Goal: Task Accomplishment & Management: Manage account settings

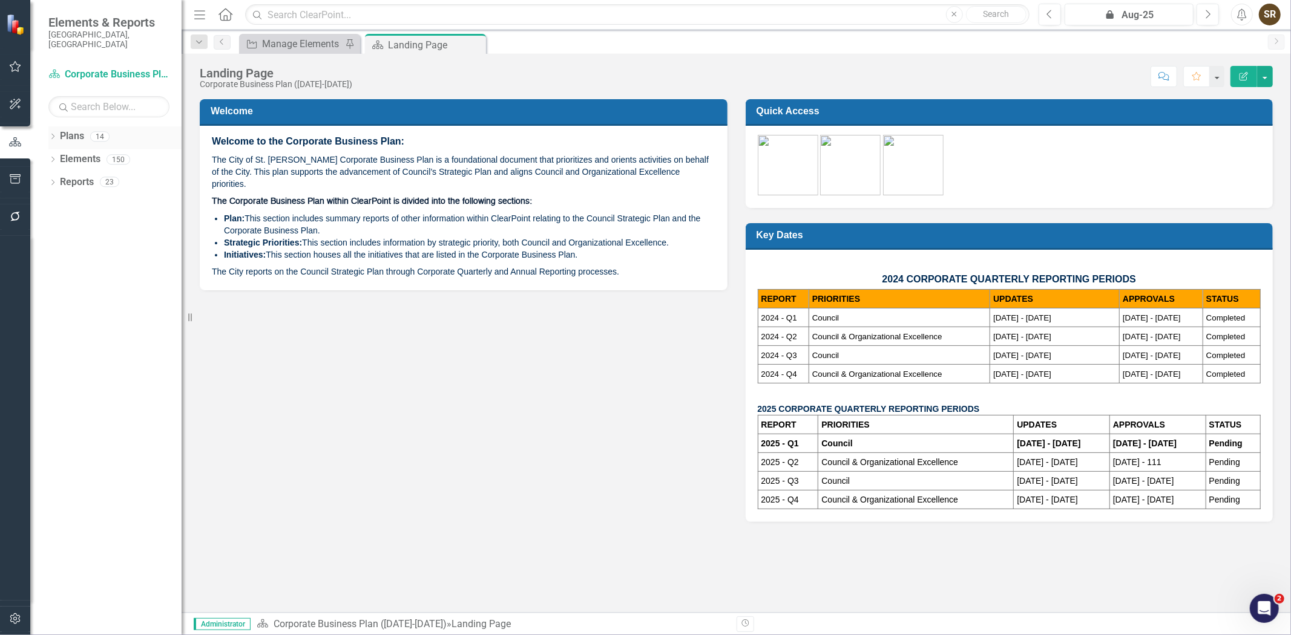
click at [52, 134] on icon "Dropdown" at bounding box center [52, 137] width 8 height 7
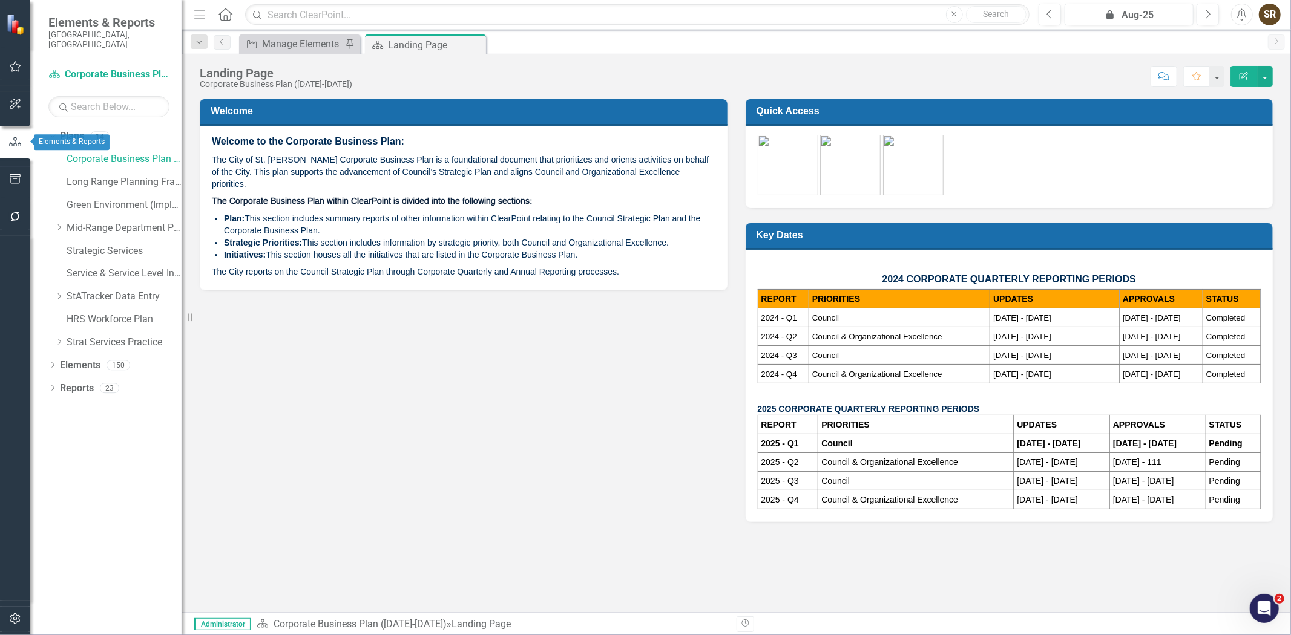
click at [13, 140] on icon "button" at bounding box center [14, 142] width 13 height 11
click at [16, 67] on icon "button" at bounding box center [15, 67] width 13 height 10
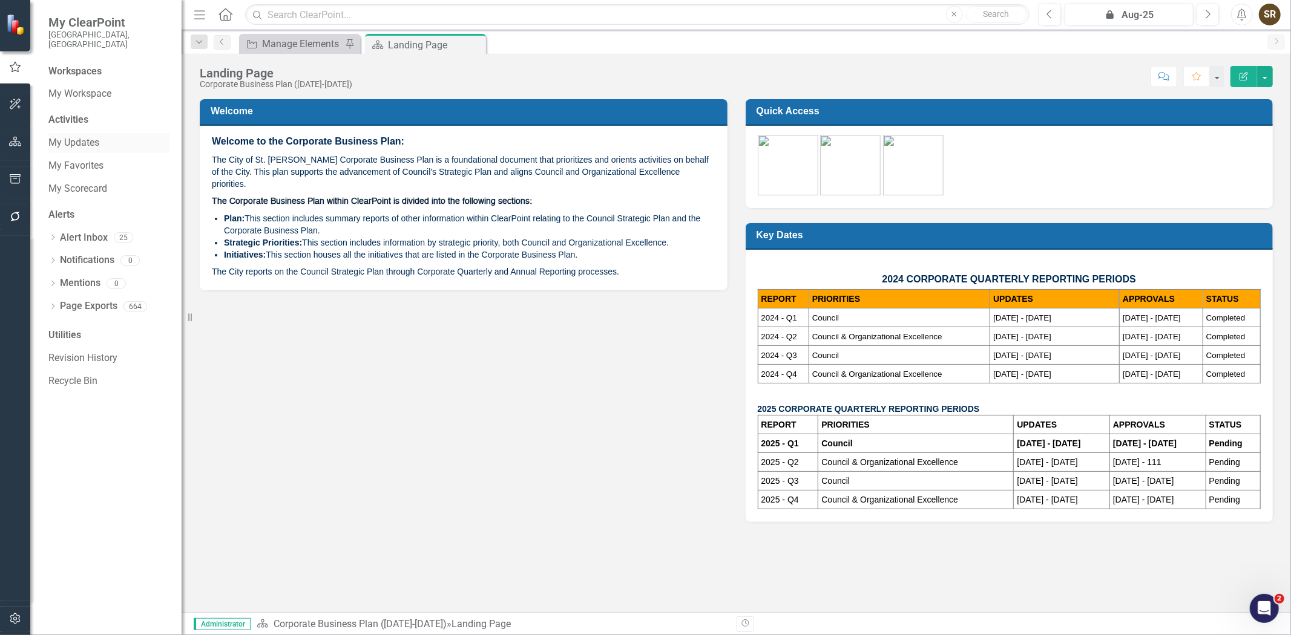
click at [63, 137] on link "My Updates" at bounding box center [108, 143] width 121 height 14
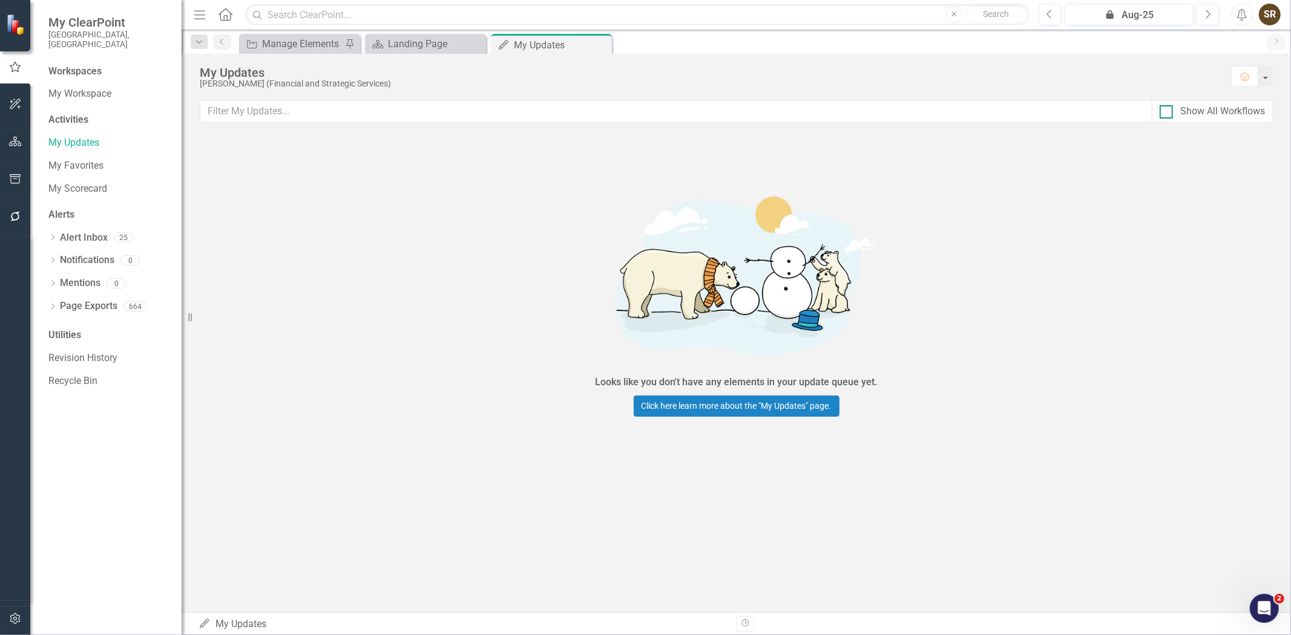
click at [1164, 114] on div at bounding box center [1165, 111] width 13 height 13
click at [1164, 113] on input "Show All Workflows" at bounding box center [1163, 109] width 8 height 8
checkbox input "true"
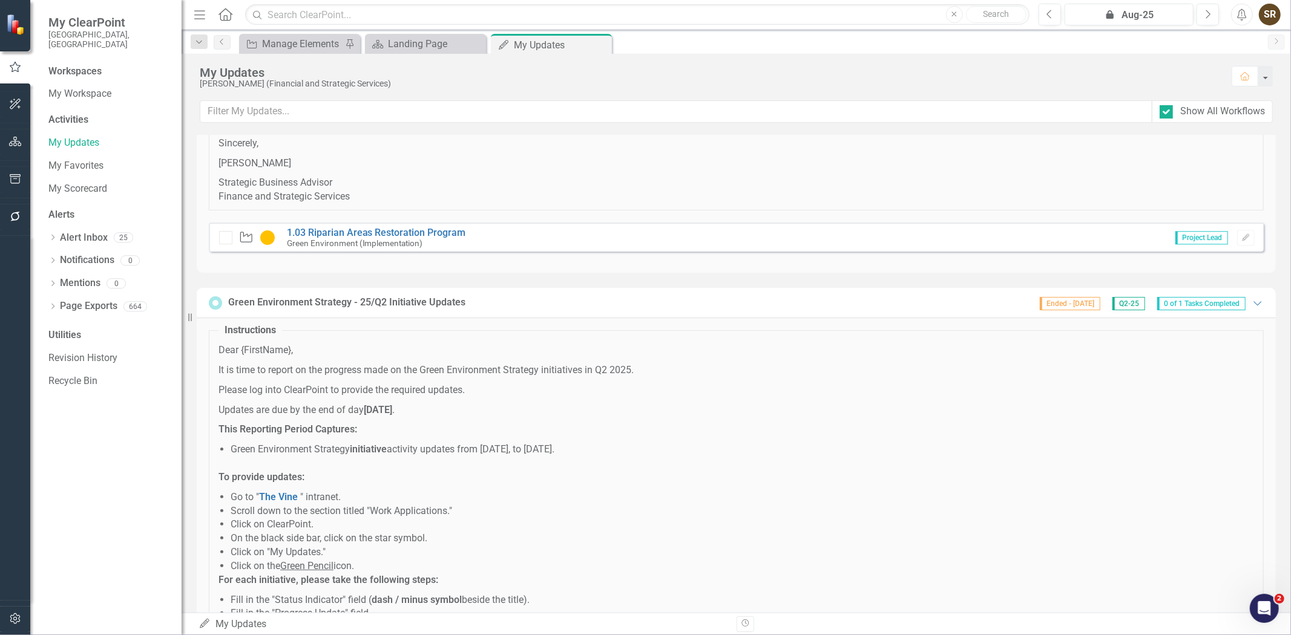
scroll to position [10579, 0]
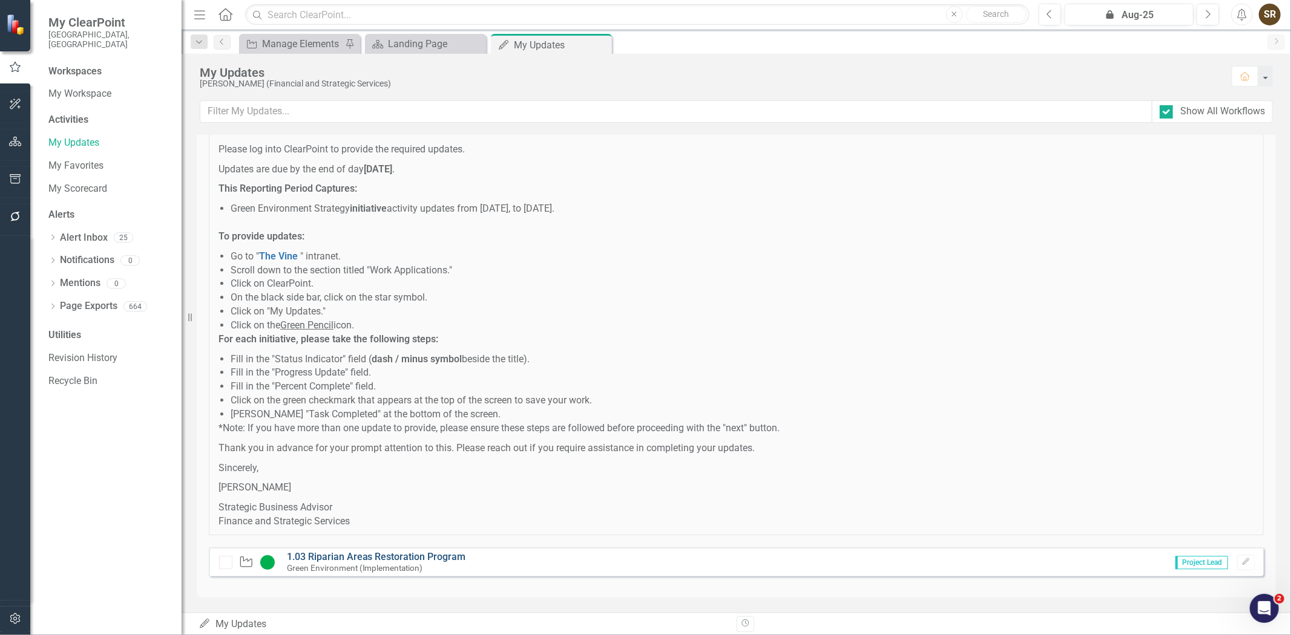
click at [398, 558] on link "1.03 Riparian Areas Restoration Program" at bounding box center [376, 556] width 179 height 11
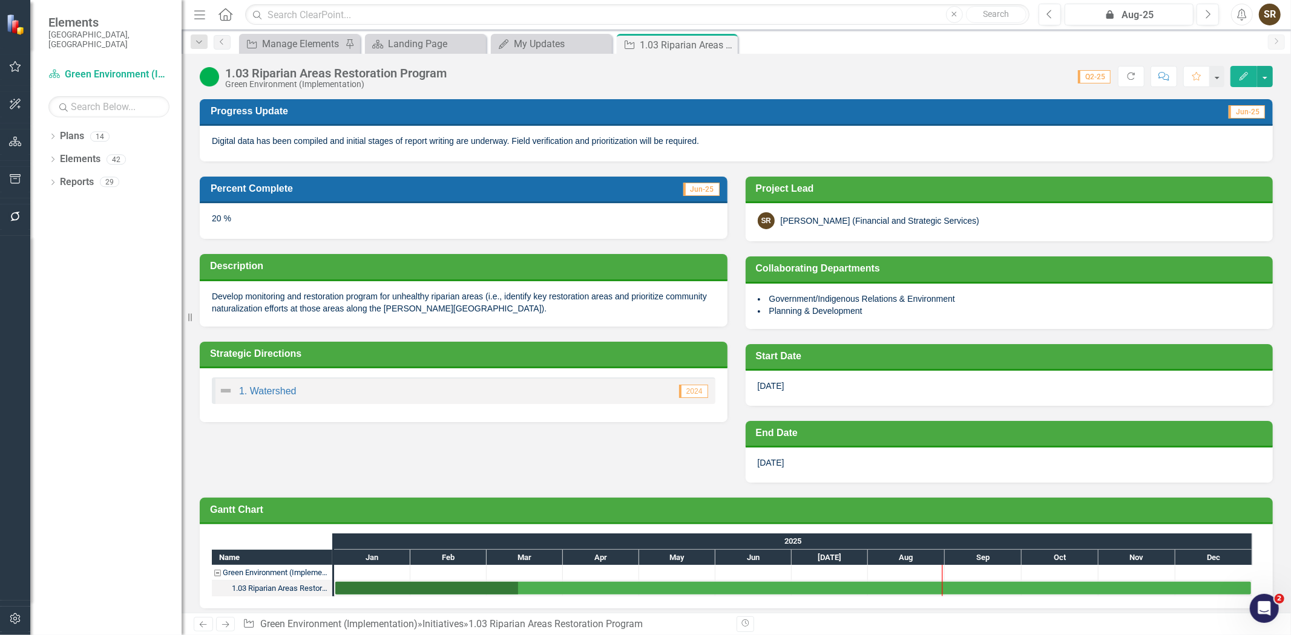
scroll to position [5, 0]
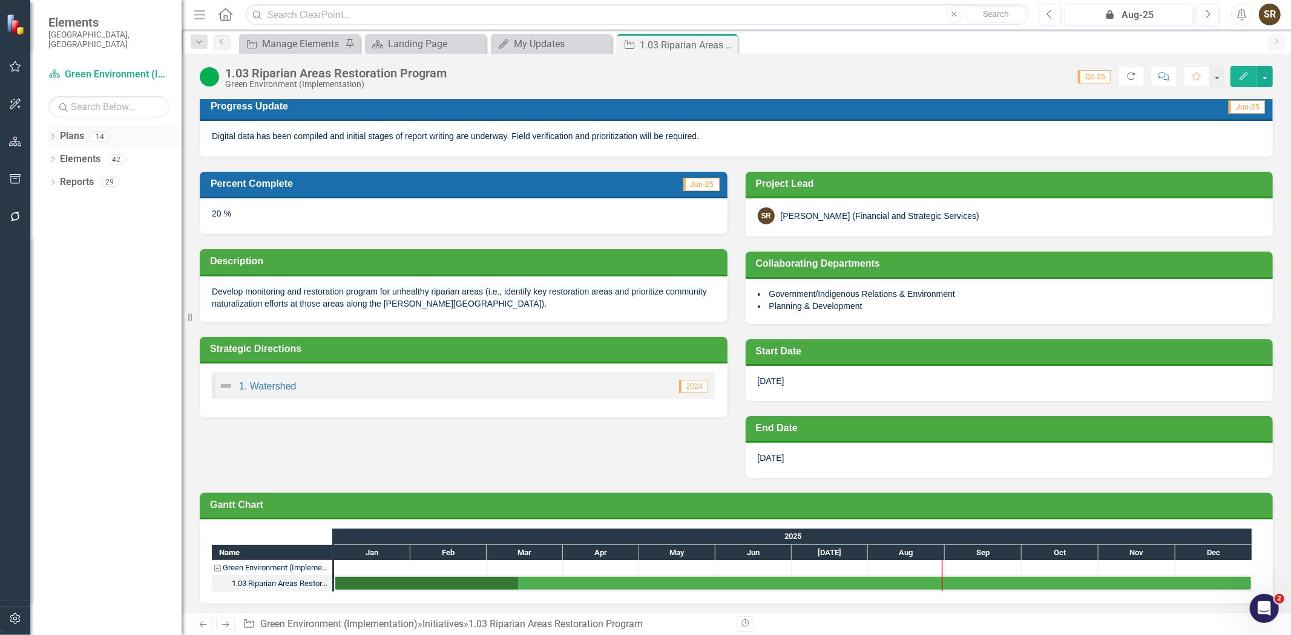
click at [50, 134] on icon "Dropdown" at bounding box center [52, 137] width 8 height 7
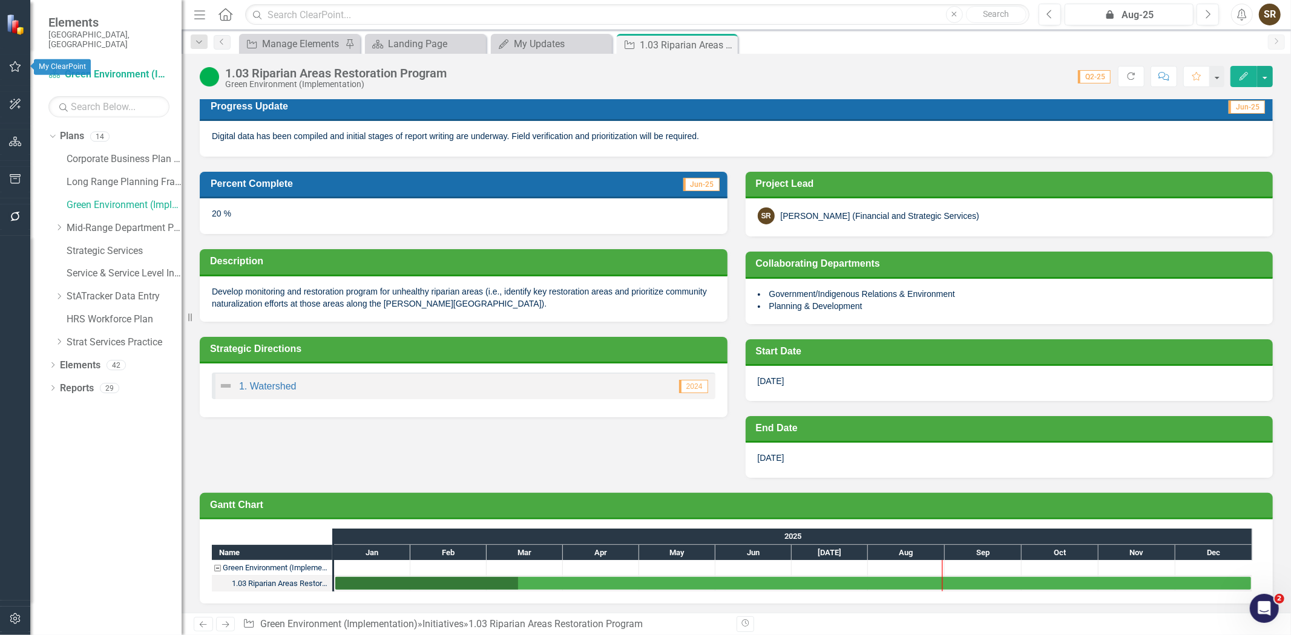
click at [15, 64] on icon "button" at bounding box center [15, 67] width 13 height 10
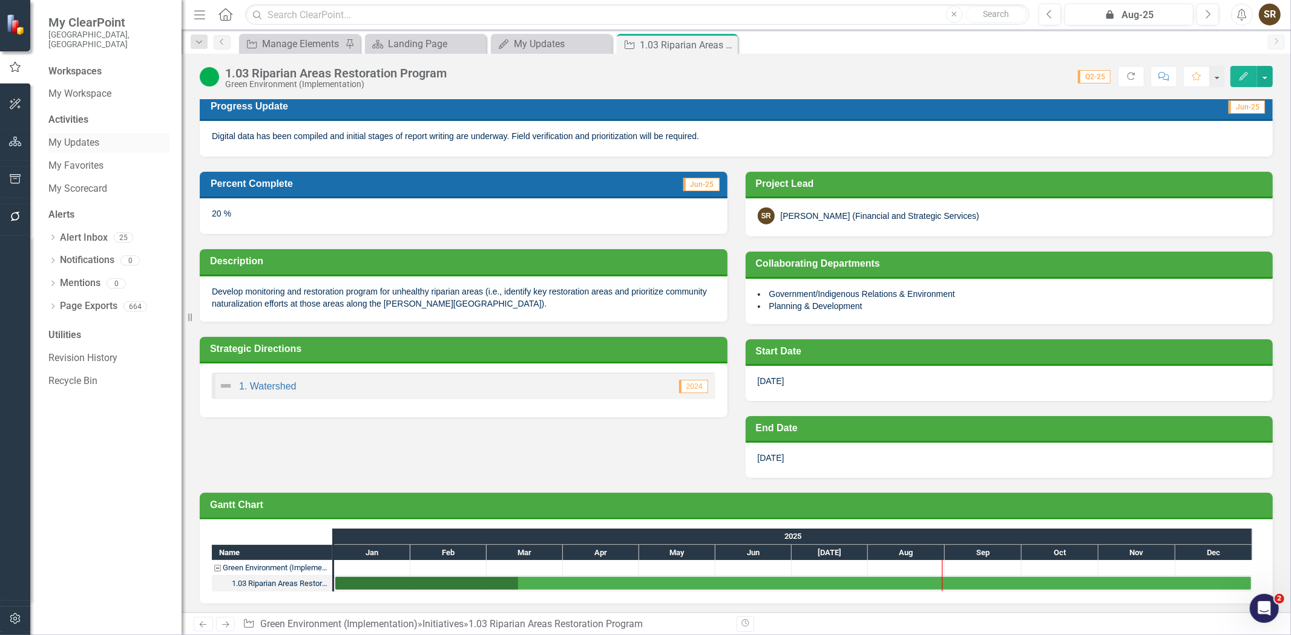
click at [68, 136] on link "My Updates" at bounding box center [108, 143] width 121 height 14
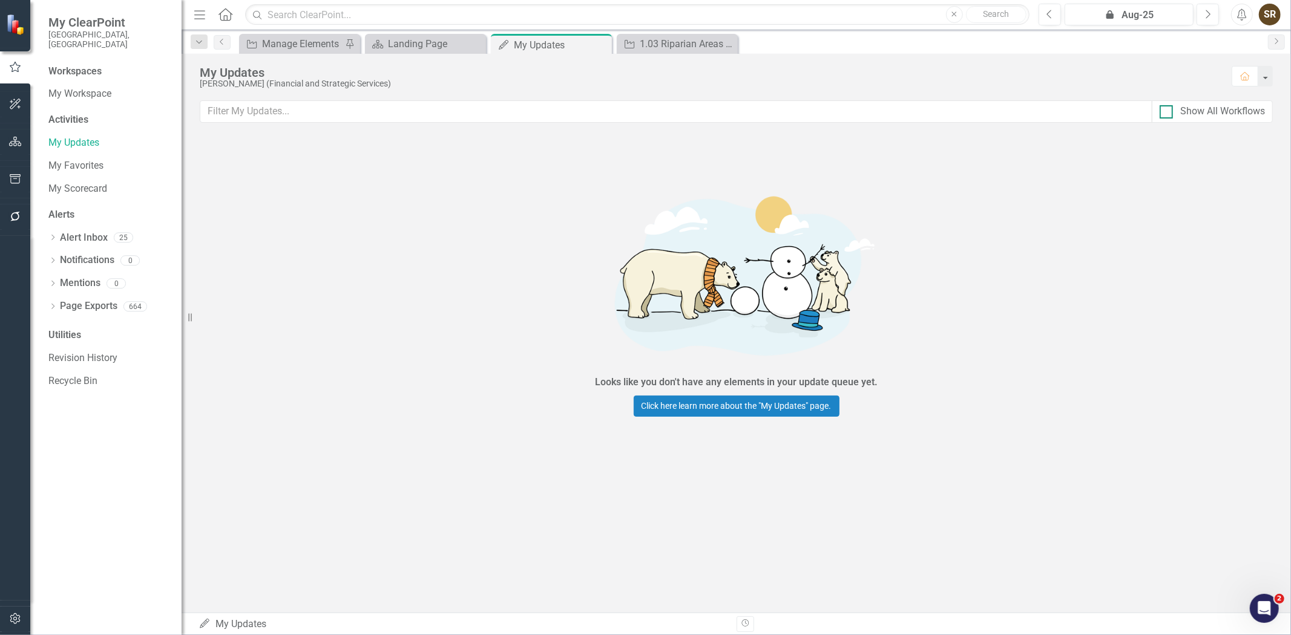
click at [1165, 115] on div at bounding box center [1165, 111] width 13 height 13
click at [1165, 113] on input "Show All Workflows" at bounding box center [1163, 109] width 8 height 8
checkbox input "true"
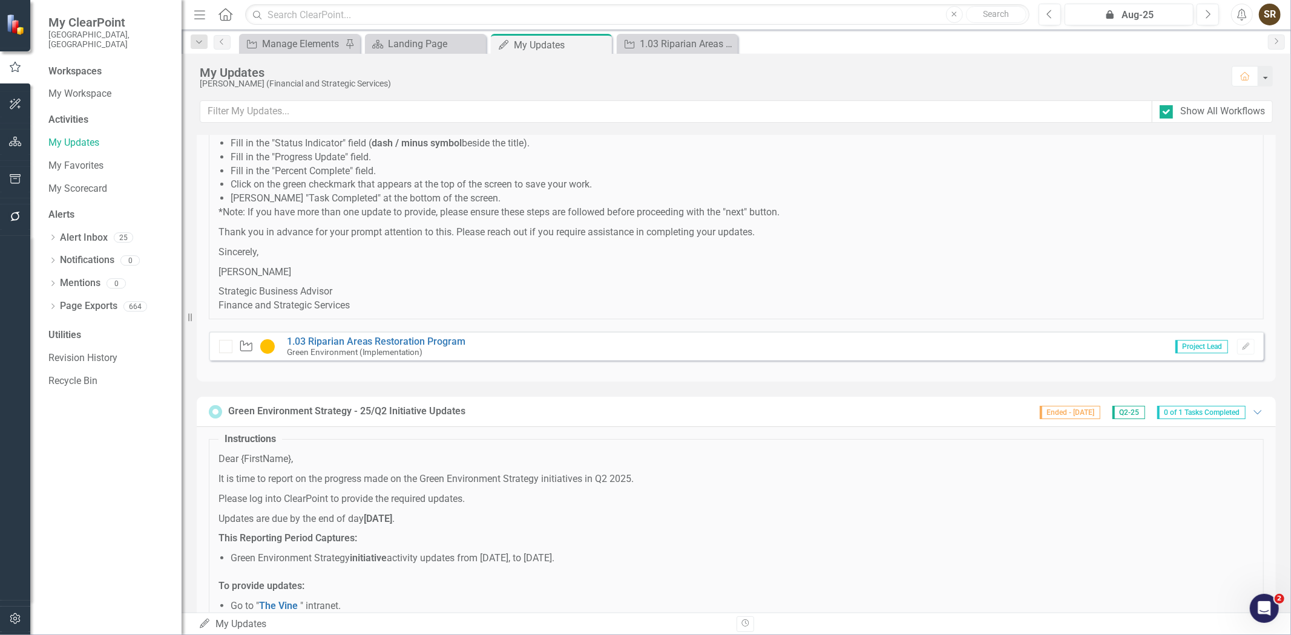
scroll to position [10579, 0]
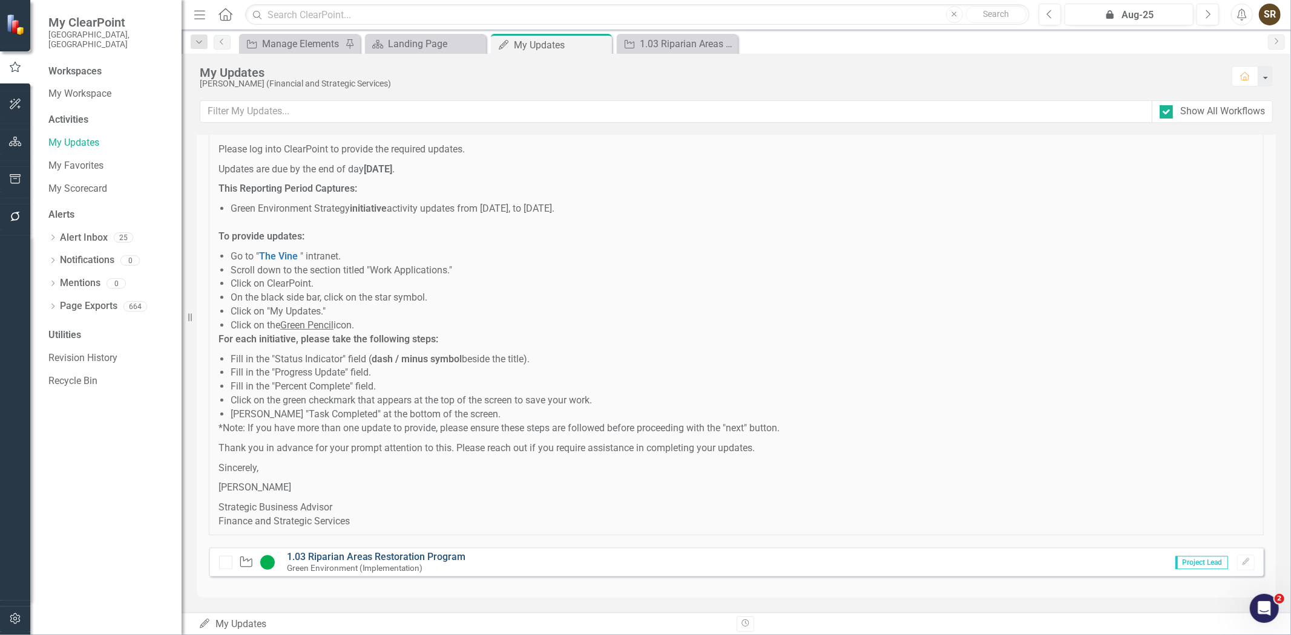
click at [402, 559] on link "1.03 Riparian Areas Restoration Program" at bounding box center [376, 556] width 179 height 11
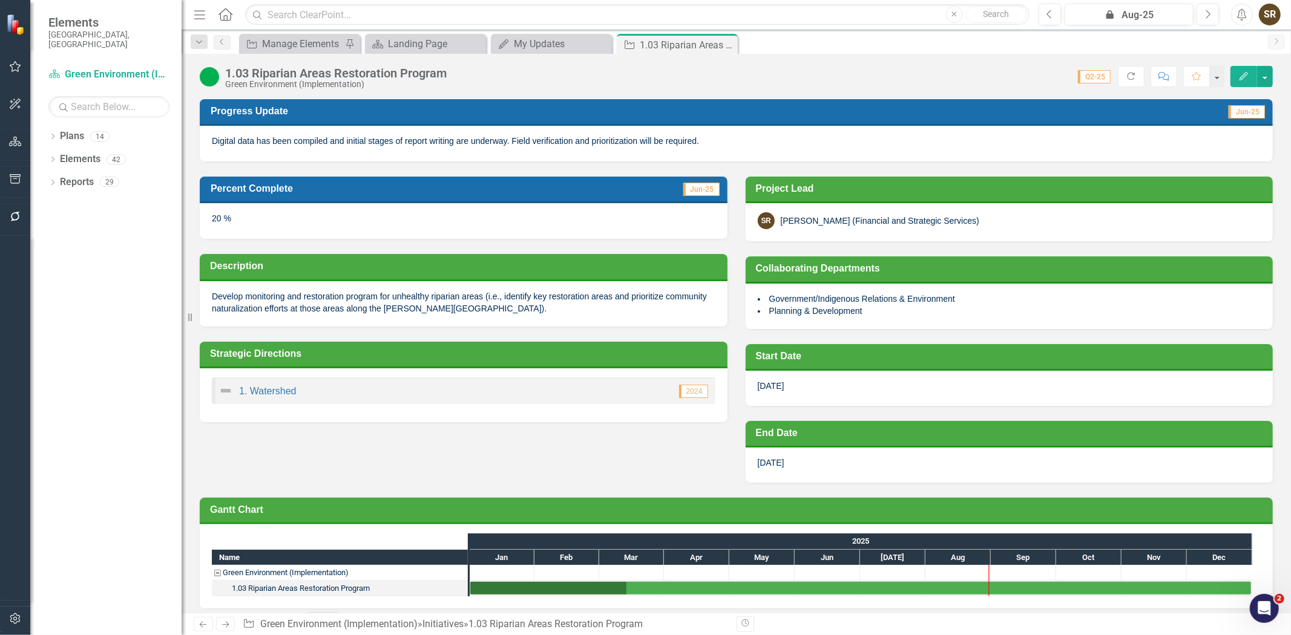
scroll to position [5, 0]
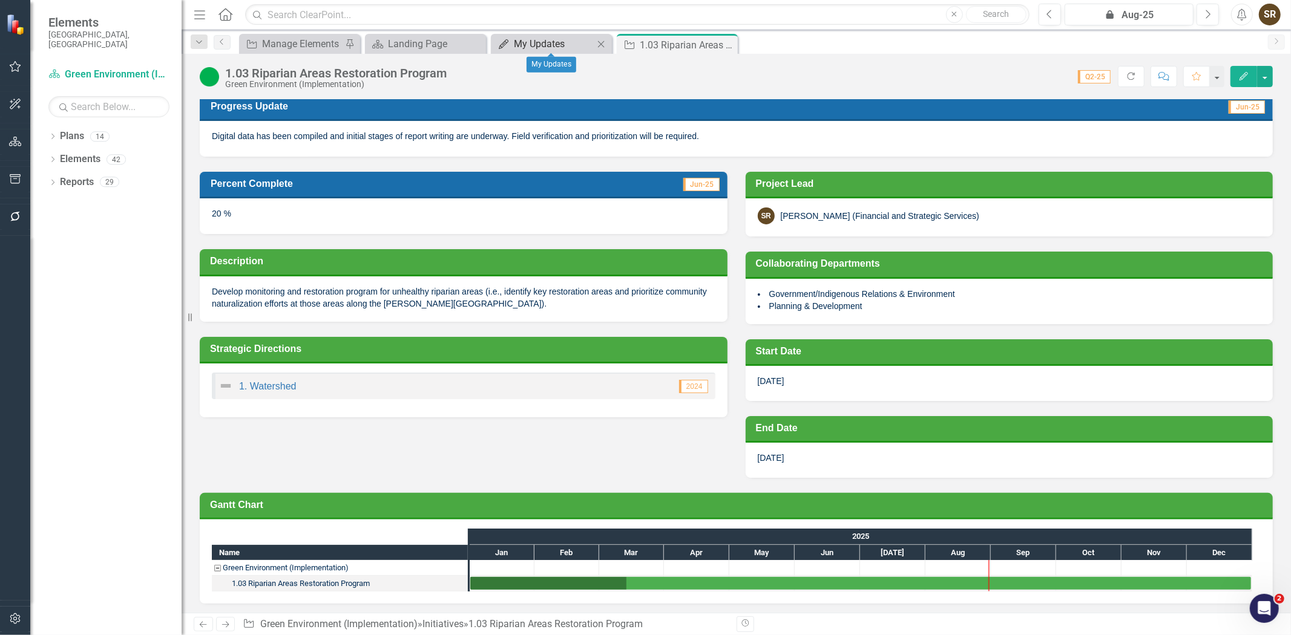
click at [542, 42] on div "My Updates" at bounding box center [554, 43] width 80 height 15
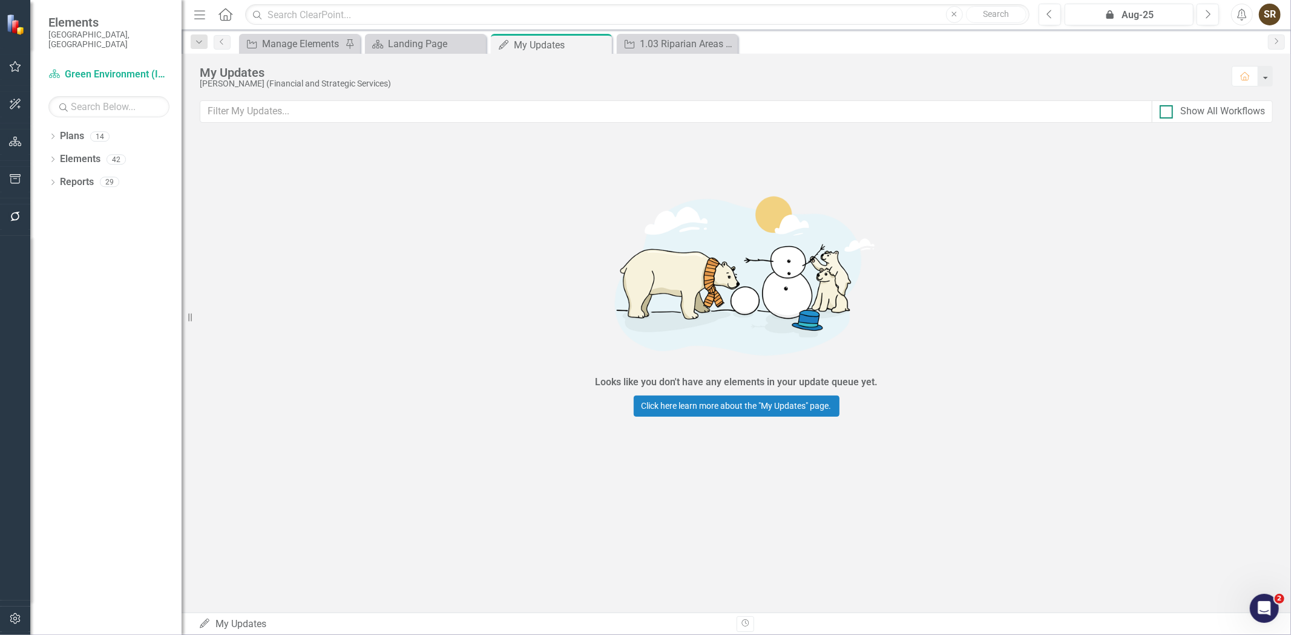
click at [1171, 116] on div at bounding box center [1165, 111] width 13 height 13
click at [1167, 113] on input "Show All Workflows" at bounding box center [1163, 109] width 8 height 8
checkbox input "true"
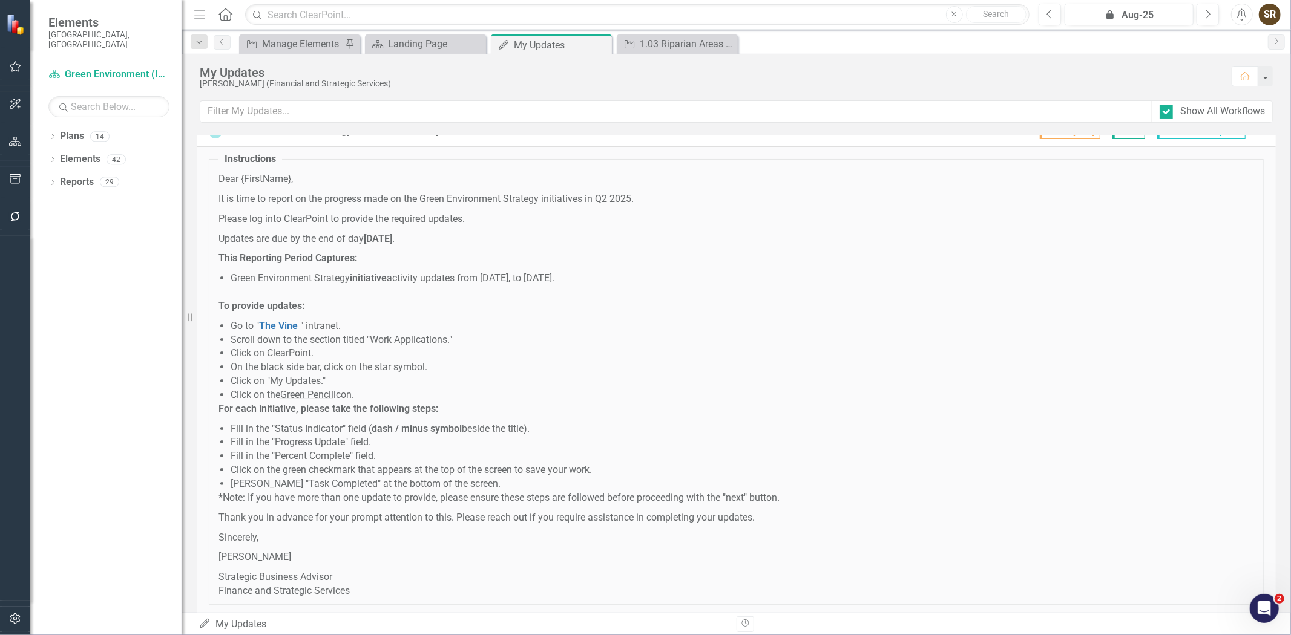
scroll to position [10579, 0]
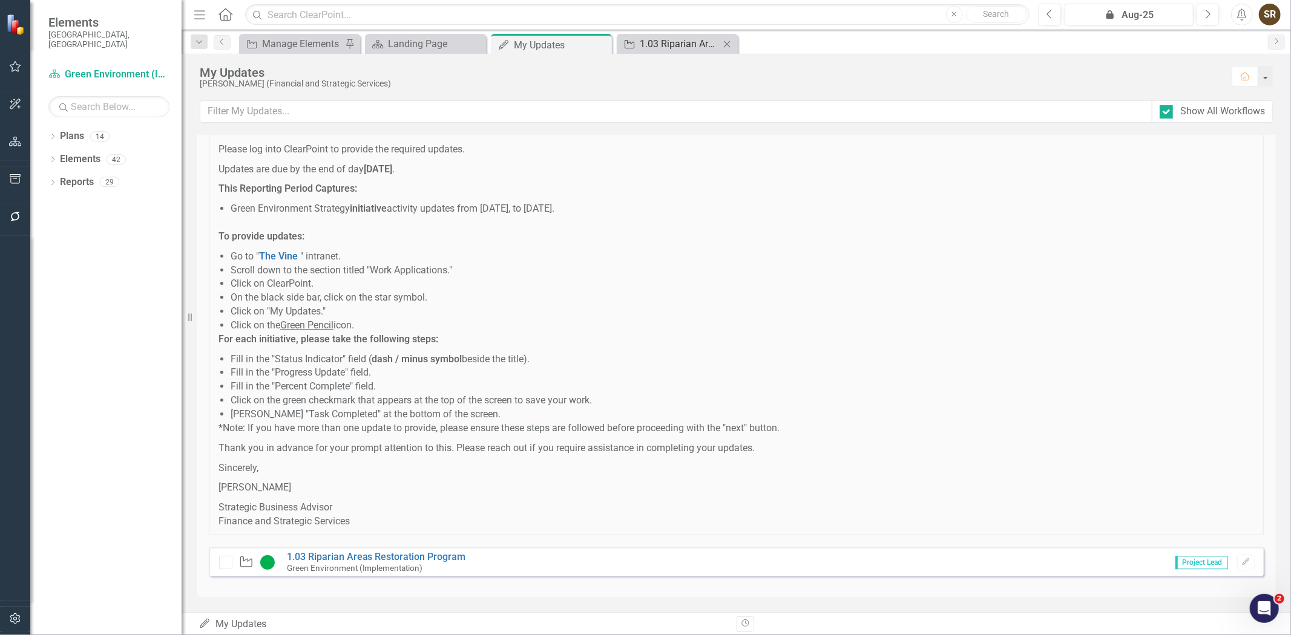
click at [678, 45] on div "1.03 Riparian Areas Restoration Program" at bounding box center [680, 43] width 80 height 15
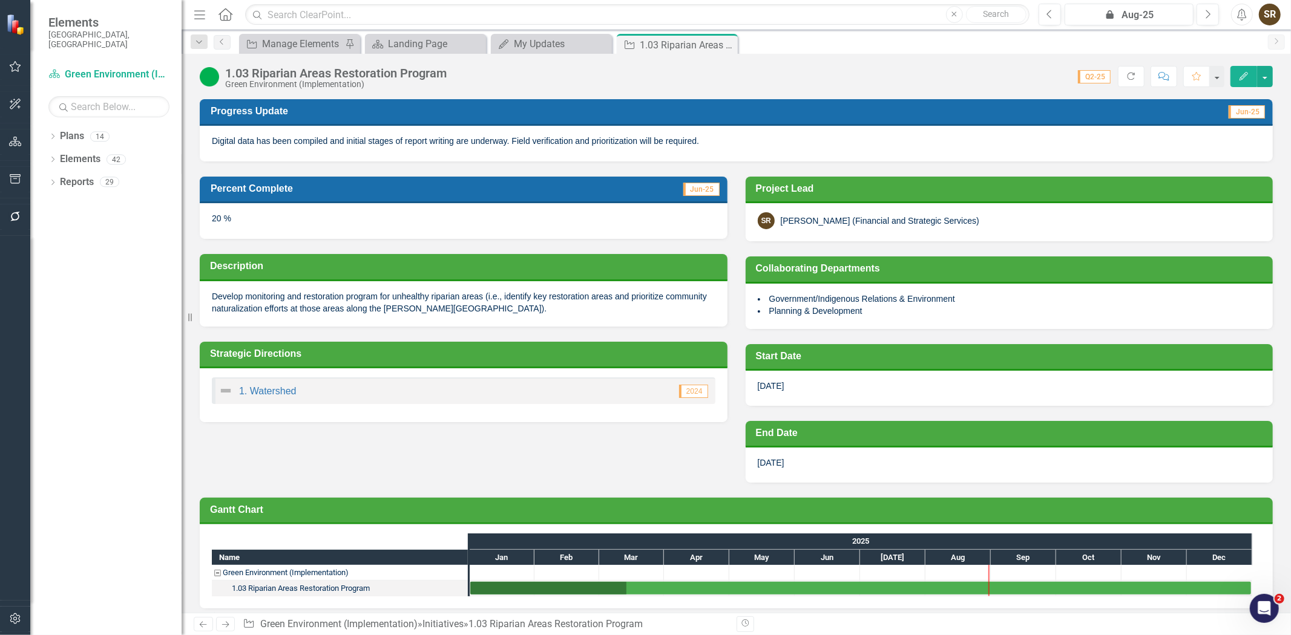
scroll to position [5, 0]
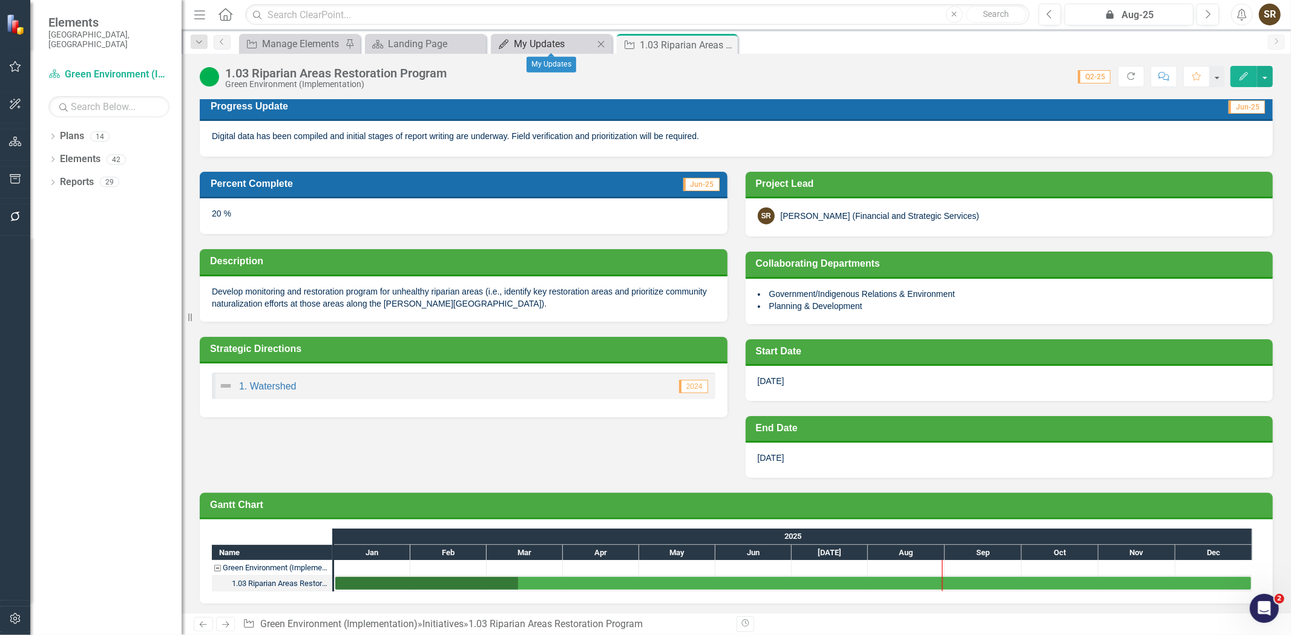
click at [555, 39] on div "My Updates" at bounding box center [554, 43] width 80 height 15
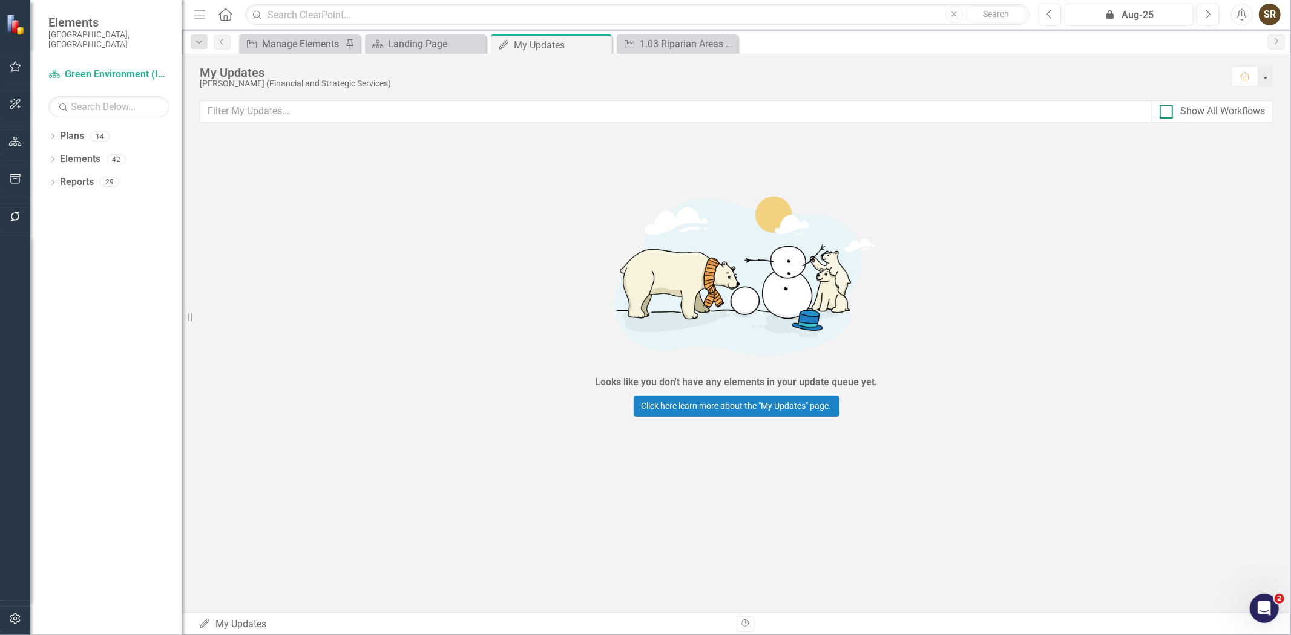
click at [1165, 117] on div at bounding box center [1165, 111] width 13 height 13
click at [1165, 113] on input "Show All Workflows" at bounding box center [1163, 109] width 8 height 8
checkbox input "true"
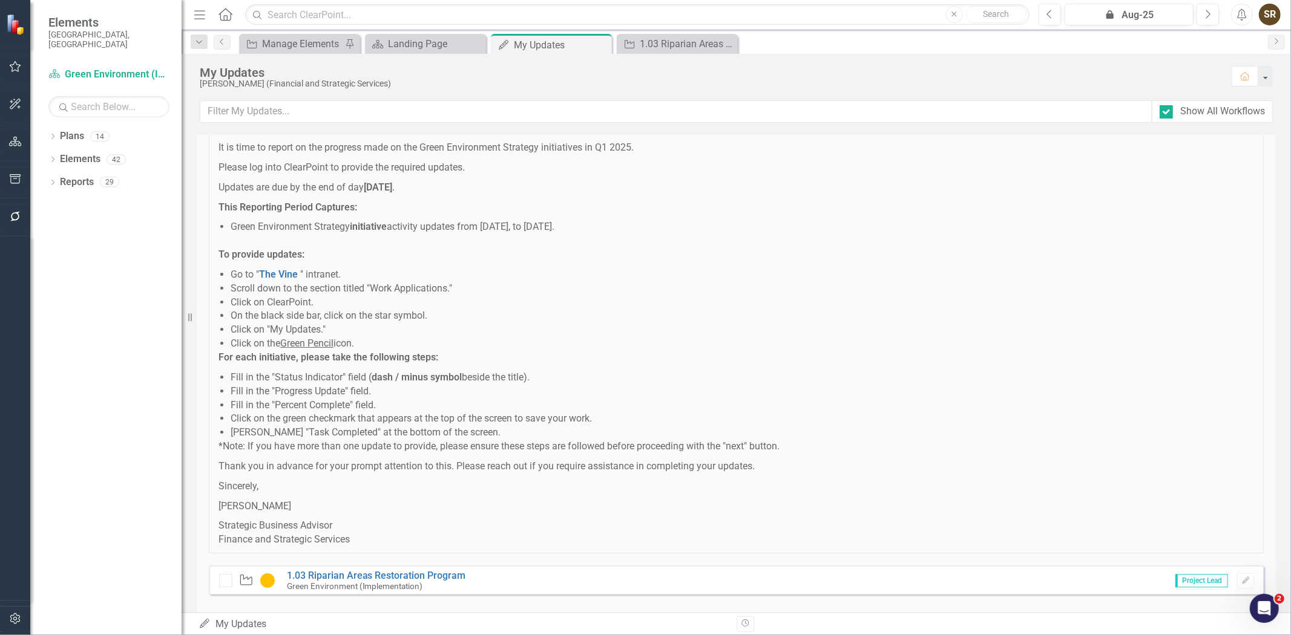
scroll to position [10267, 0]
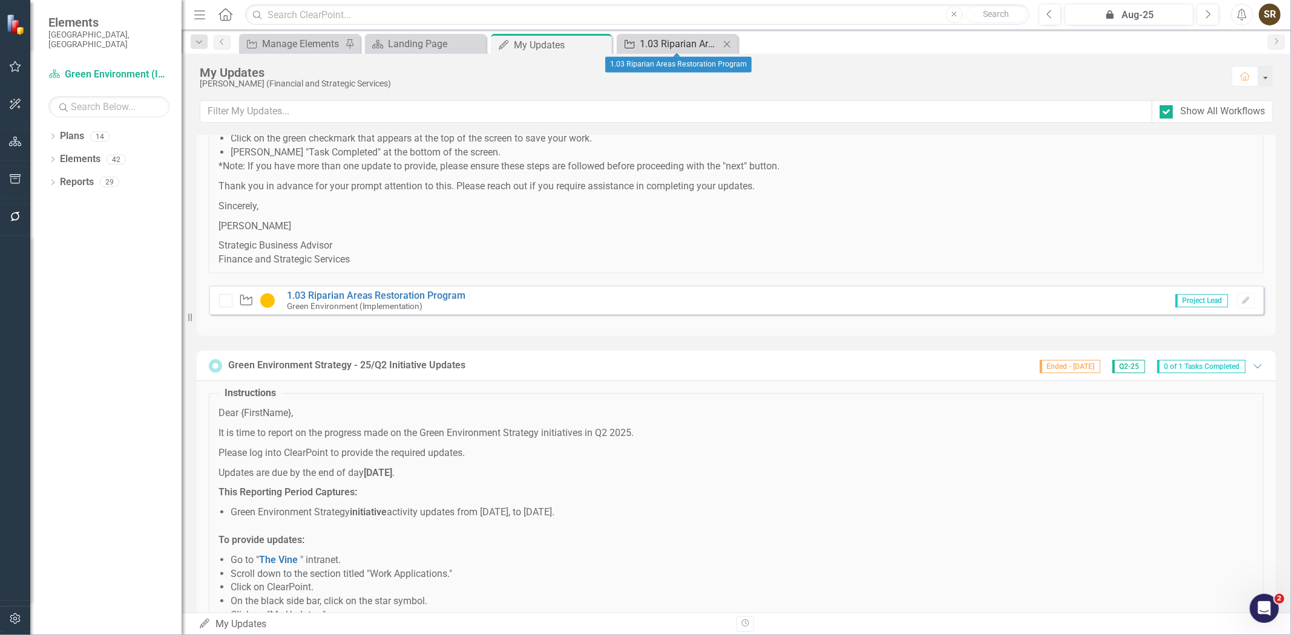
click at [686, 41] on div "1.03 Riparian Areas Restoration Program" at bounding box center [680, 43] width 80 height 15
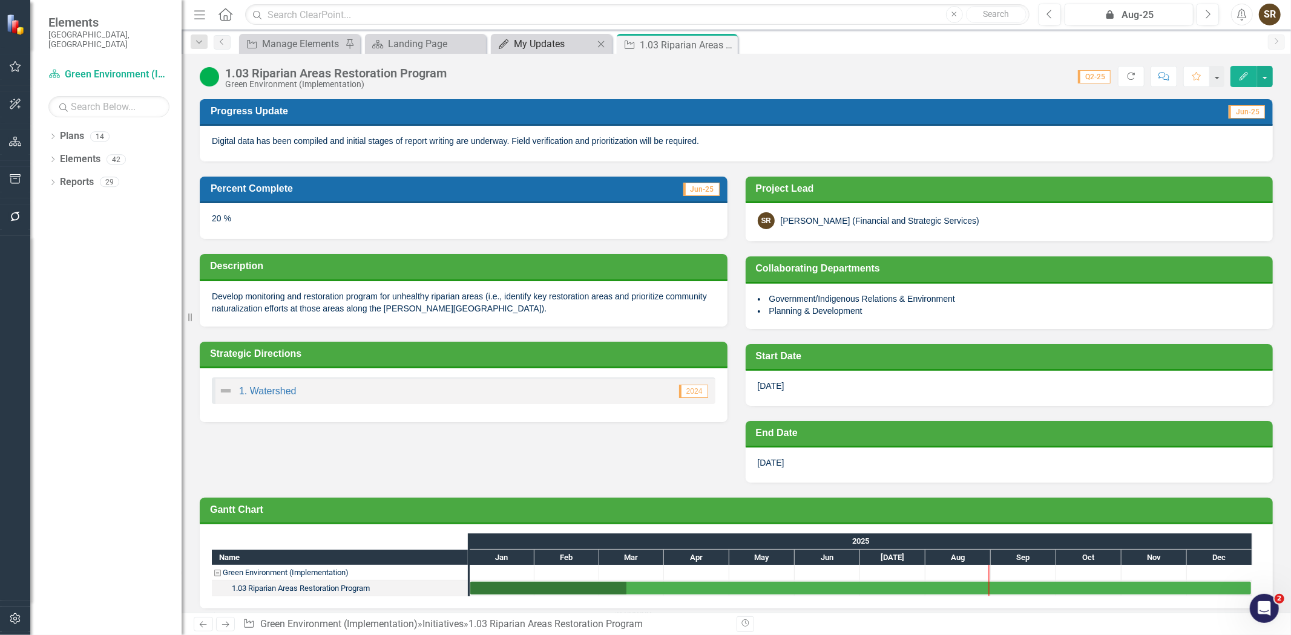
click at [551, 45] on div "My Updates" at bounding box center [554, 43] width 80 height 15
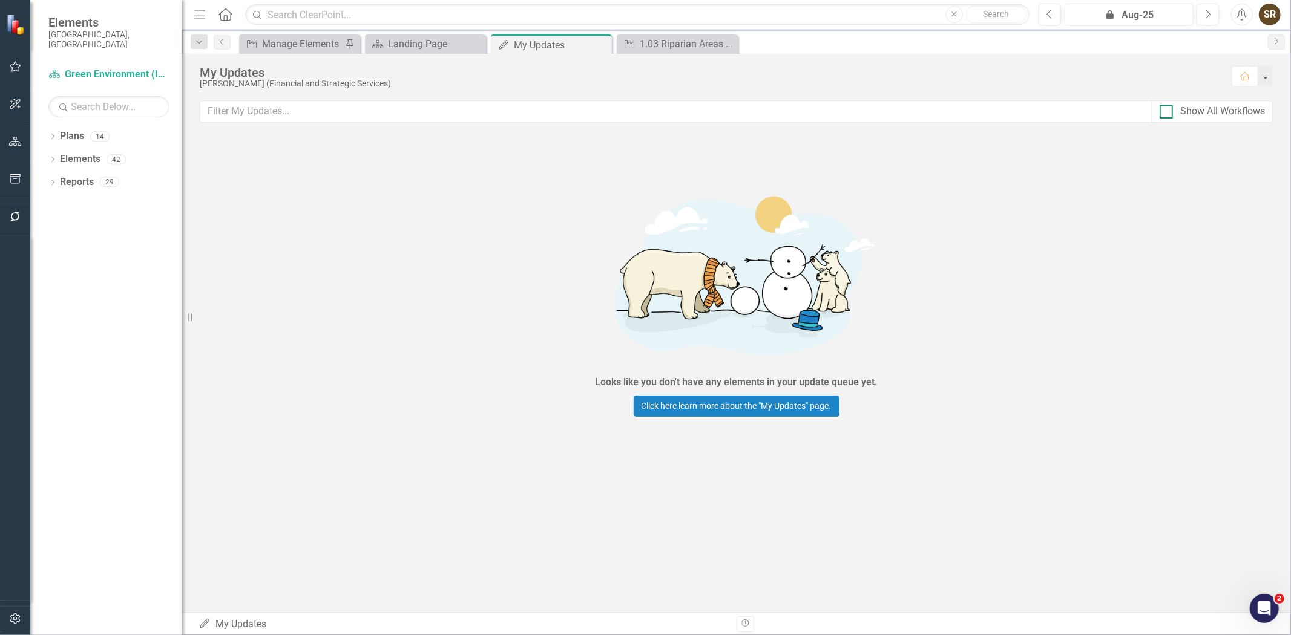
click at [1168, 113] on div at bounding box center [1165, 111] width 13 height 13
click at [1167, 113] on input "Show All Workflows" at bounding box center [1163, 109] width 8 height 8
checkbox input "true"
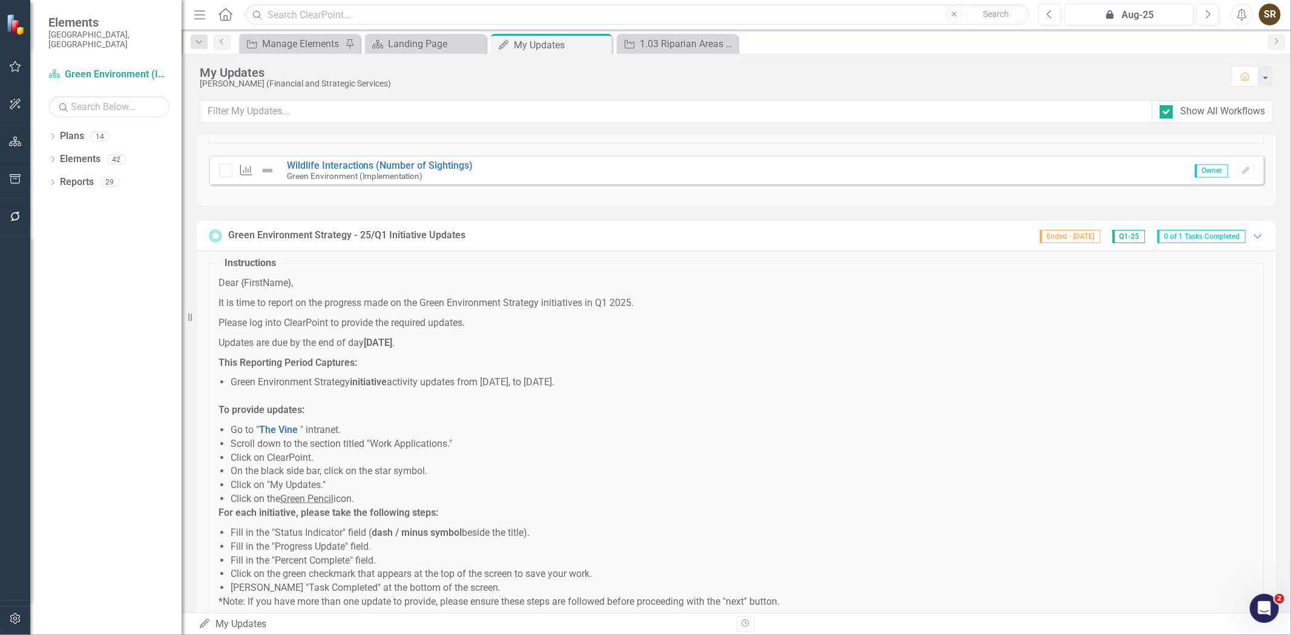
scroll to position [9691, 0]
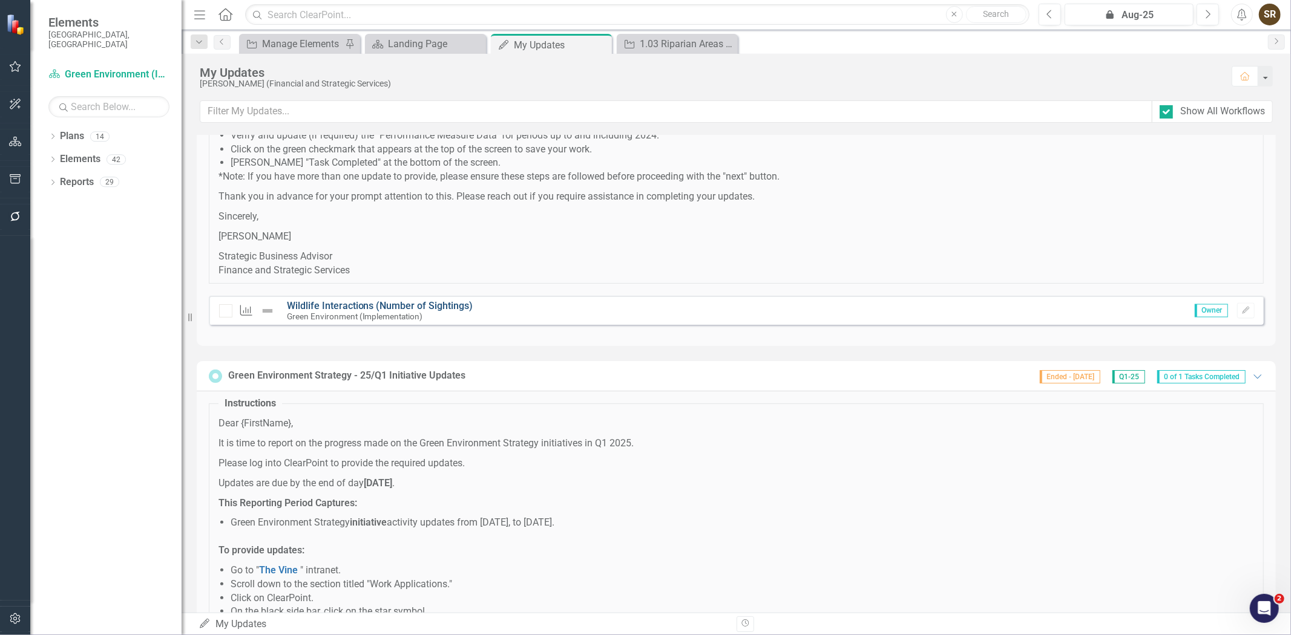
click at [419, 312] on link "Wildlife Interactions (Number of Sightings)" at bounding box center [380, 305] width 186 height 11
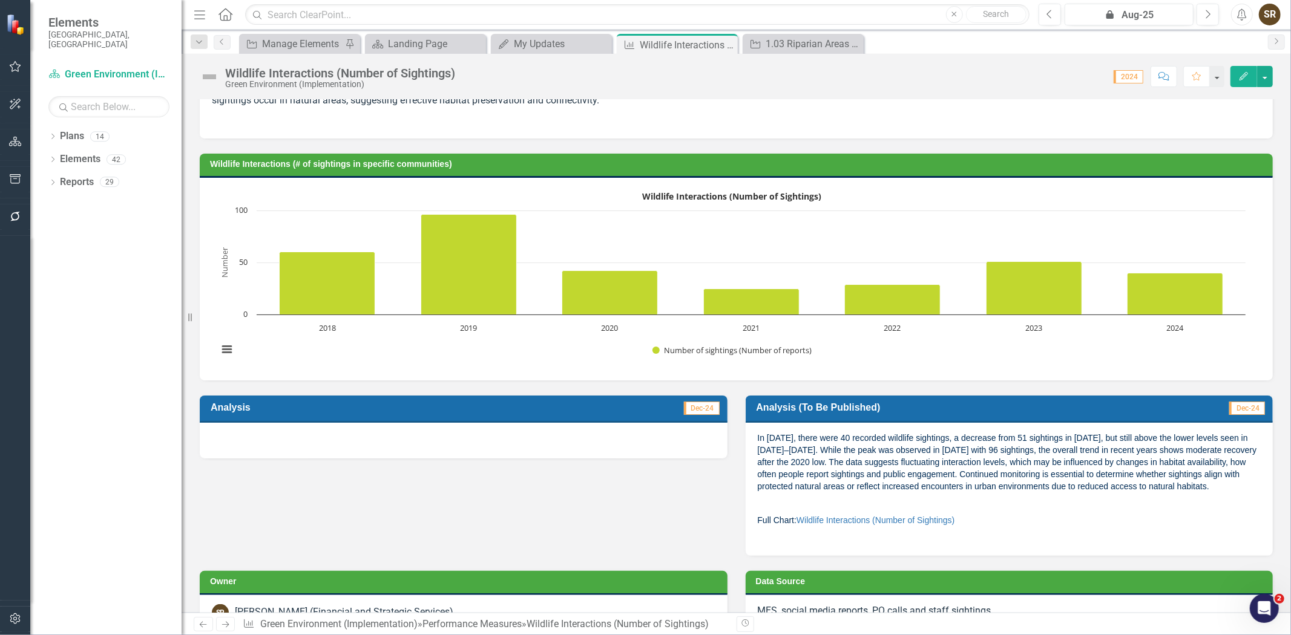
scroll to position [50, 0]
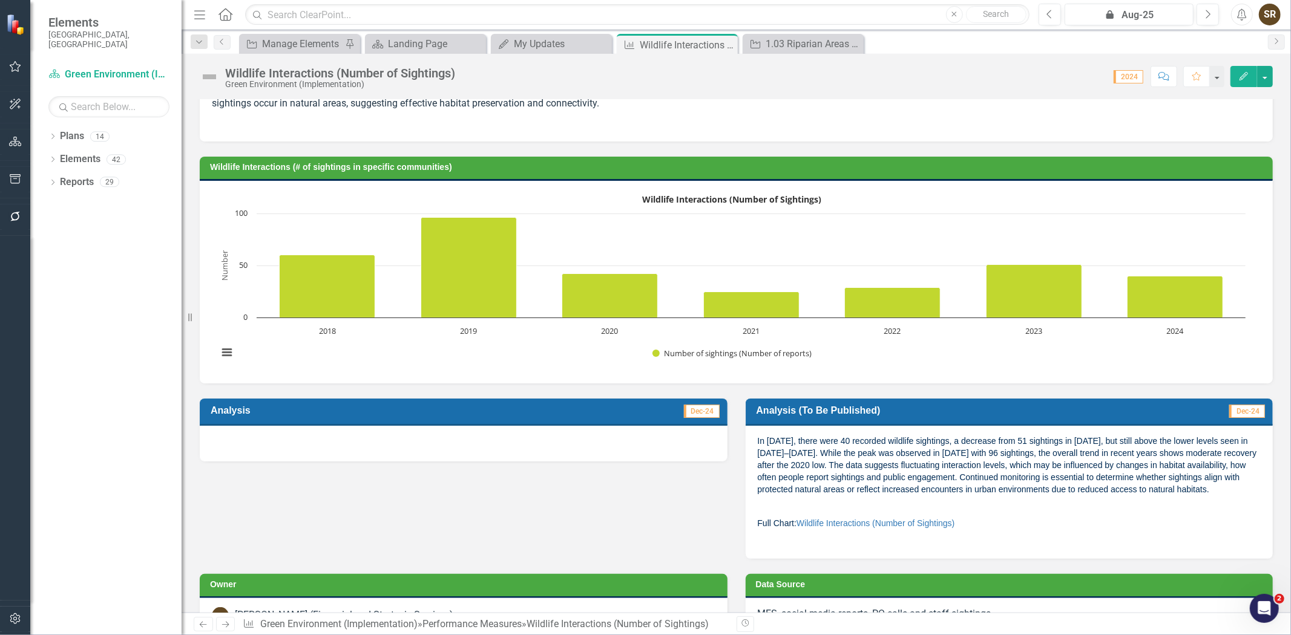
click at [482, 445] on div at bounding box center [464, 443] width 528 height 35
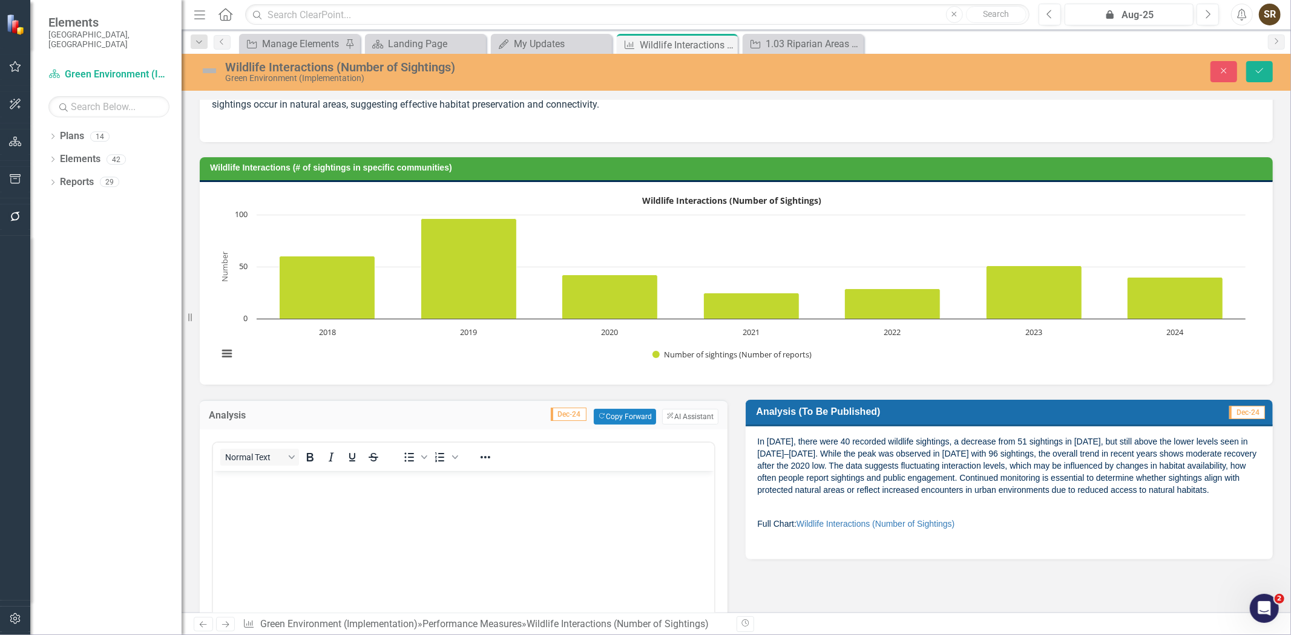
scroll to position [0, 0]
click at [692, 415] on button "ClearPoint AI AI Assistant" at bounding box center [690, 417] width 56 height 16
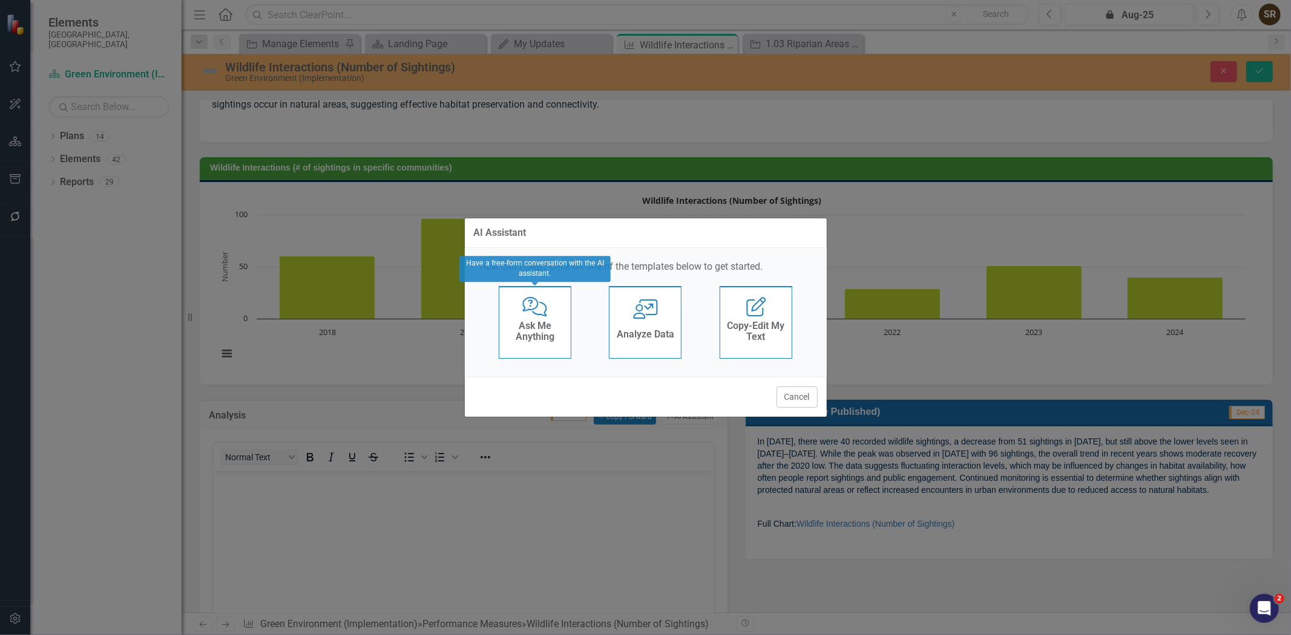
click at [548, 348] on div "Comments with Question [PERSON_NAME] Ask Me Anything" at bounding box center [535, 322] width 73 height 73
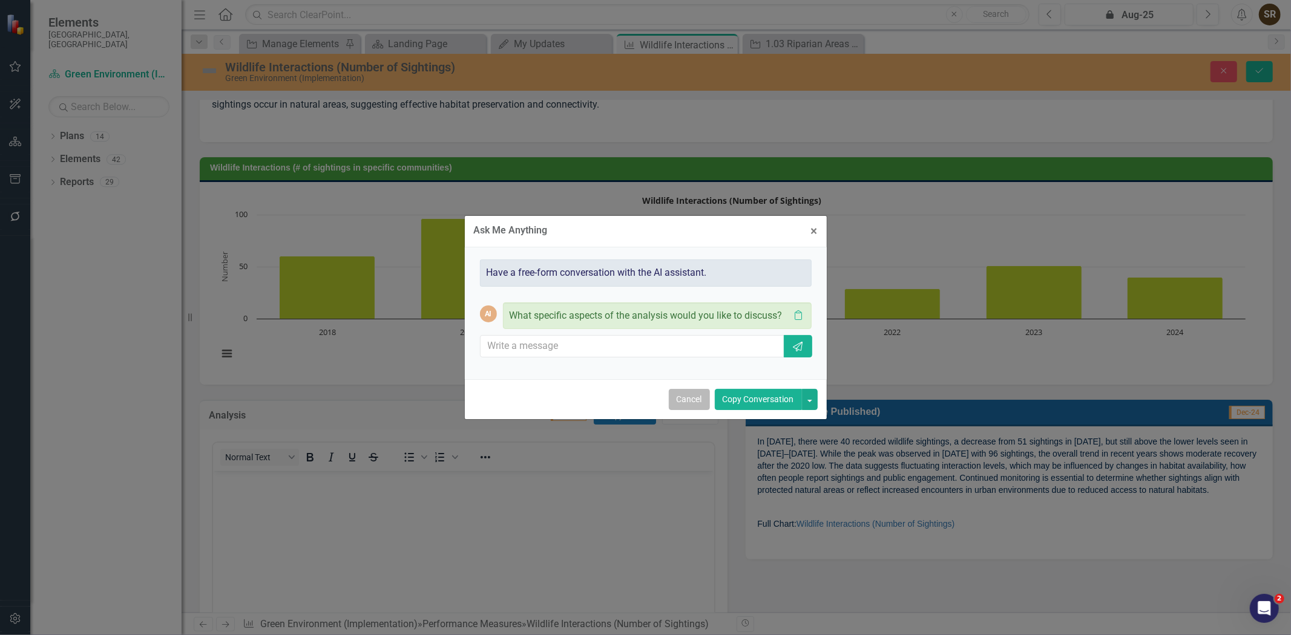
click at [698, 408] on button "Cancel" at bounding box center [689, 399] width 41 height 21
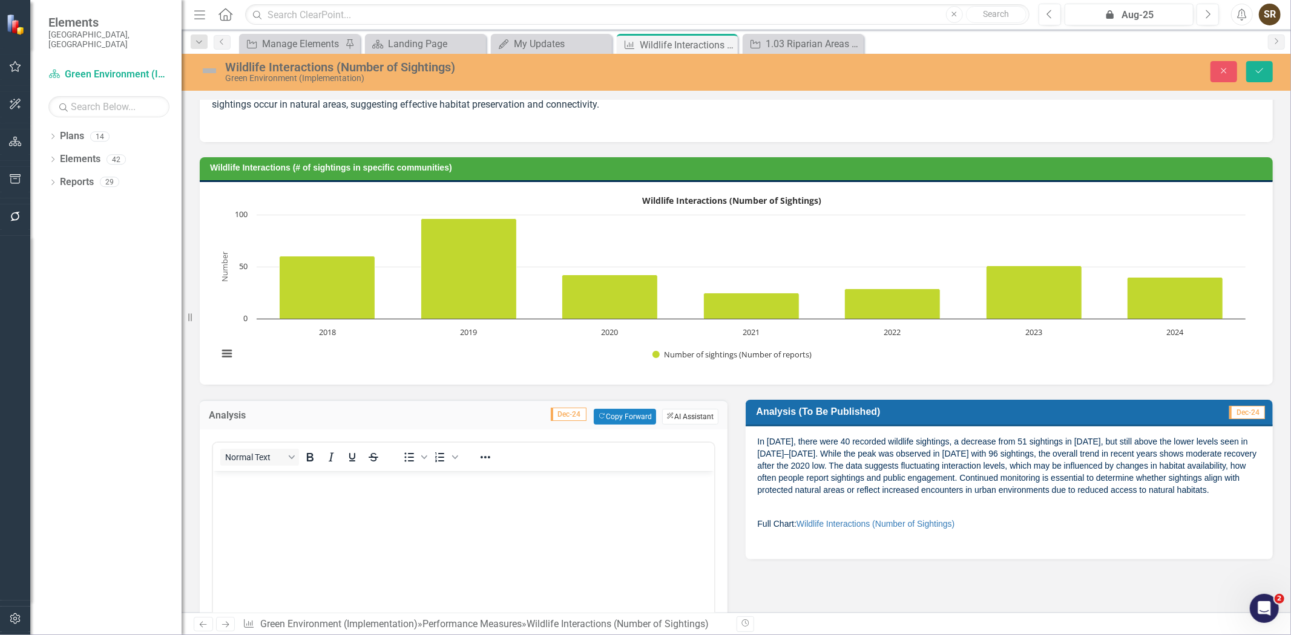
click at [679, 414] on button "ClearPoint AI AI Assistant" at bounding box center [690, 417] width 56 height 16
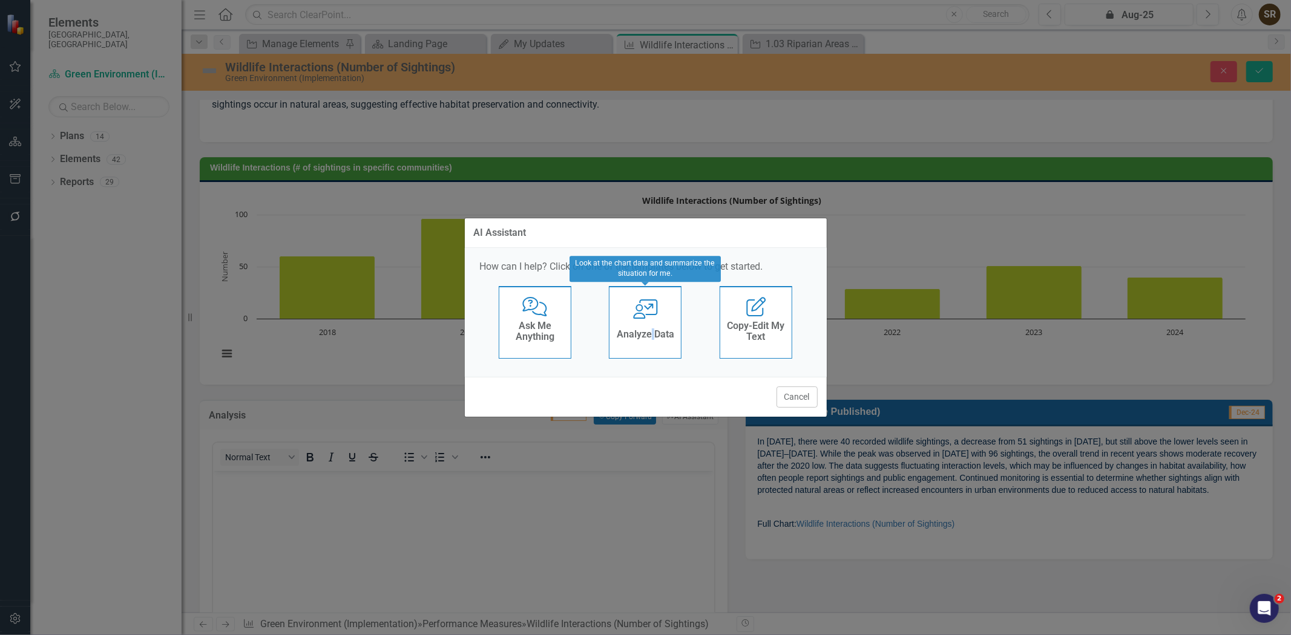
click at [653, 330] on h4 "Analyze Data" at bounding box center [645, 334] width 57 height 11
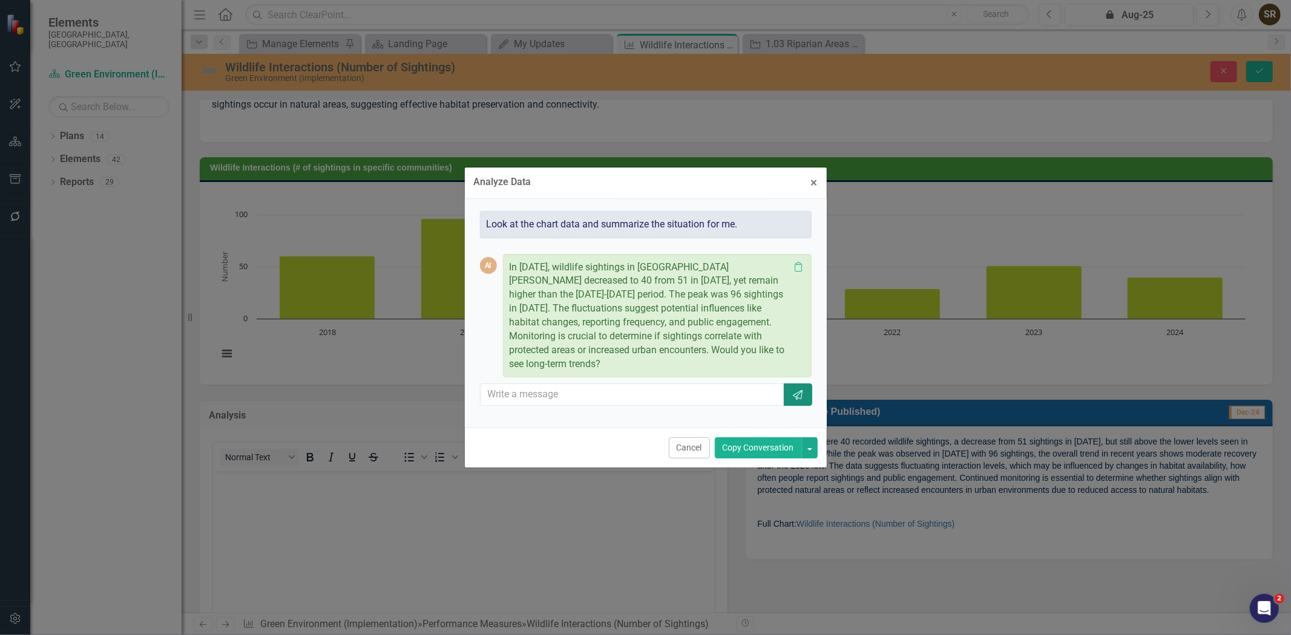
click at [796, 391] on icon "Send" at bounding box center [797, 395] width 12 height 10
click at [796, 390] on icon "button" at bounding box center [798, 395] width 10 height 10
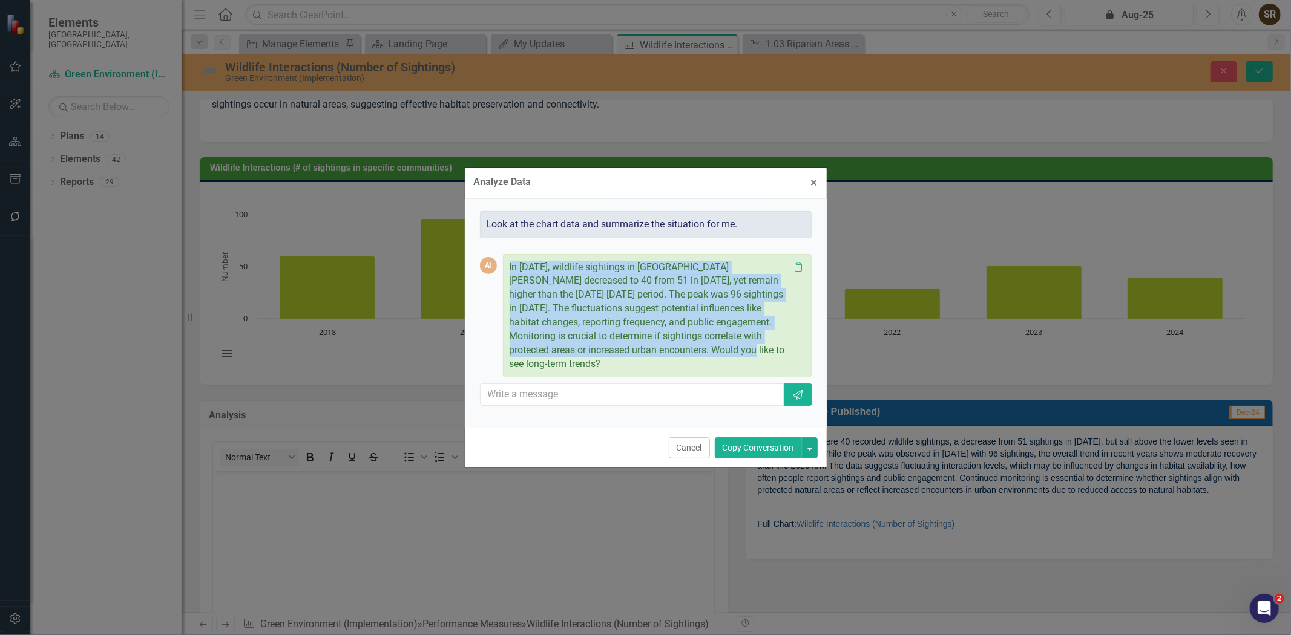
drag, startPoint x: 509, startPoint y: 273, endPoint x: 701, endPoint y: 365, distance: 212.7
click at [701, 365] on div "In [DATE], wildlife sightings in [GEOGRAPHIC_DATA][PERSON_NAME] decreased to 40…" at bounding box center [657, 316] width 309 height 124
copy p "In [DATE], wildlife sightings in [GEOGRAPHIC_DATA][PERSON_NAME] decreased to 40…"
click at [812, 188] on span "×" at bounding box center [814, 182] width 7 height 15
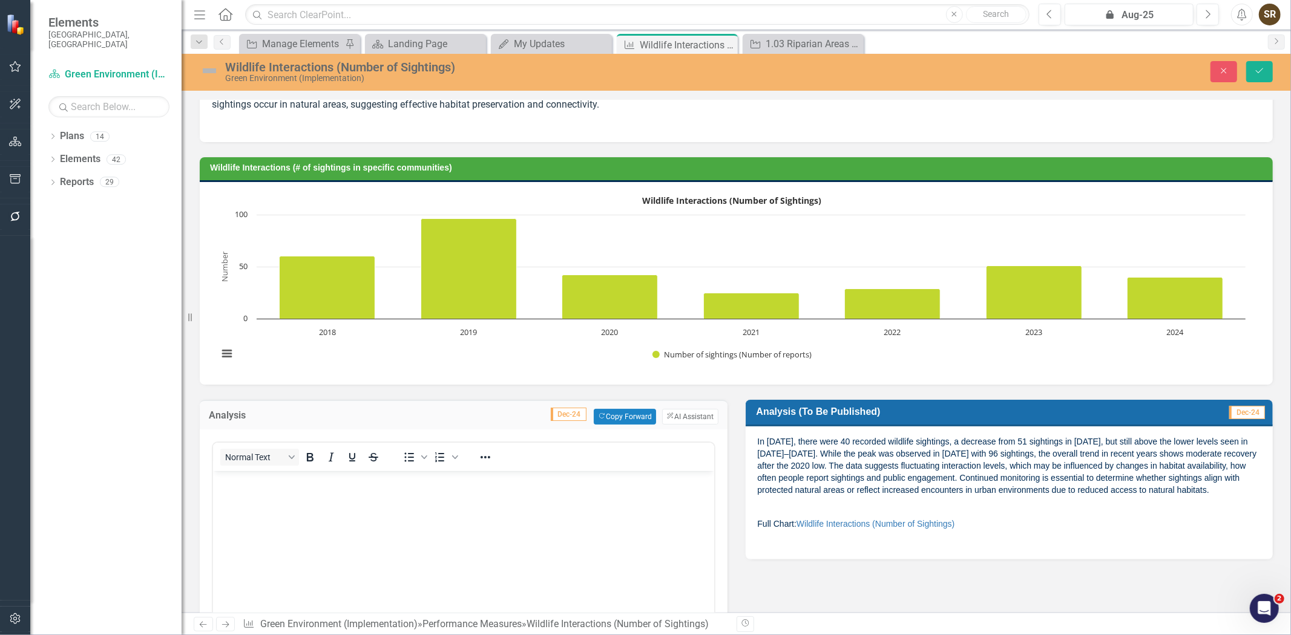
click at [379, 491] on body "Rich Text Area. Press ALT-0 for help." at bounding box center [462, 562] width 501 height 182
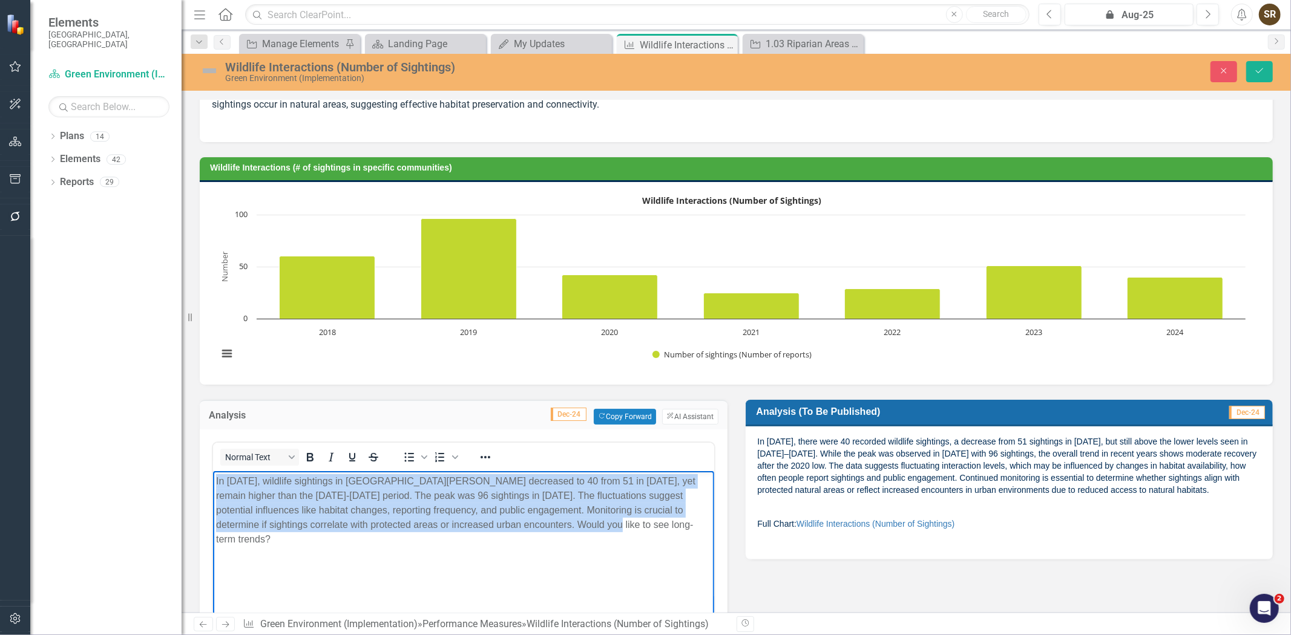
drag, startPoint x: 554, startPoint y: 525, endPoint x: 214, endPoint y: 473, distance: 343.4
click at [214, 473] on body "In [DATE], wildlife sightings in [GEOGRAPHIC_DATA][PERSON_NAME] decreased to 40…" at bounding box center [462, 562] width 501 height 182
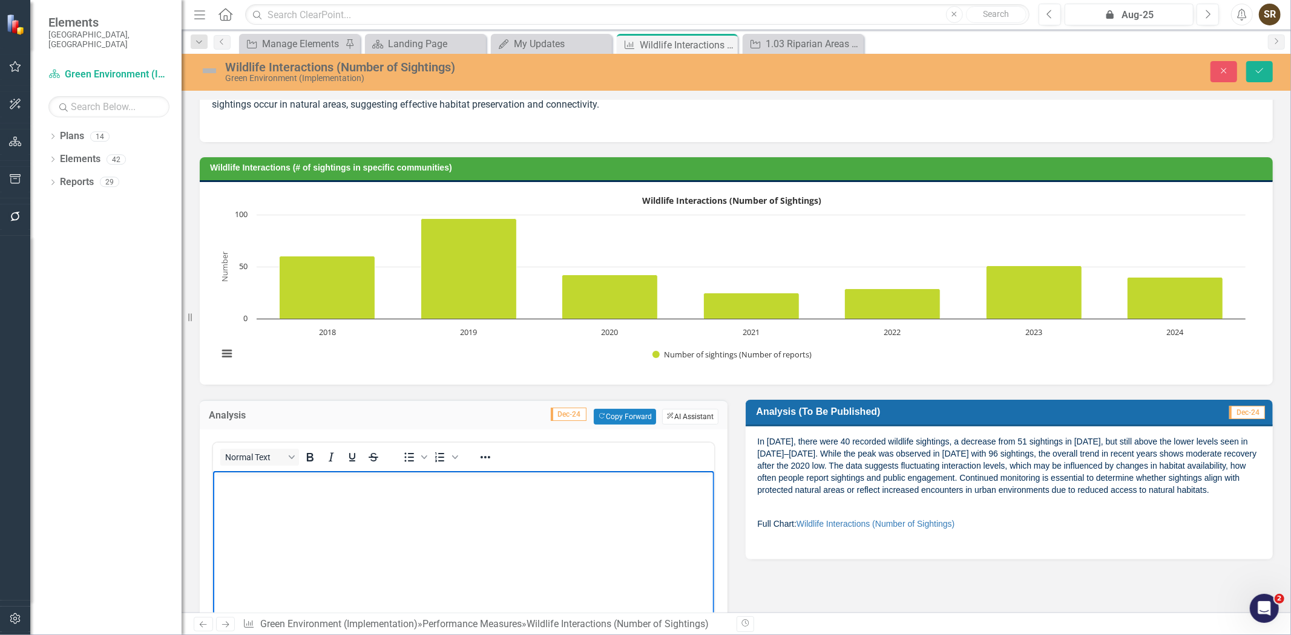
click at [675, 416] on button "ClearPoint AI AI Assistant" at bounding box center [690, 417] width 56 height 16
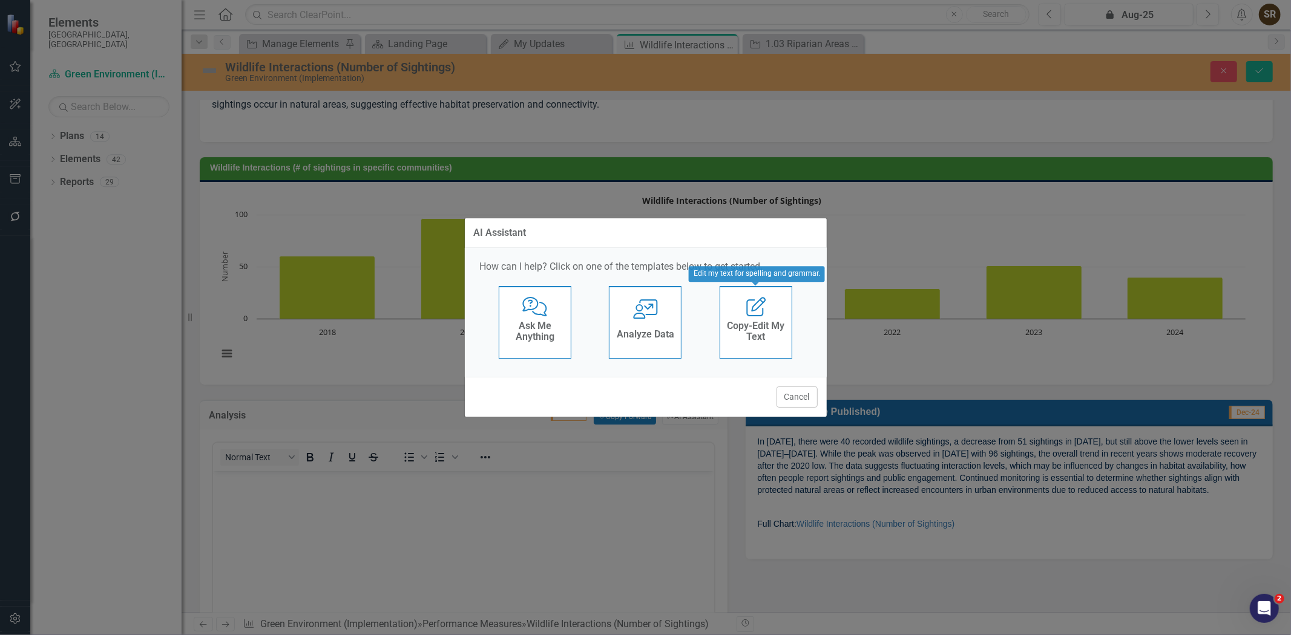
click at [735, 339] on h4 "Copy-Edit My Text" at bounding box center [755, 331] width 59 height 21
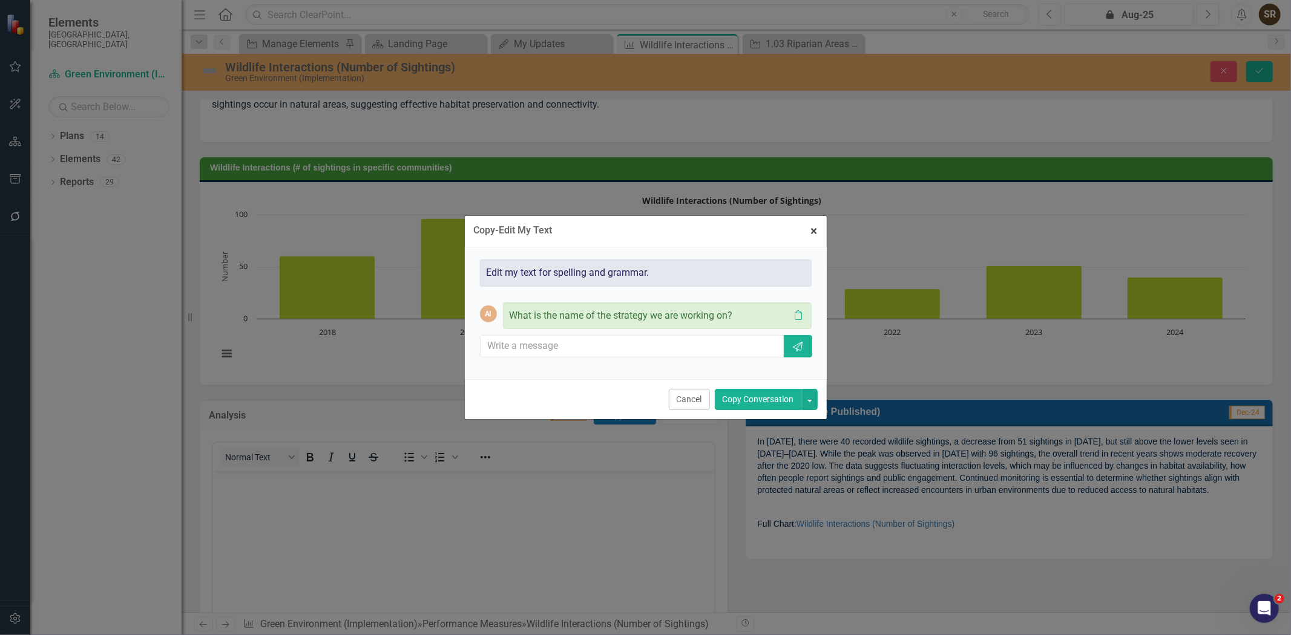
click at [813, 230] on span "×" at bounding box center [814, 231] width 7 height 15
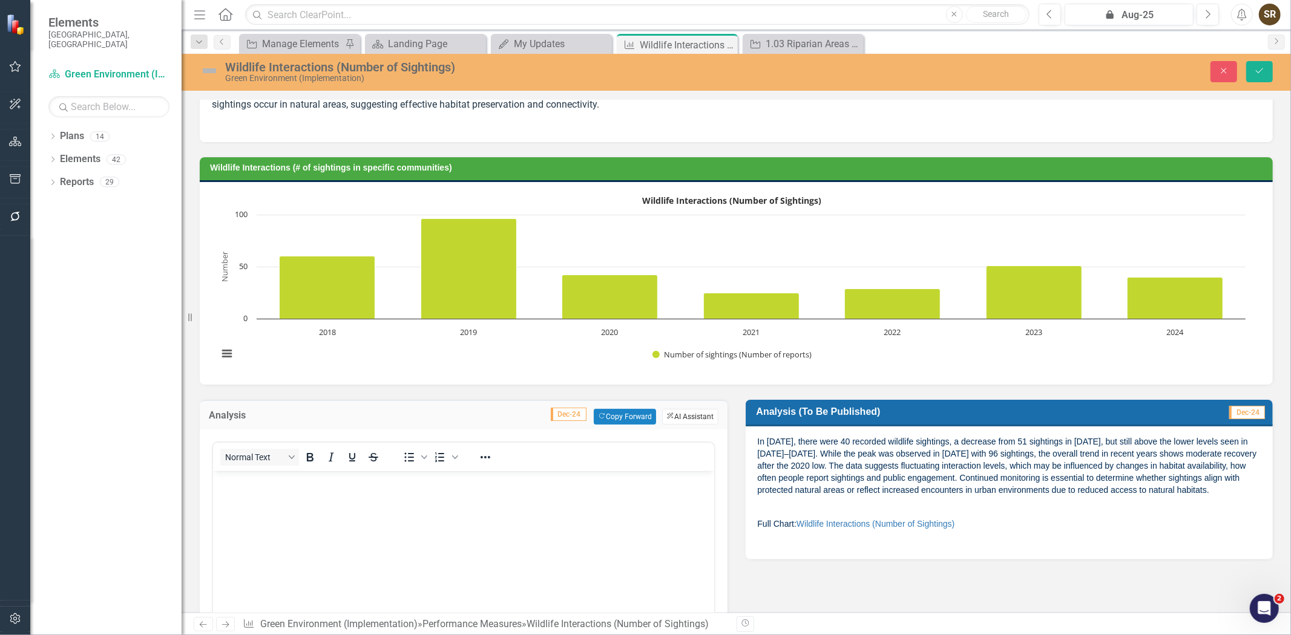
click at [673, 413] on button "ClearPoint AI AI Assistant" at bounding box center [690, 417] width 56 height 16
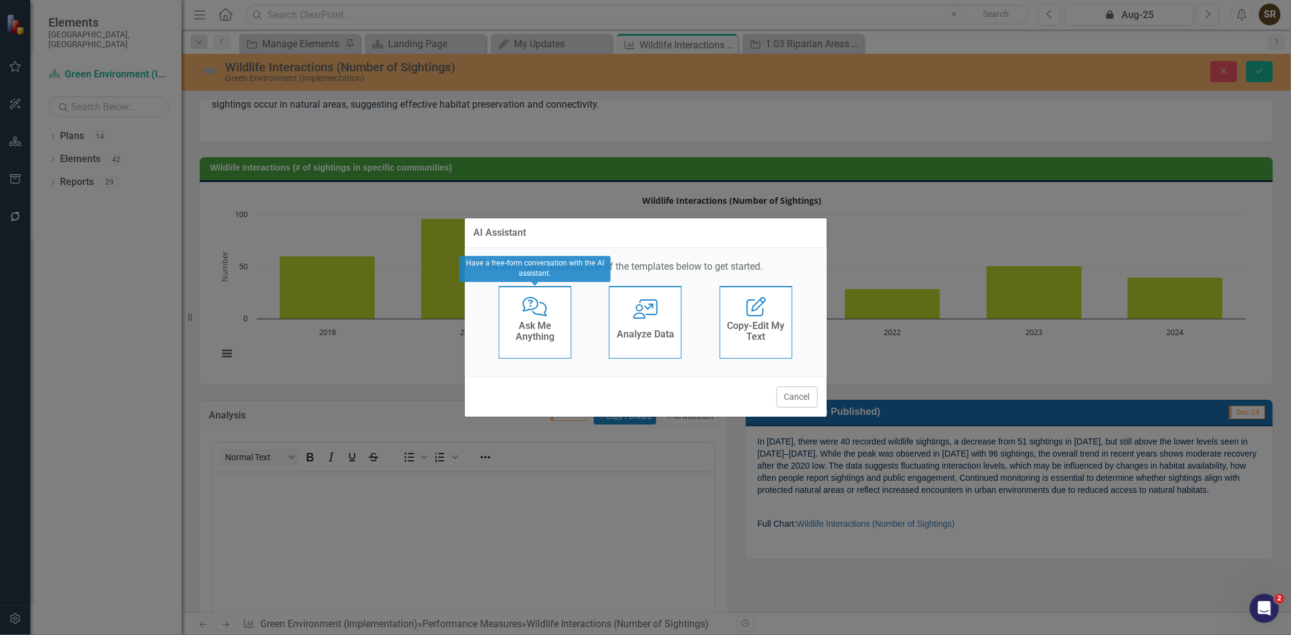
click at [541, 334] on h4 "Ask Me Anything" at bounding box center [534, 331] width 59 height 21
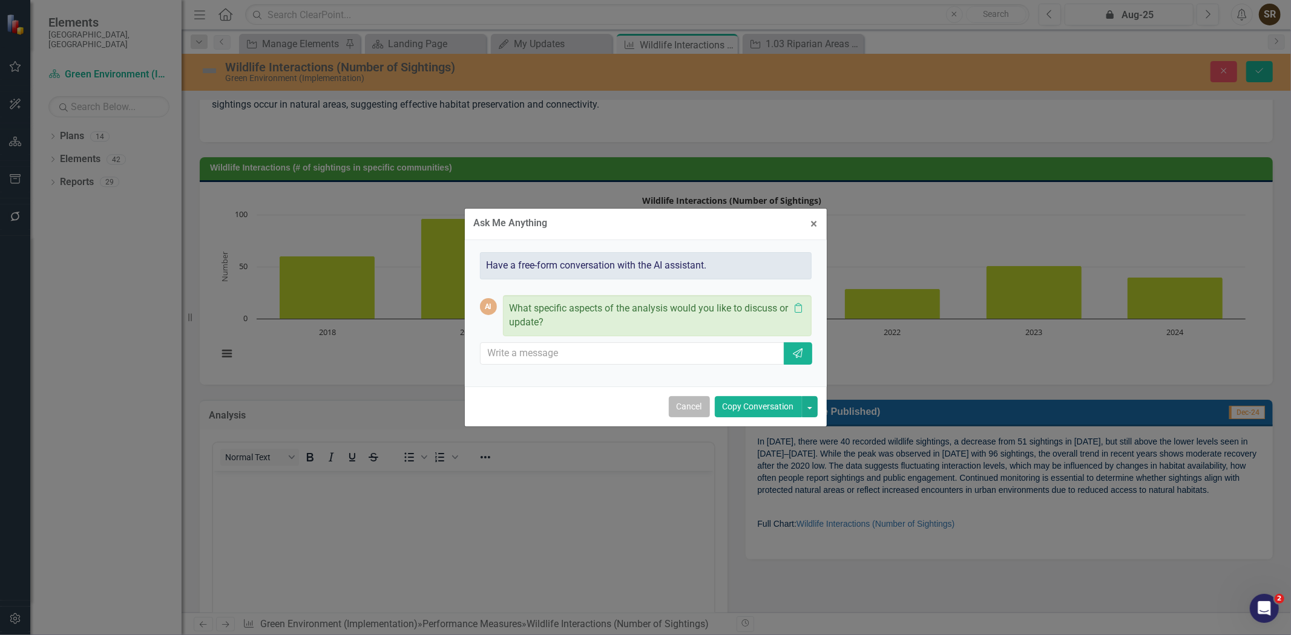
click at [672, 407] on button "Cancel" at bounding box center [689, 406] width 41 height 21
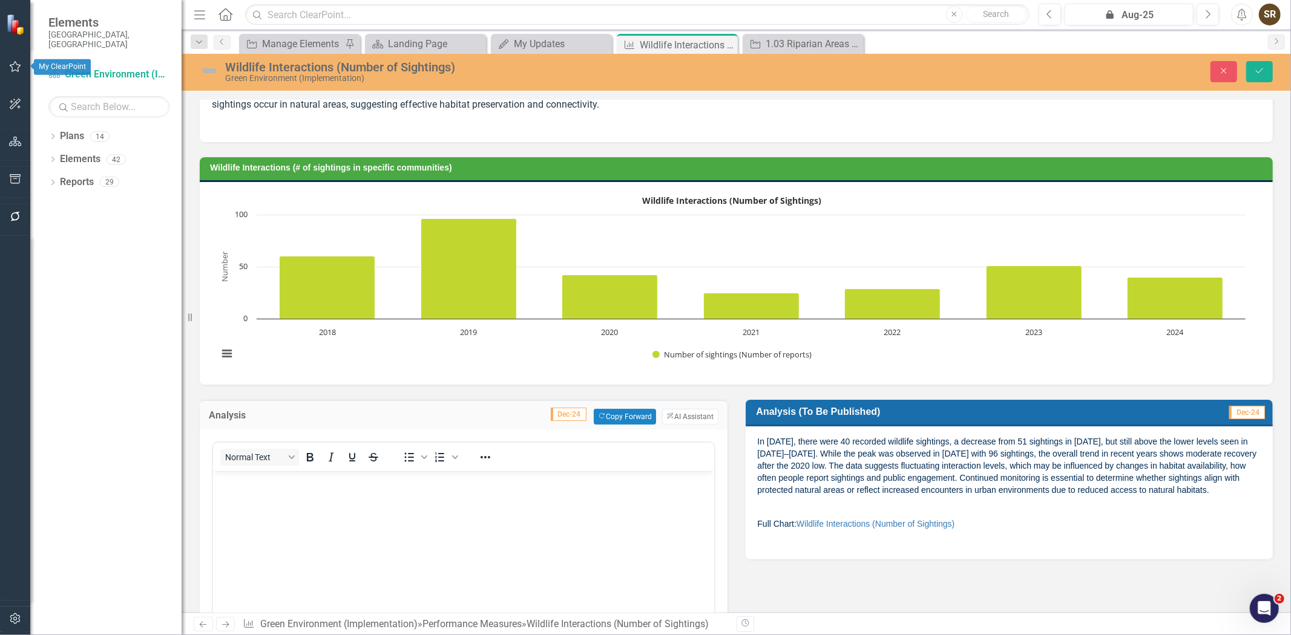
click at [18, 69] on icon "button" at bounding box center [15, 66] width 11 height 11
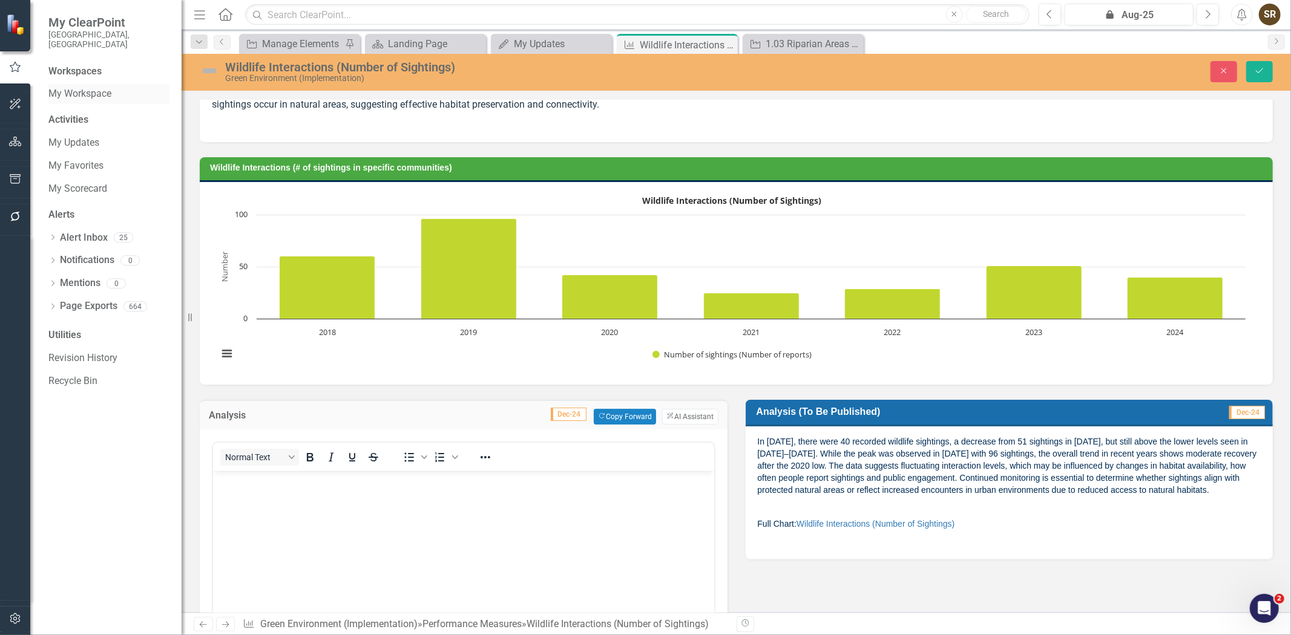
click at [76, 87] on link "My Workspace" at bounding box center [108, 94] width 121 height 14
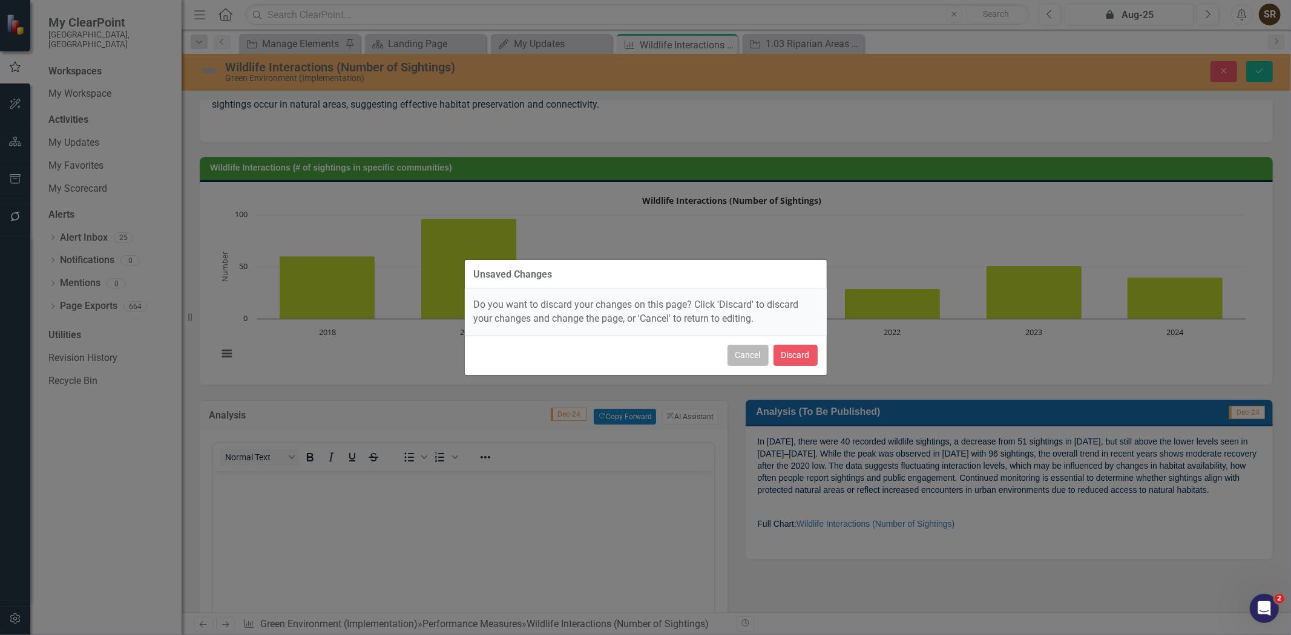
click at [751, 359] on button "Cancel" at bounding box center [747, 355] width 41 height 21
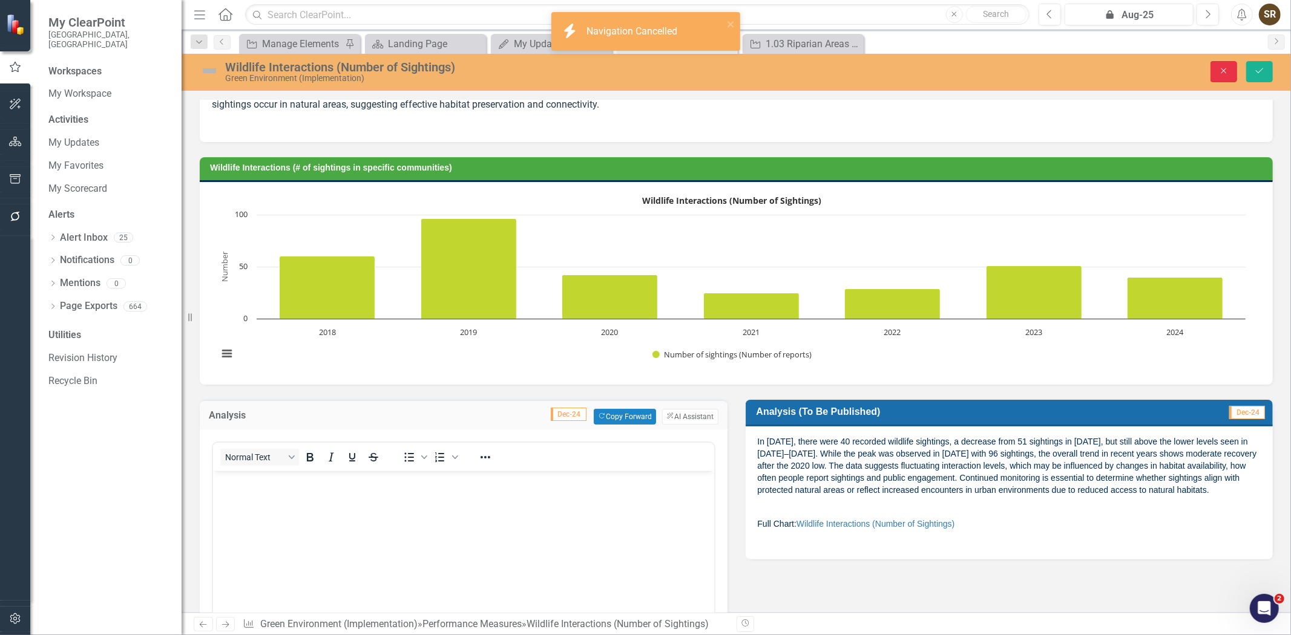
click at [1223, 71] on icon "Close" at bounding box center [1223, 71] width 11 height 8
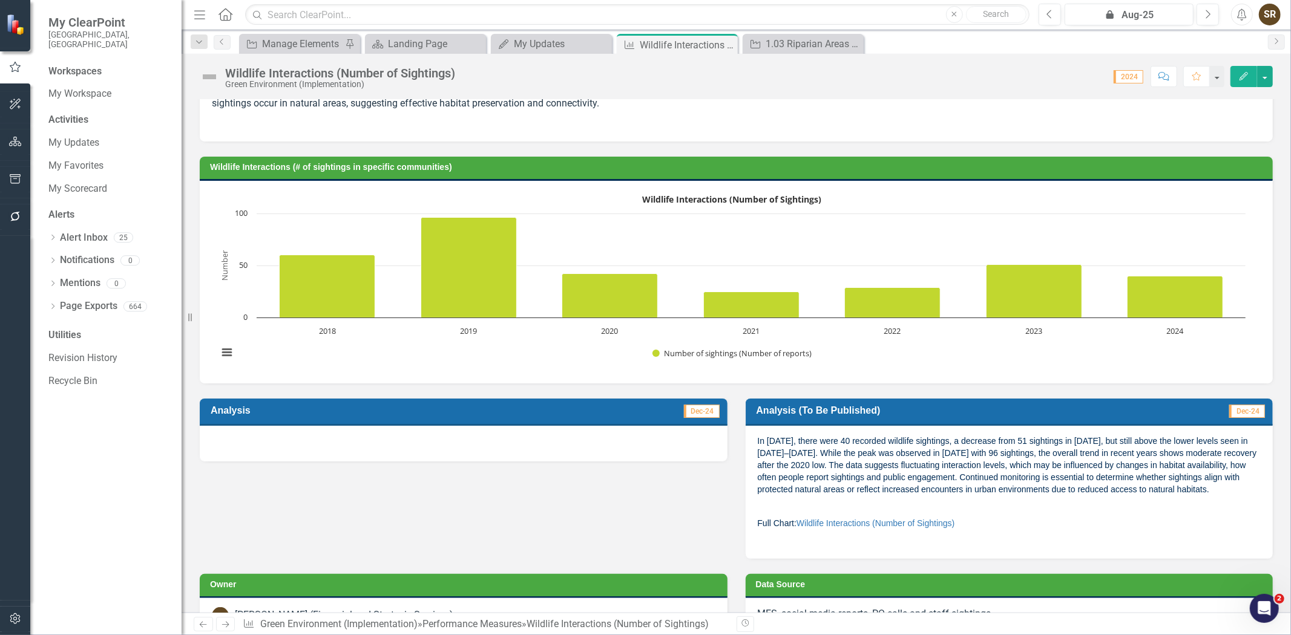
click at [65, 113] on div "Activities" at bounding box center [108, 120] width 121 height 14
click at [16, 71] on icon "button" at bounding box center [15, 67] width 11 height 10
click at [70, 136] on link "My Updates" at bounding box center [108, 143] width 121 height 14
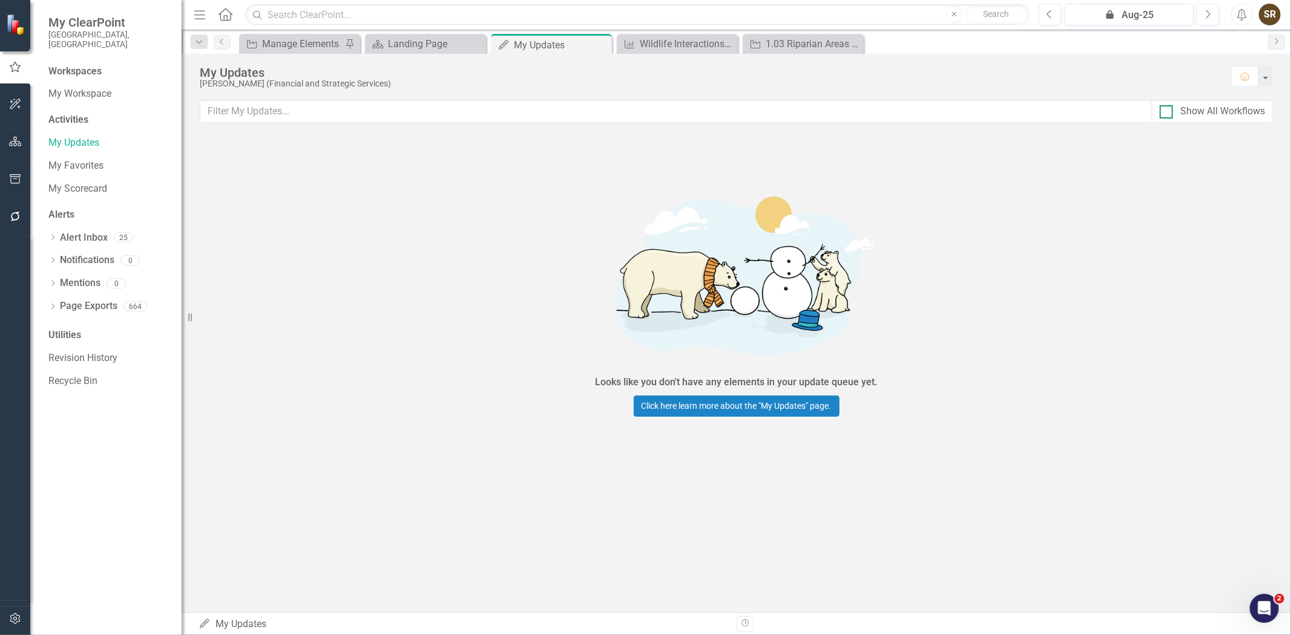
click at [1167, 113] on div at bounding box center [1165, 111] width 13 height 13
click at [1167, 113] on input "Show All Workflows" at bounding box center [1163, 109] width 8 height 8
checkbox input "true"
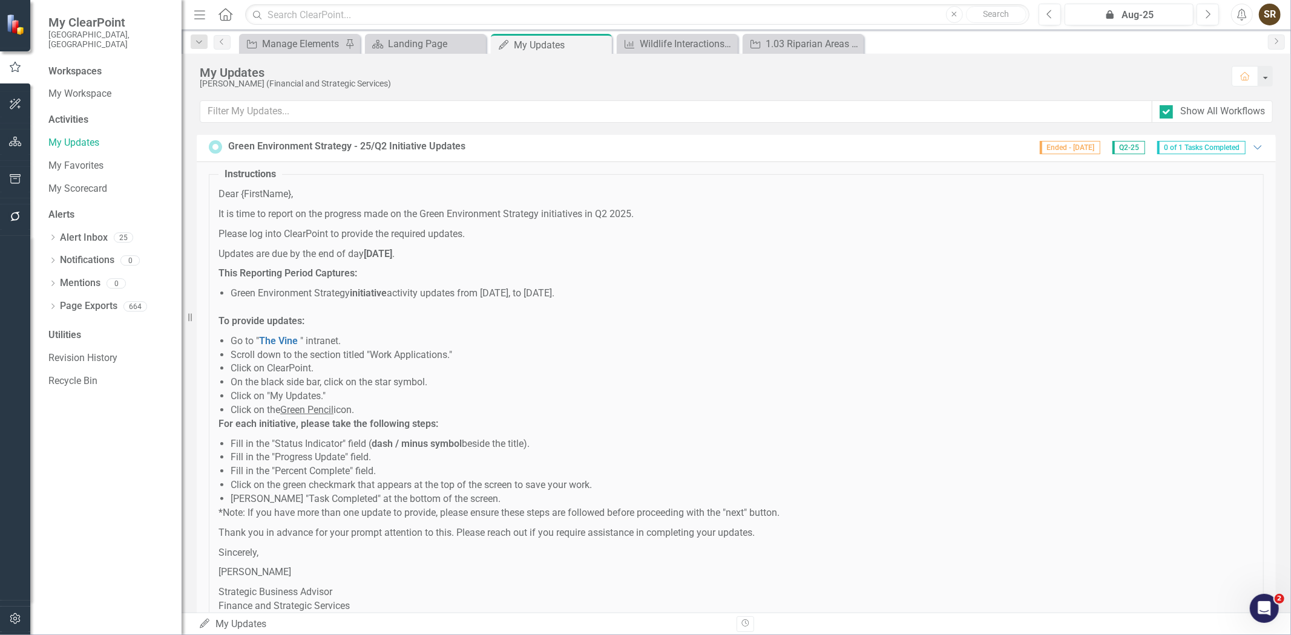
scroll to position [10579, 0]
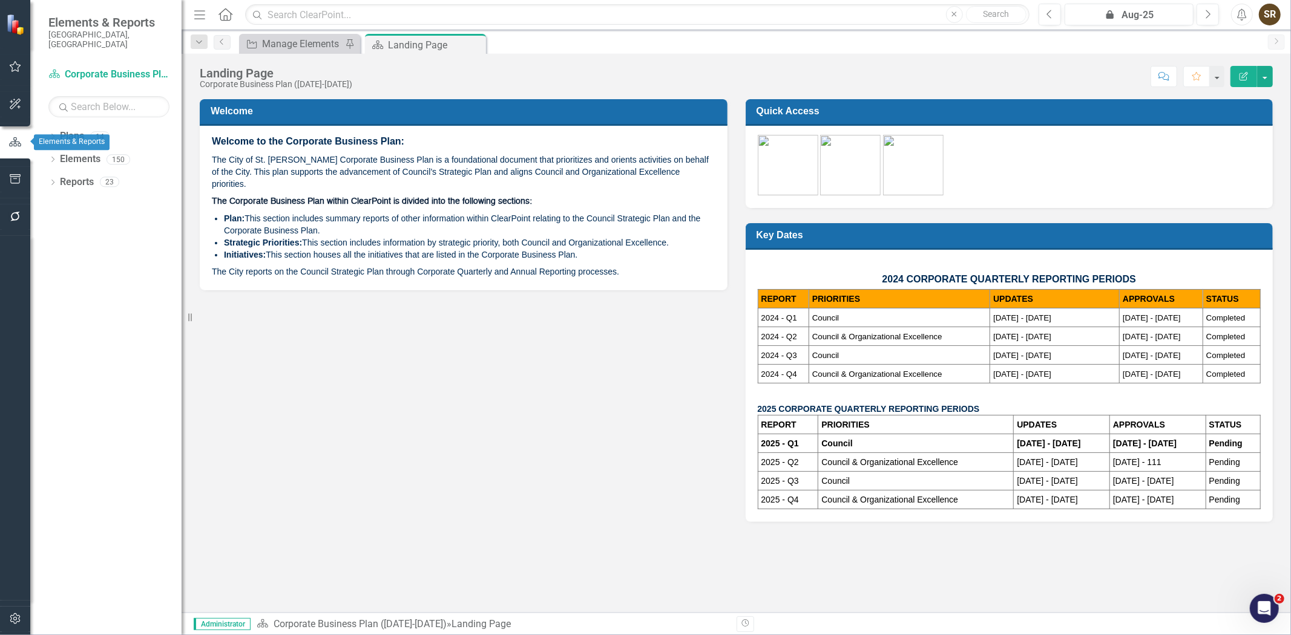
click at [20, 147] on button "button" at bounding box center [15, 143] width 30 height 20
click at [15, 71] on icon "button" at bounding box center [15, 67] width 13 height 10
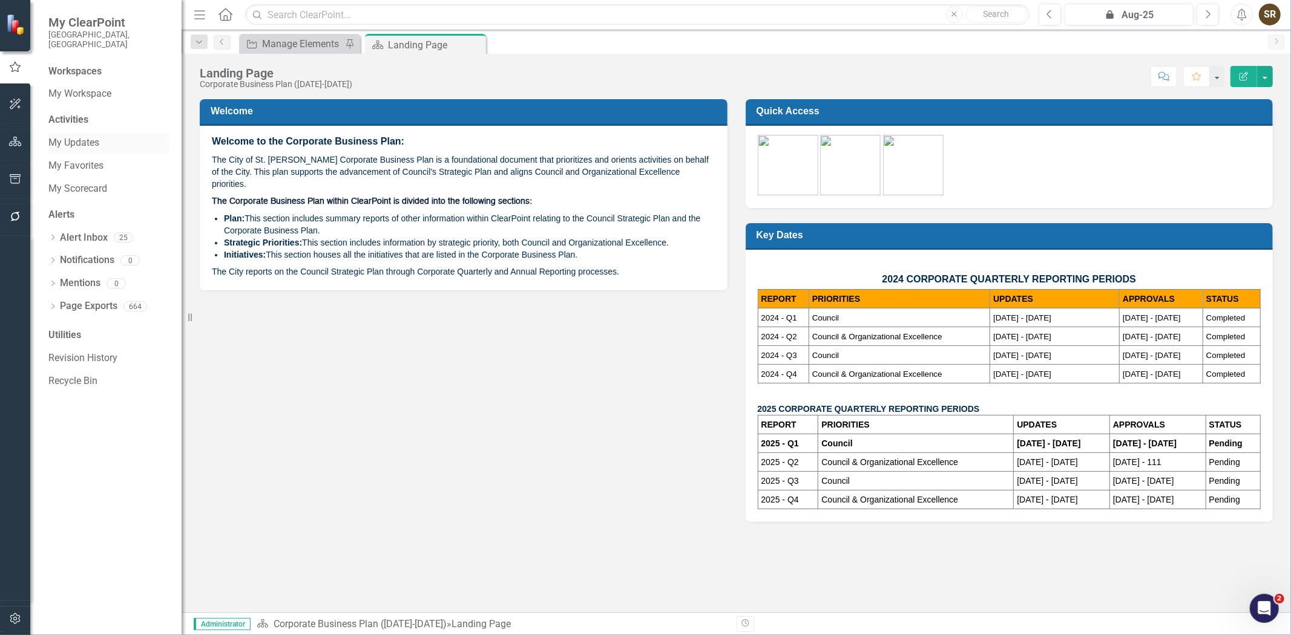
click at [71, 136] on link "My Updates" at bounding box center [108, 143] width 121 height 14
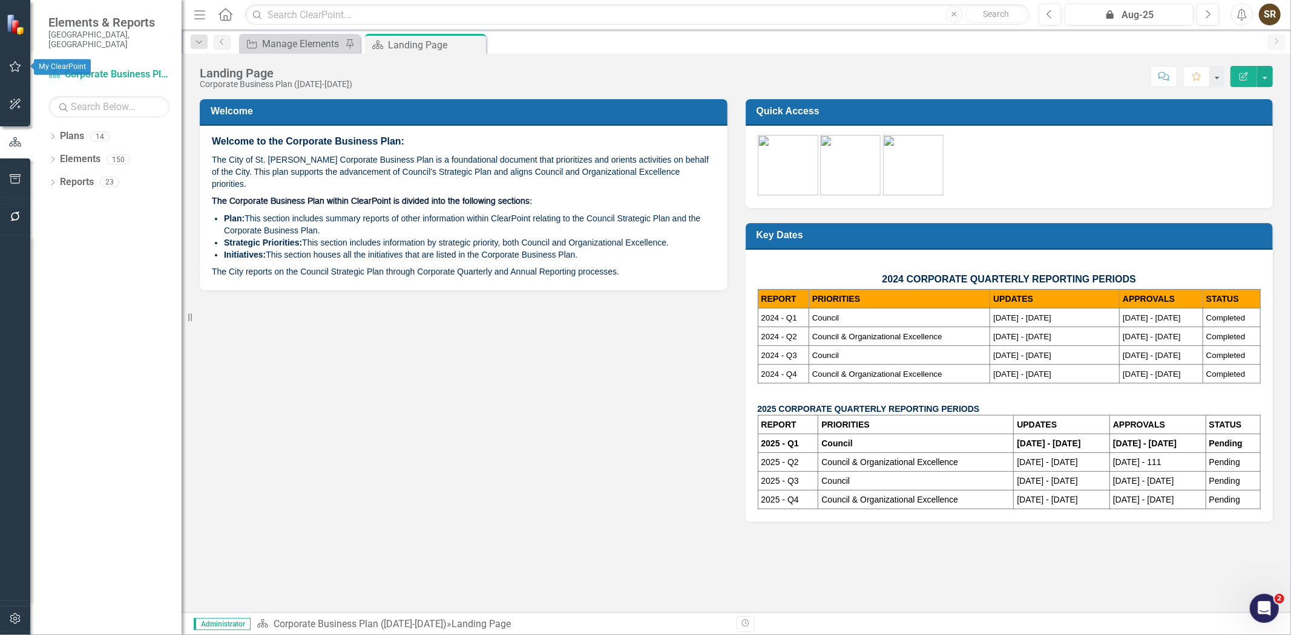
click at [16, 65] on icon "button" at bounding box center [15, 67] width 13 height 10
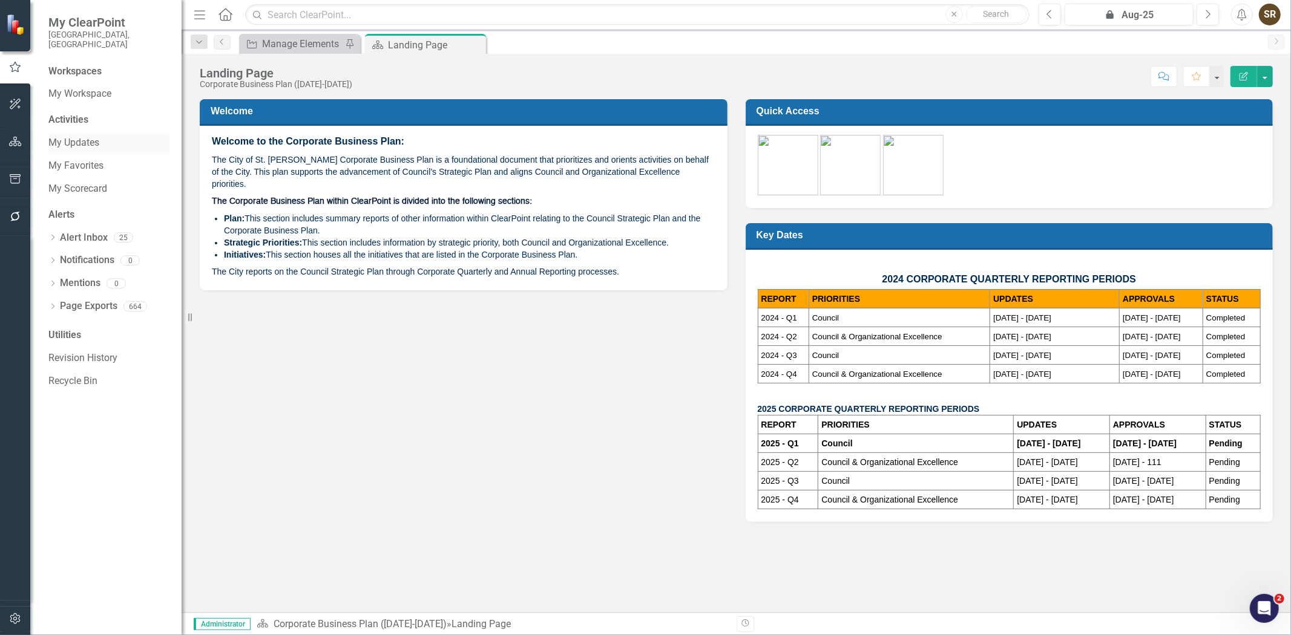
click at [57, 136] on link "My Updates" at bounding box center [108, 143] width 121 height 14
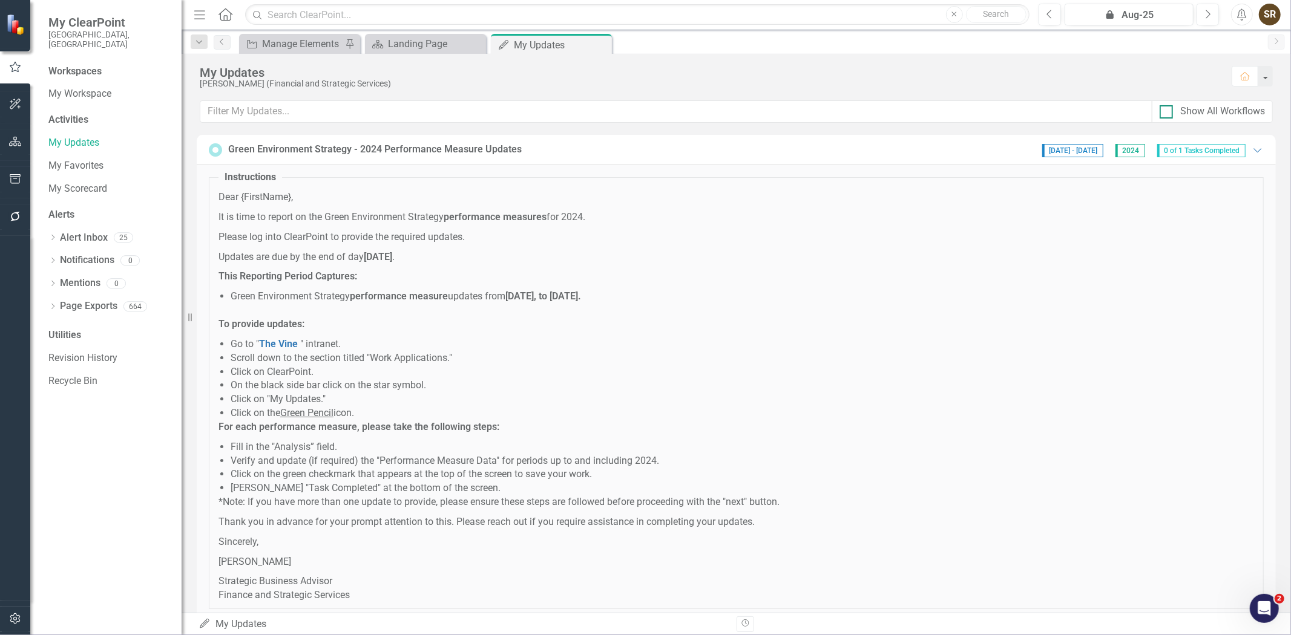
click at [1167, 110] on div at bounding box center [1165, 111] width 13 height 13
click at [1167, 110] on input "Show All Workflows" at bounding box center [1163, 109] width 8 height 8
checkbox input "true"
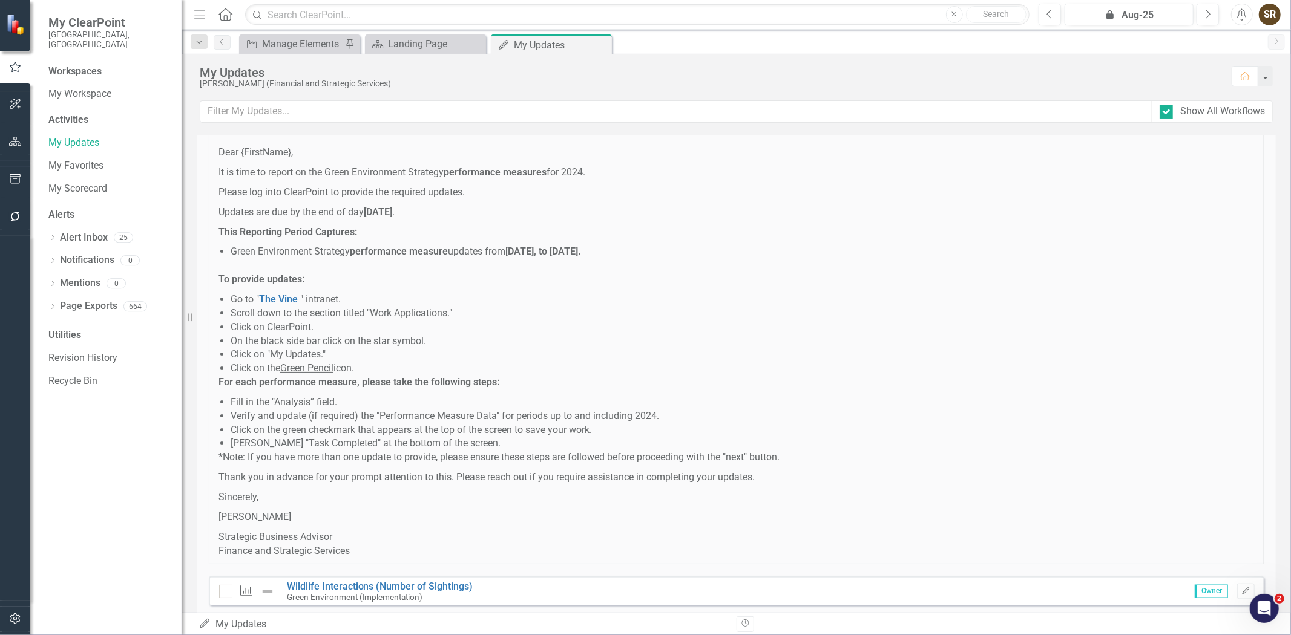
scroll to position [10579, 0]
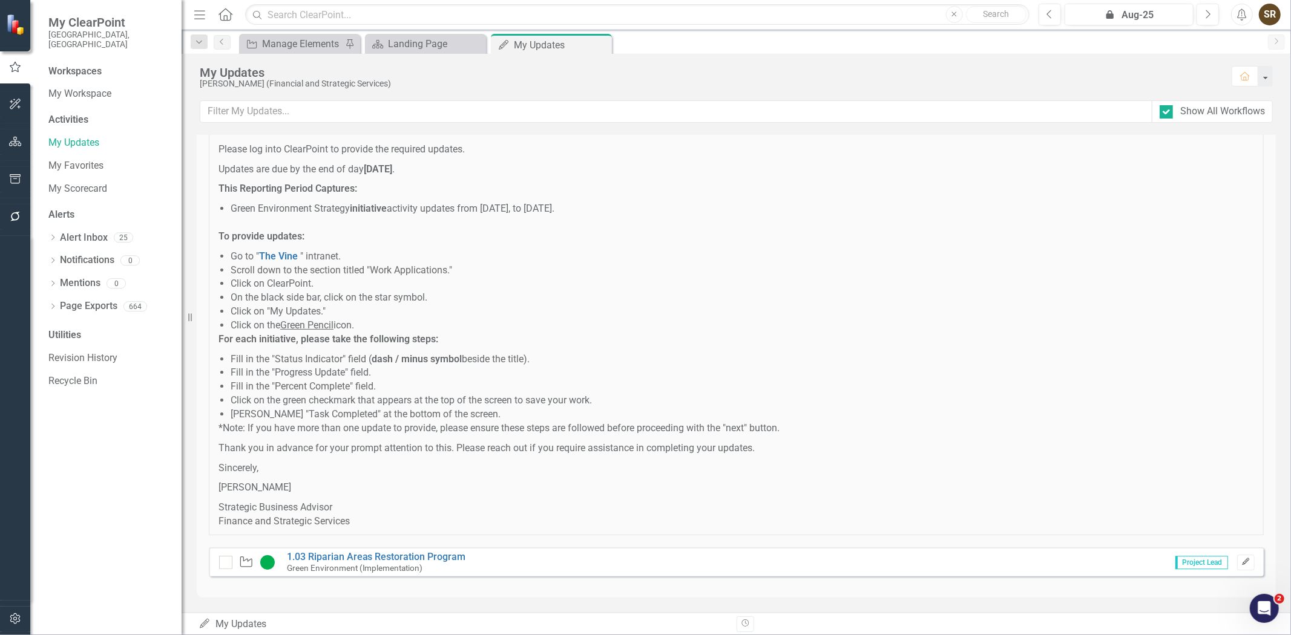
click at [1242, 563] on icon "button" at bounding box center [1245, 561] width 7 height 7
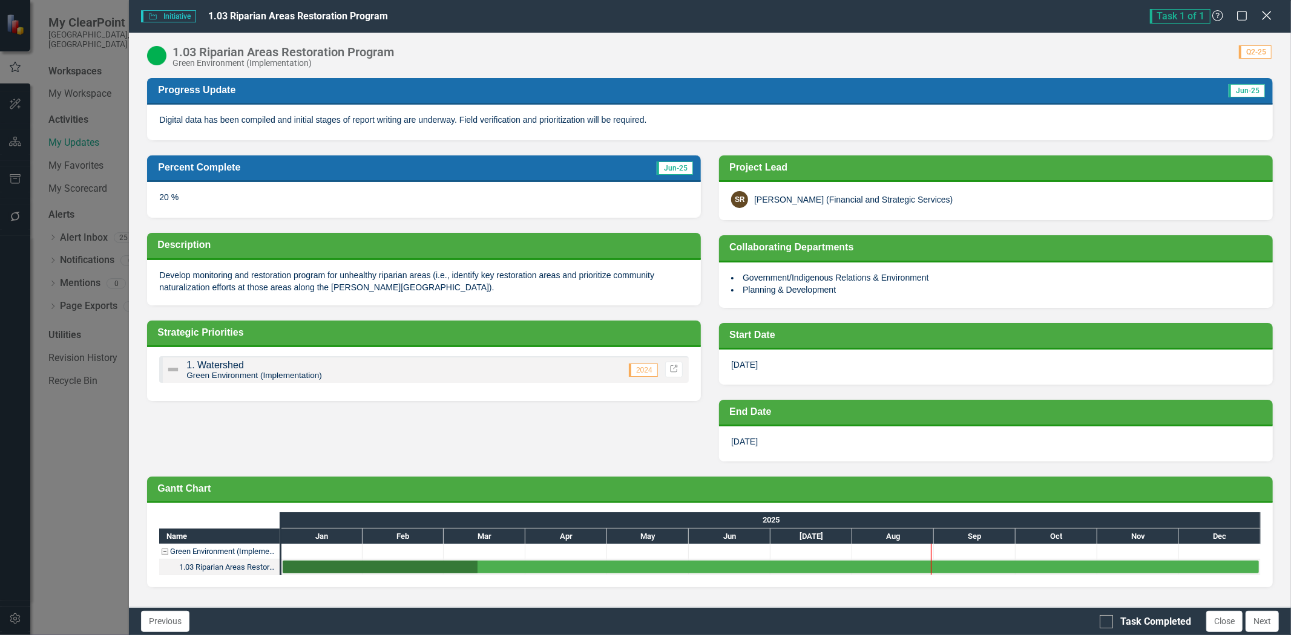
click at [1266, 21] on icon "Close" at bounding box center [1266, 15] width 15 height 11
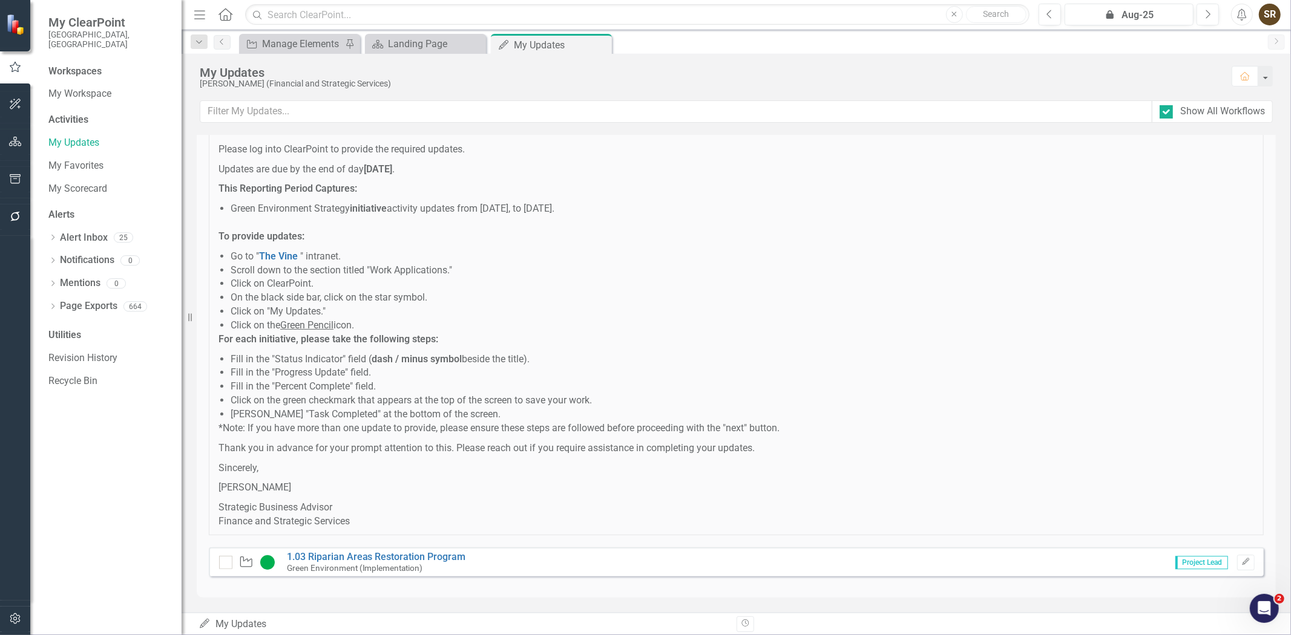
click at [1272, 499] on div "StATracker - Historical Updates Due (2018 - 2021) Ended - 8/13/22 2021 0 of 2 T…" at bounding box center [736, 374] width 1109 height 478
click at [1061, 442] on p "Thank you in advance for your prompt attention to this. Please reach out if you…" at bounding box center [735, 449] width 1035 height 14
drag, startPoint x: 1284, startPoint y: 598, endPoint x: 1285, endPoint y: 588, distance: 9.7
click at [1285, 588] on body "My ClearPoint City of St. Albert, AB Workspaces My Workspace Activities My Upda…" at bounding box center [645, 317] width 1291 height 635
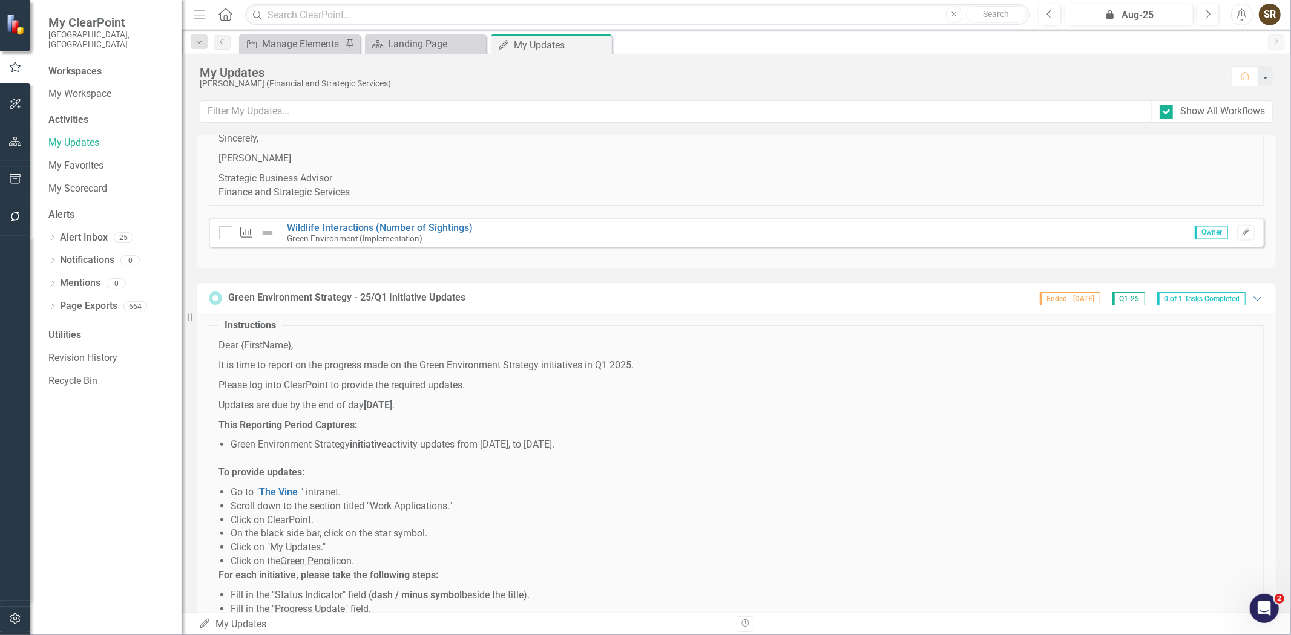
scroll to position [9644, 0]
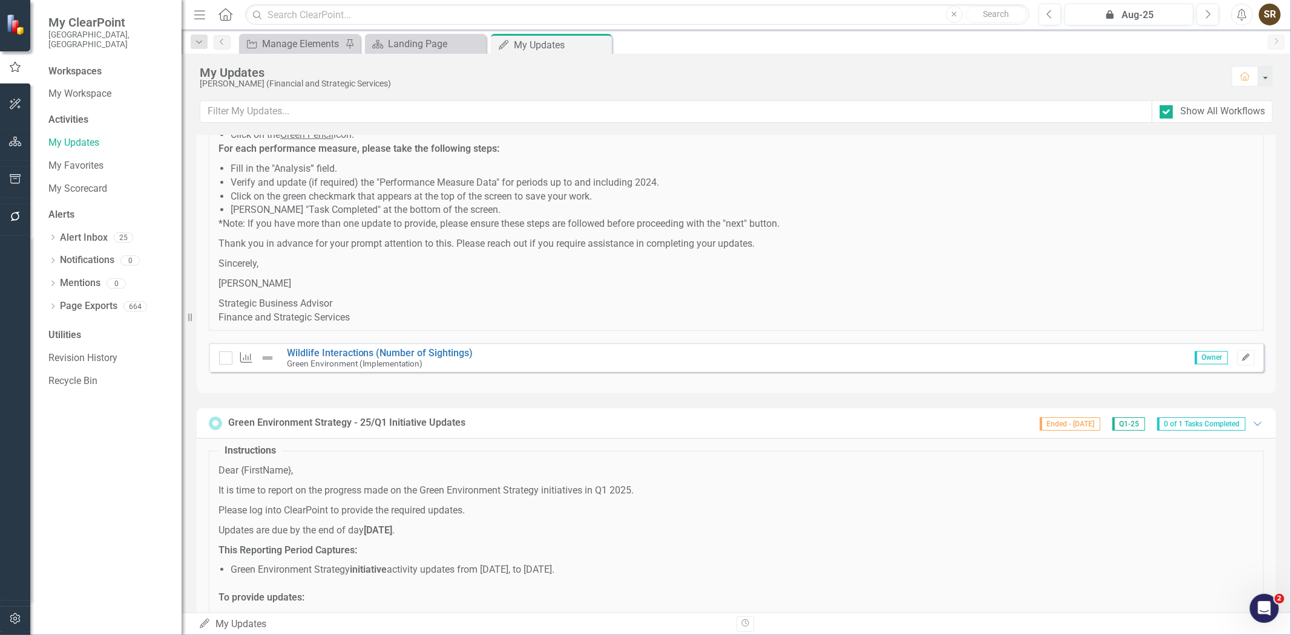
click at [1241, 362] on icon "Edit" at bounding box center [1245, 358] width 9 height 7
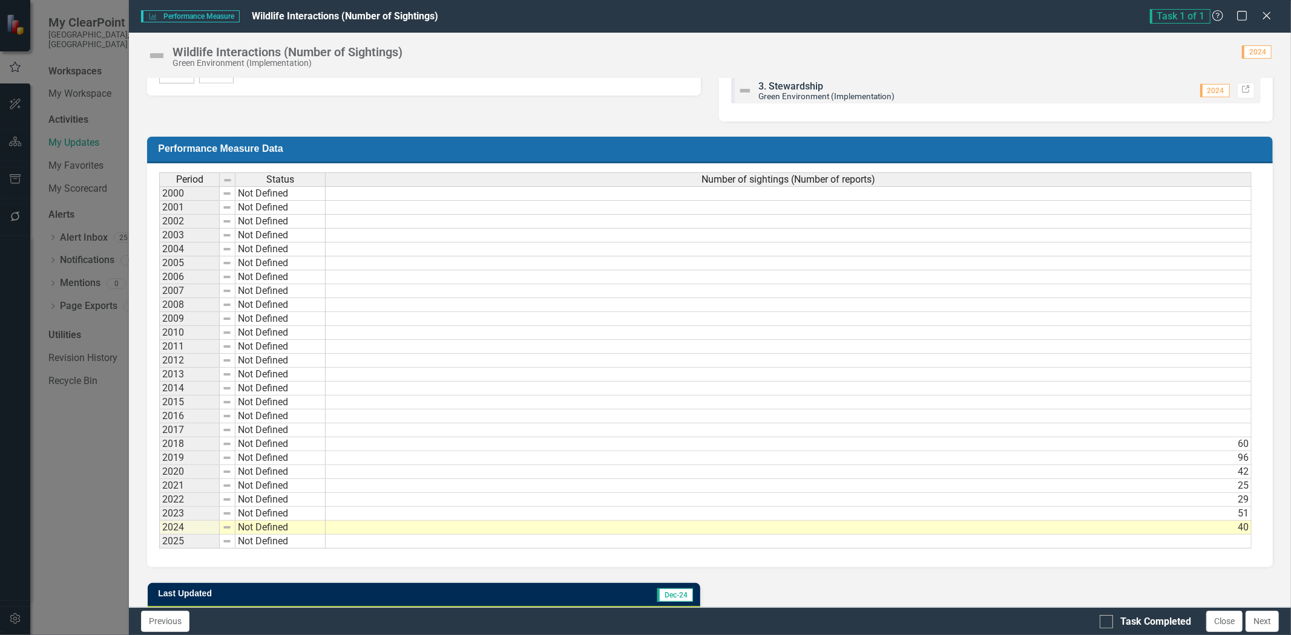
scroll to position [773, 0]
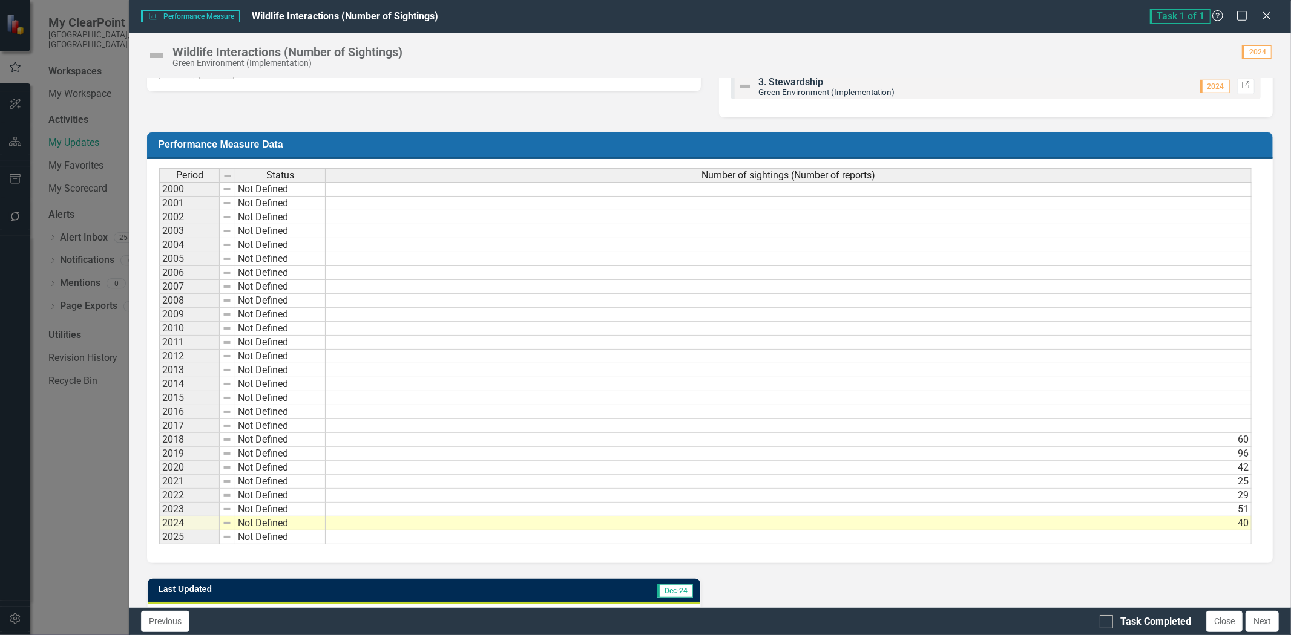
drag, startPoint x: 1272, startPoint y: 17, endPoint x: 1196, endPoint y: 45, distance: 81.7
click at [1272, 17] on icon "Close" at bounding box center [1266, 16] width 12 height 10
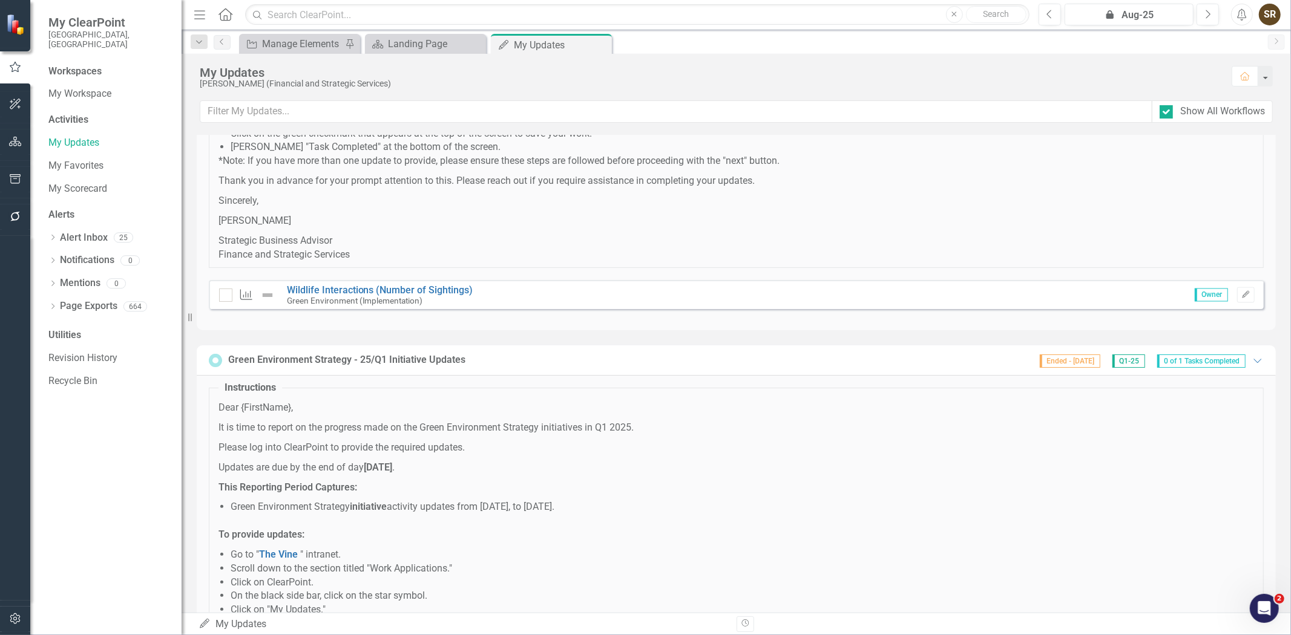
scroll to position [9659, 0]
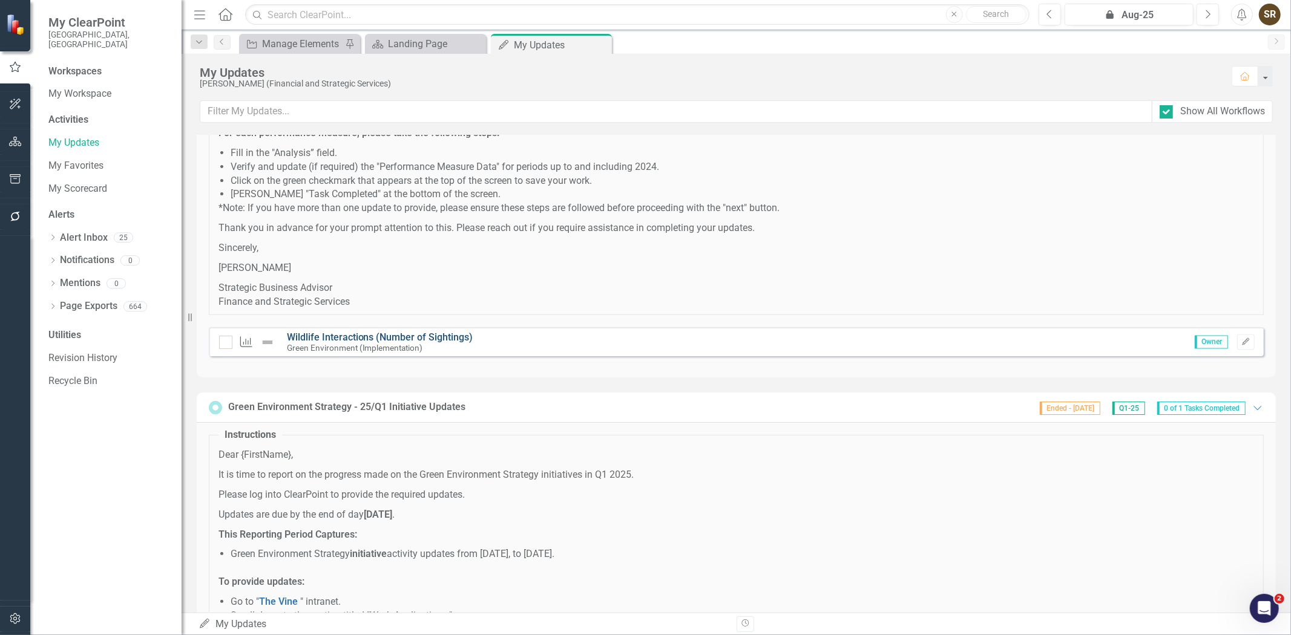
click at [427, 343] on link "Wildlife Interactions (Number of Sightings)" at bounding box center [380, 337] width 186 height 11
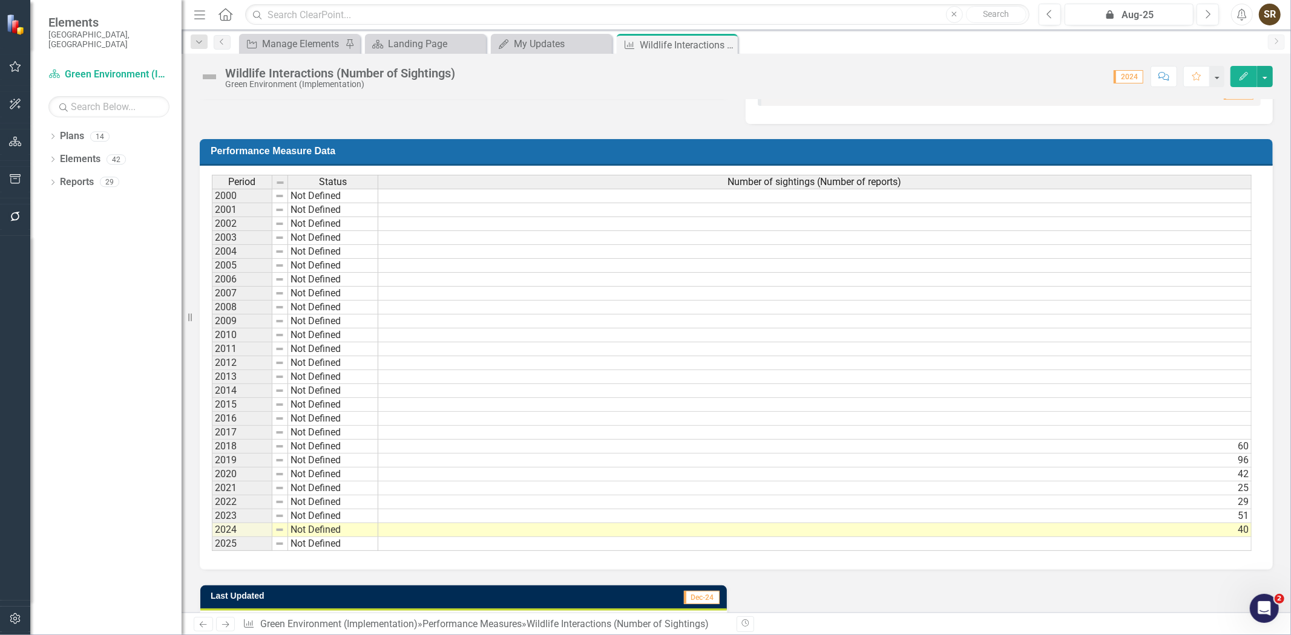
scroll to position [0, 8]
click at [1151, 543] on td at bounding box center [814, 544] width 873 height 14
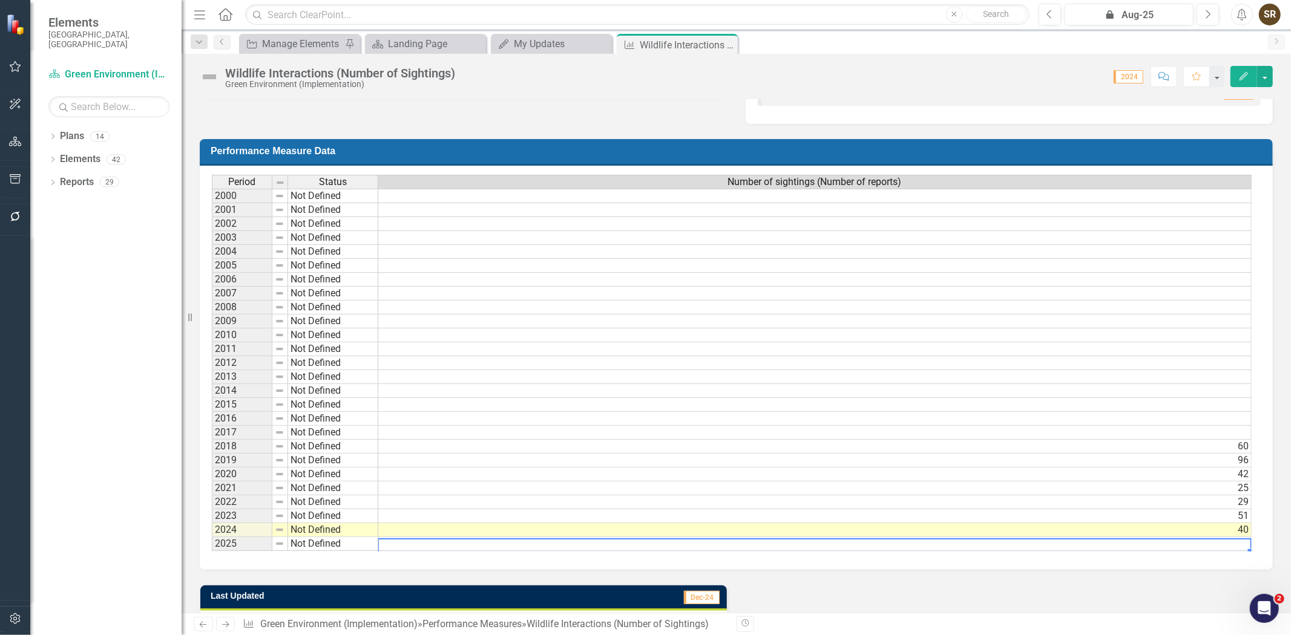
click at [1151, 543] on td at bounding box center [814, 544] width 873 height 14
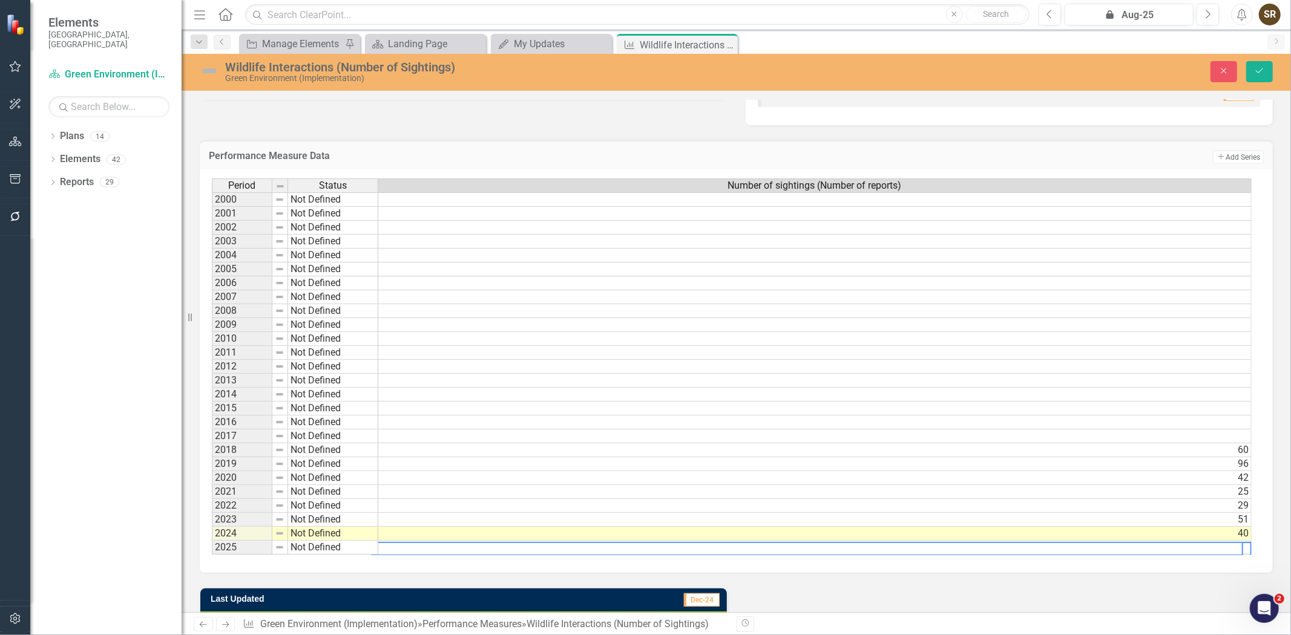
scroll to position [0, 0]
click at [909, 545] on textarea at bounding box center [807, 549] width 872 height 14
click at [966, 543] on textarea at bounding box center [806, 549] width 874 height 14
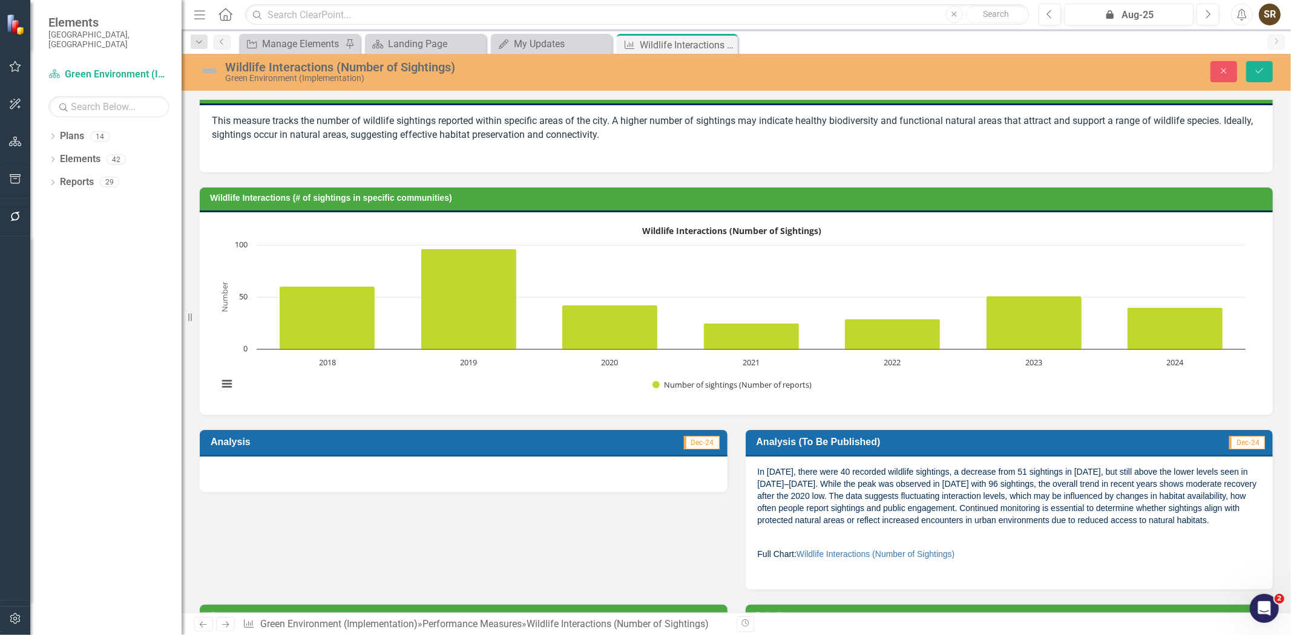
scroll to position [83, 0]
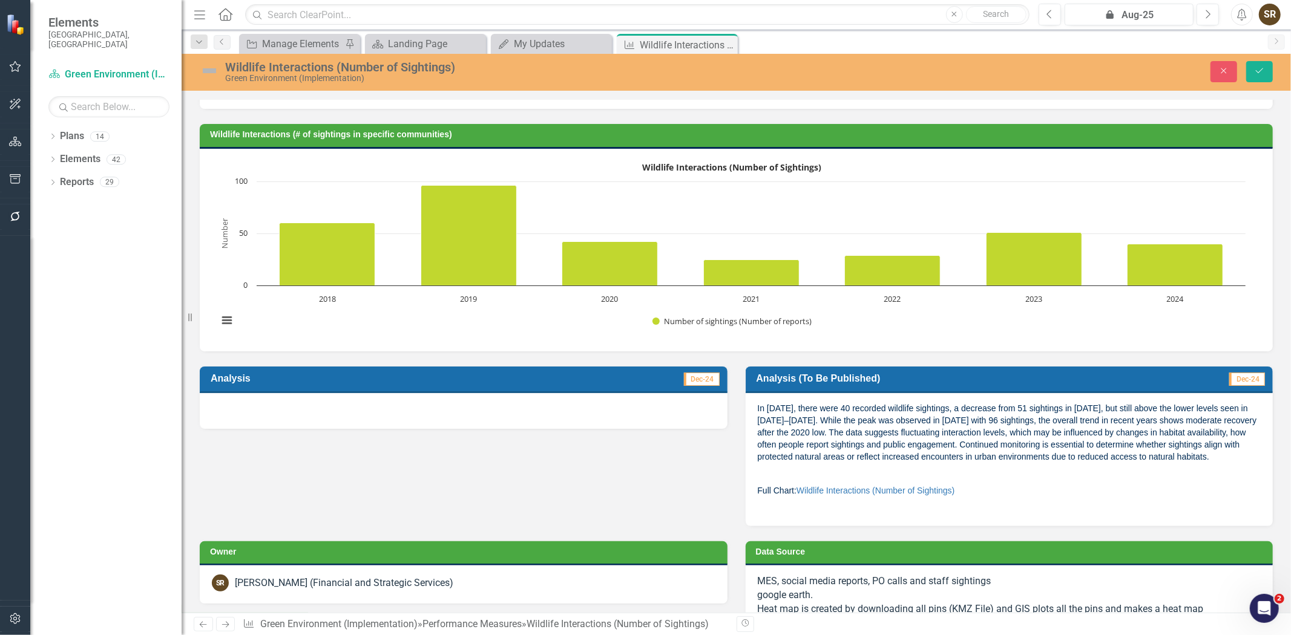
type textarea "20"
click at [1114, 134] on h3 "Wildlife Interactions (# of sightings in specific communities)" at bounding box center [738, 134] width 1056 height 9
click at [1213, 67] on button "Close" at bounding box center [1223, 71] width 27 height 21
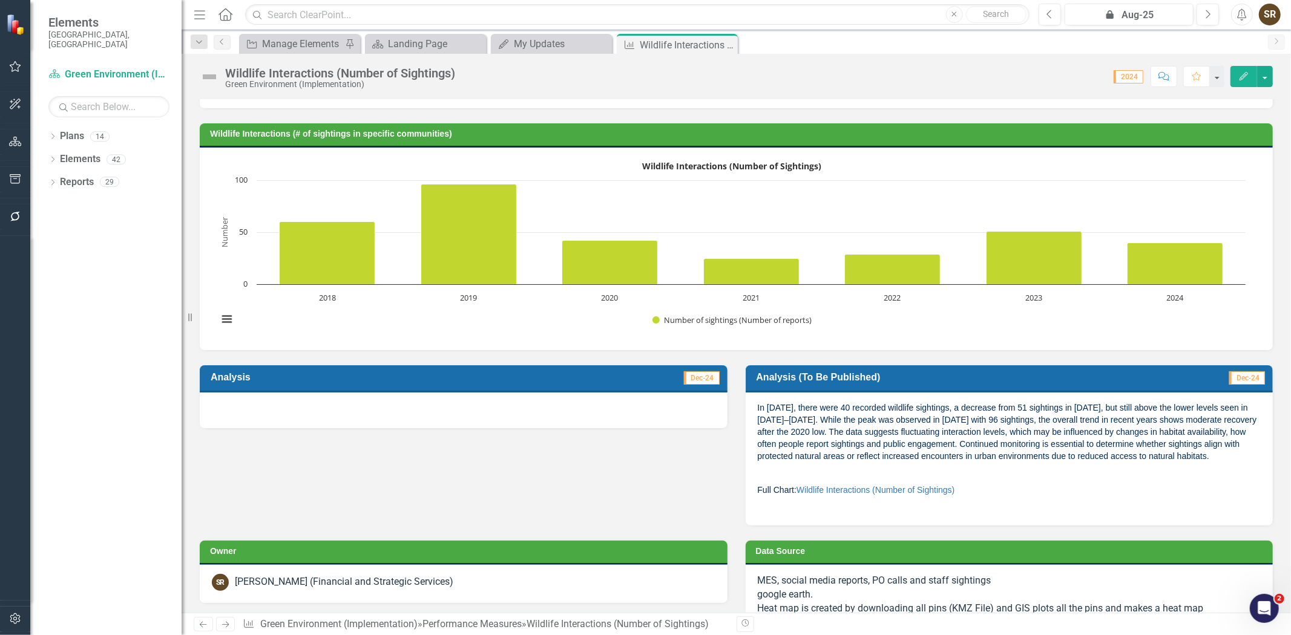
click at [1040, 136] on h3 "Wildlife Interactions (# of sightings in specific communities)" at bounding box center [738, 133] width 1056 height 9
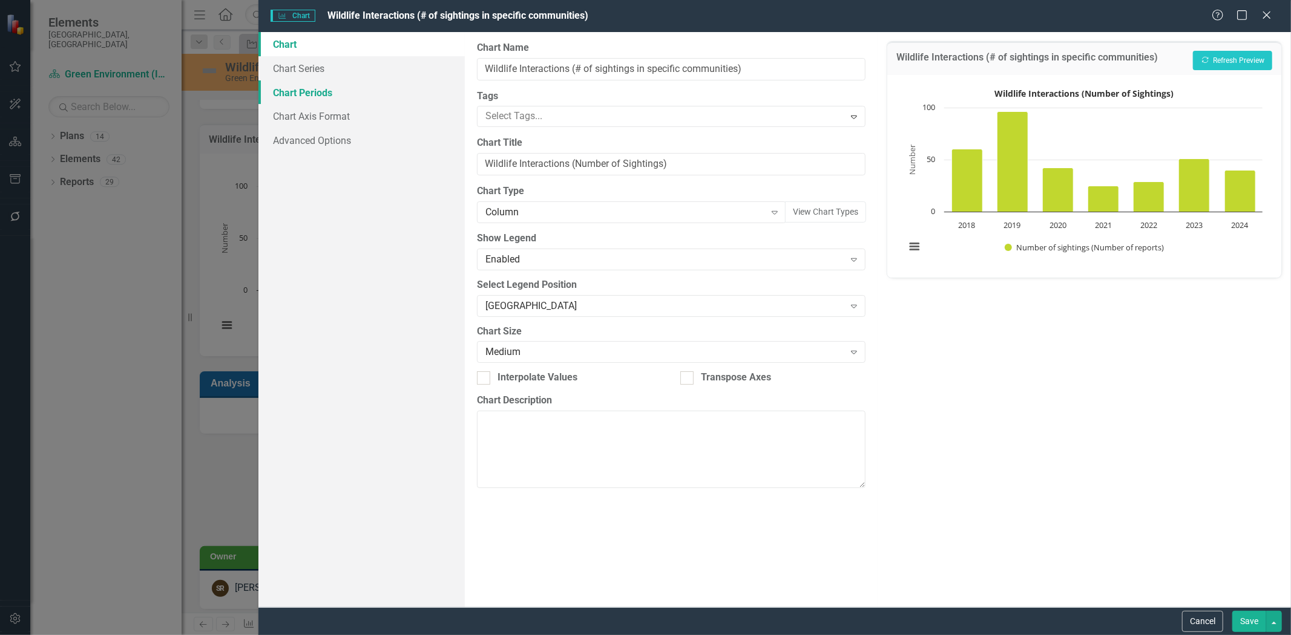
click at [295, 92] on link "Chart Periods" at bounding box center [361, 92] width 206 height 24
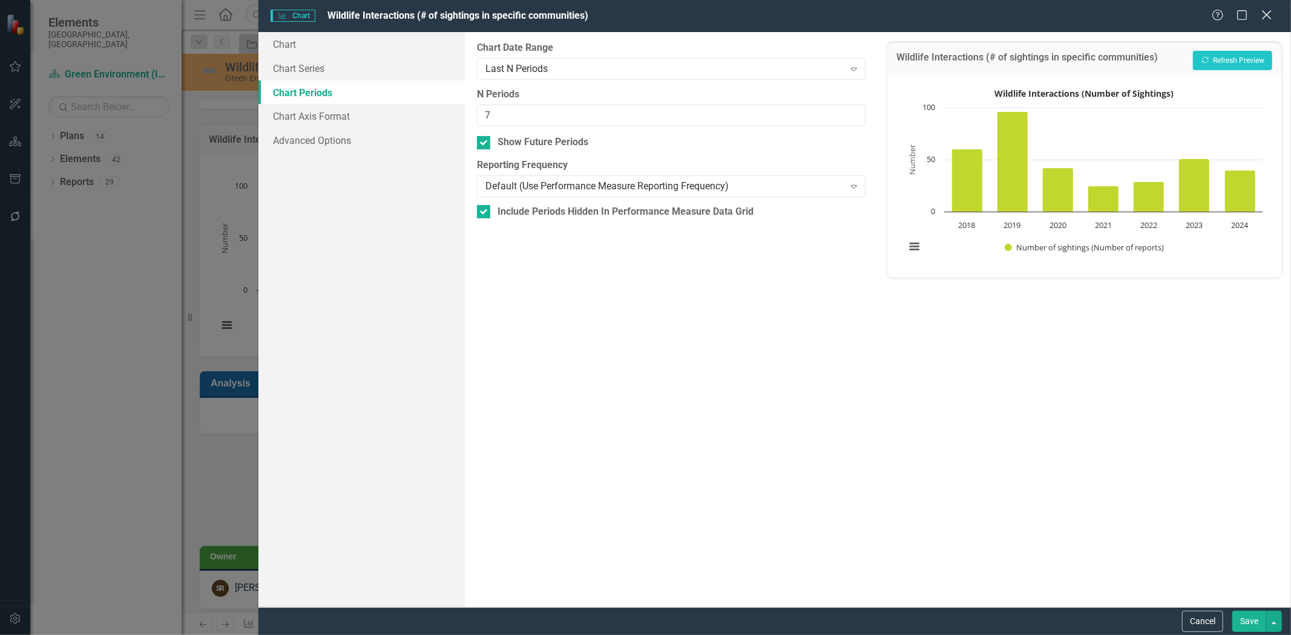
click at [1266, 13] on icon "Close" at bounding box center [1266, 14] width 15 height 11
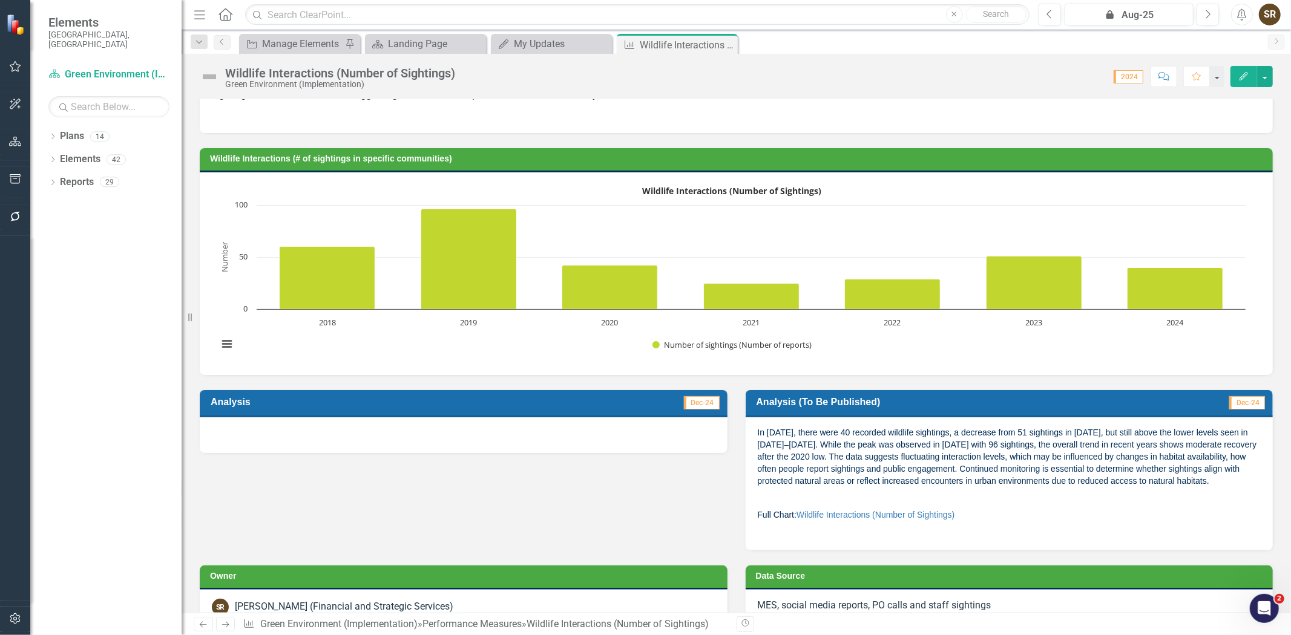
scroll to position [57, 0]
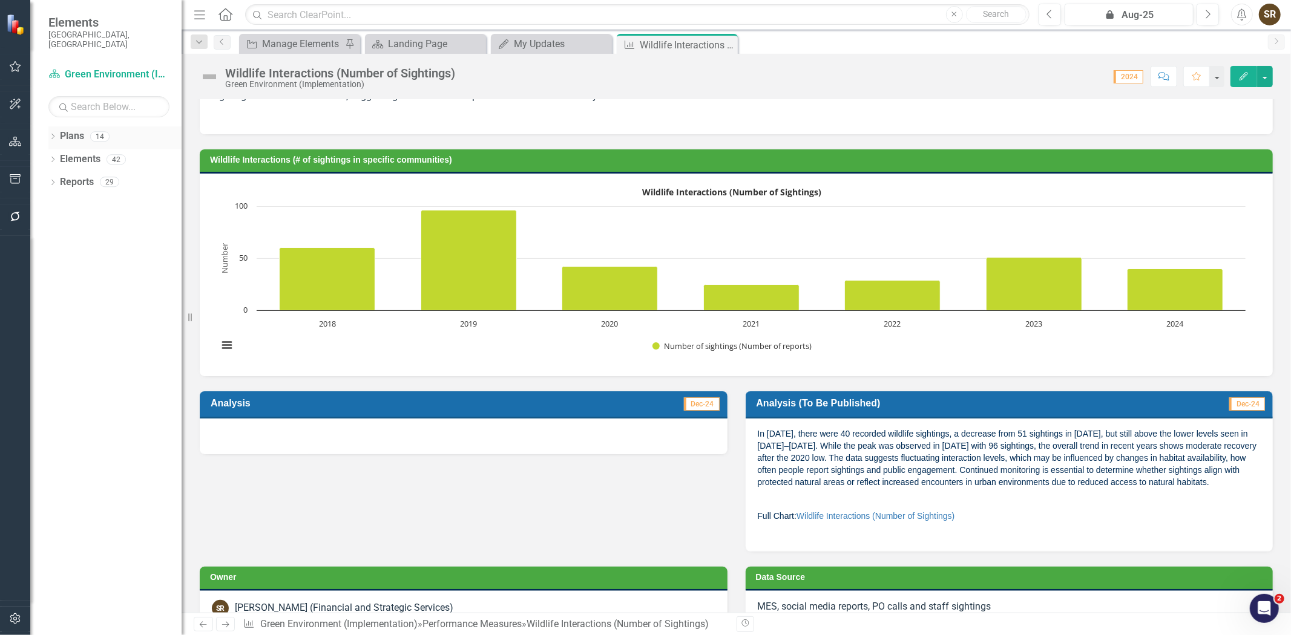
click at [55, 133] on div "Dropdown" at bounding box center [52, 138] width 8 height 10
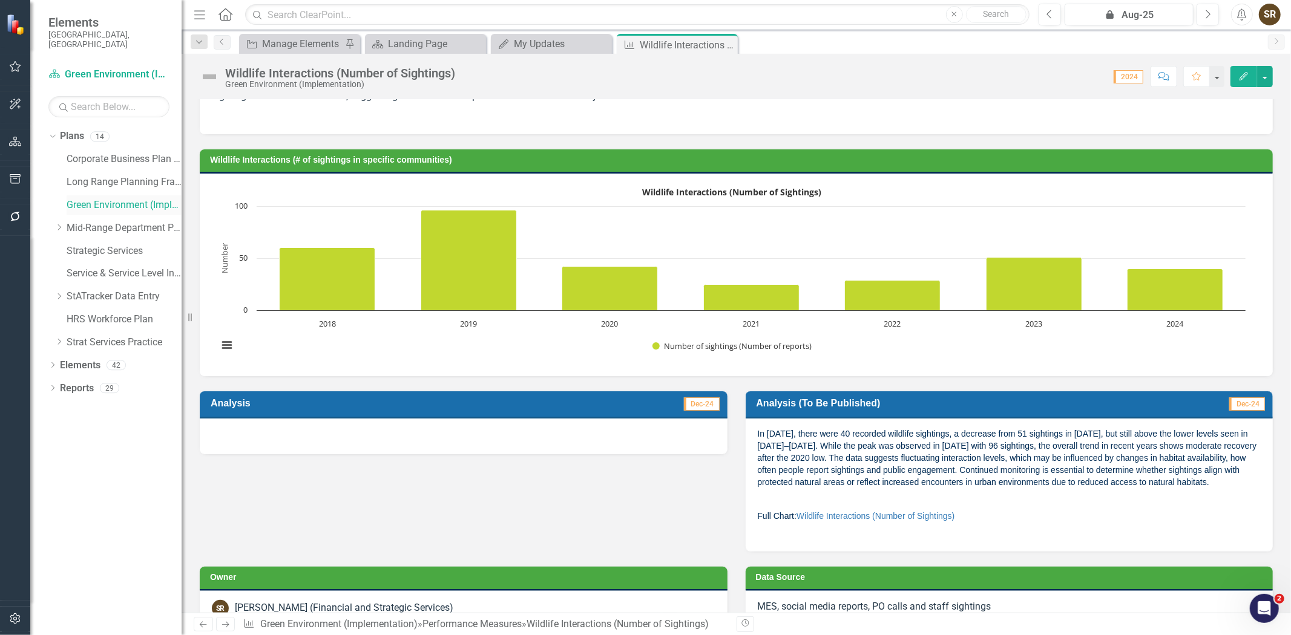
click at [104, 198] on link "Green Environment (Implementation)" at bounding box center [124, 205] width 115 height 14
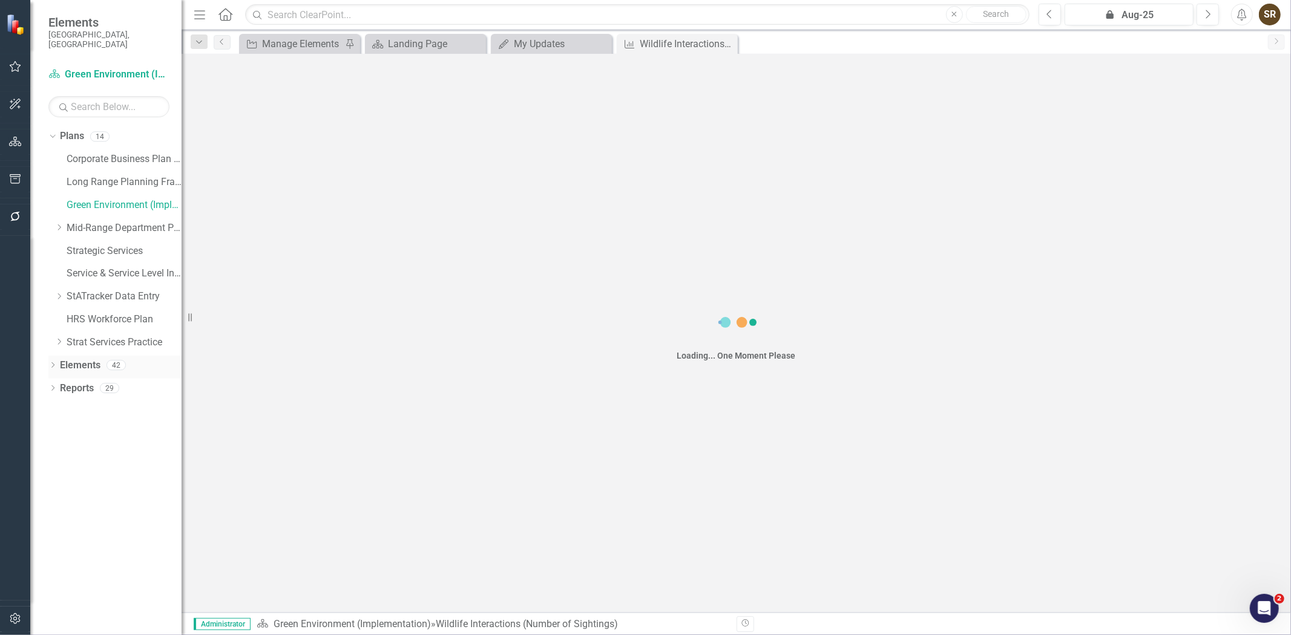
click at [51, 363] on icon "Dropdown" at bounding box center [52, 366] width 8 height 7
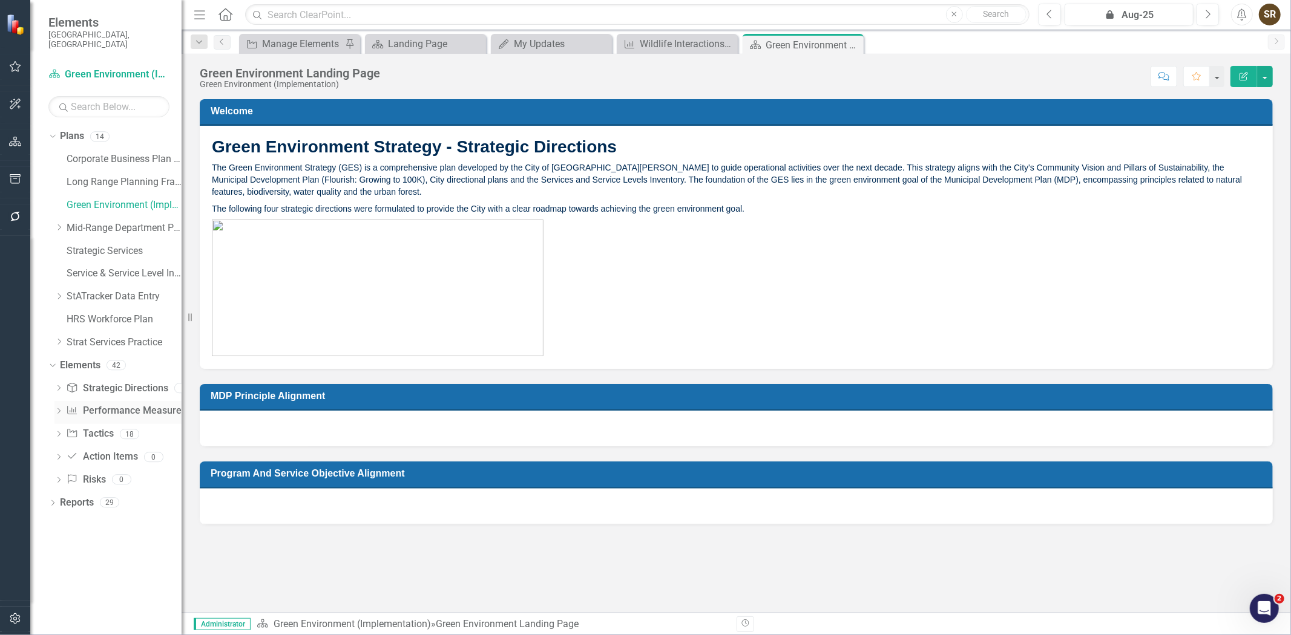
click at [99, 406] on link "Performance Measure Performance Measures" at bounding box center [126, 411] width 120 height 14
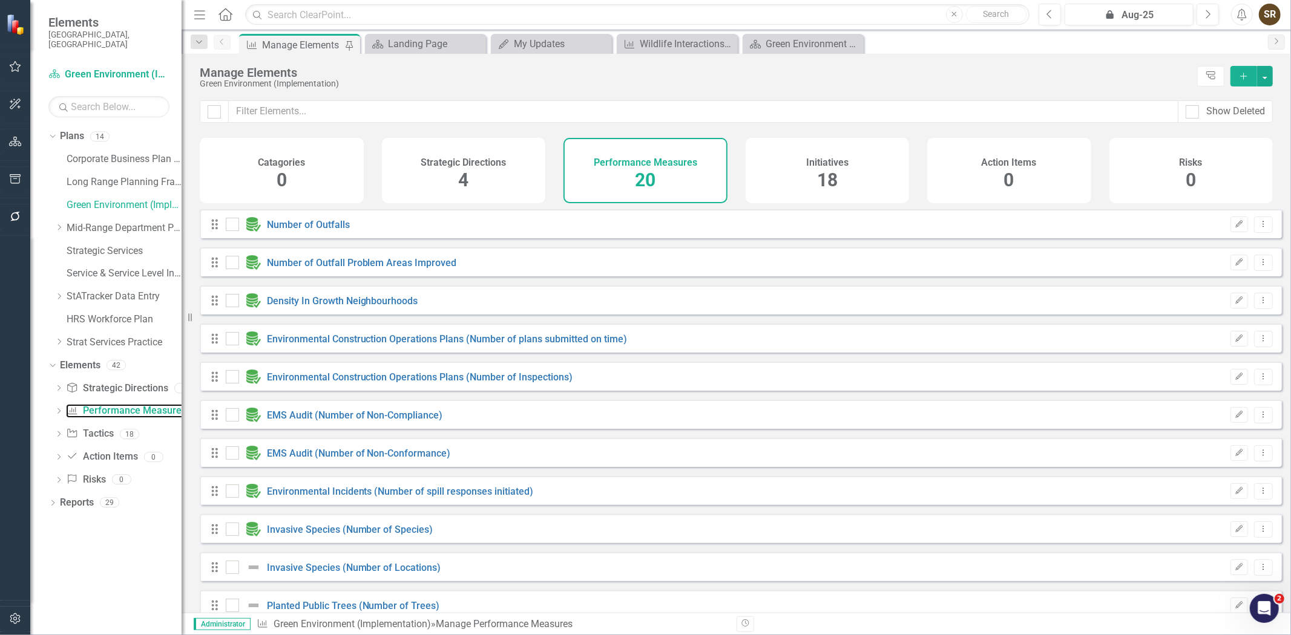
checkbox input "false"
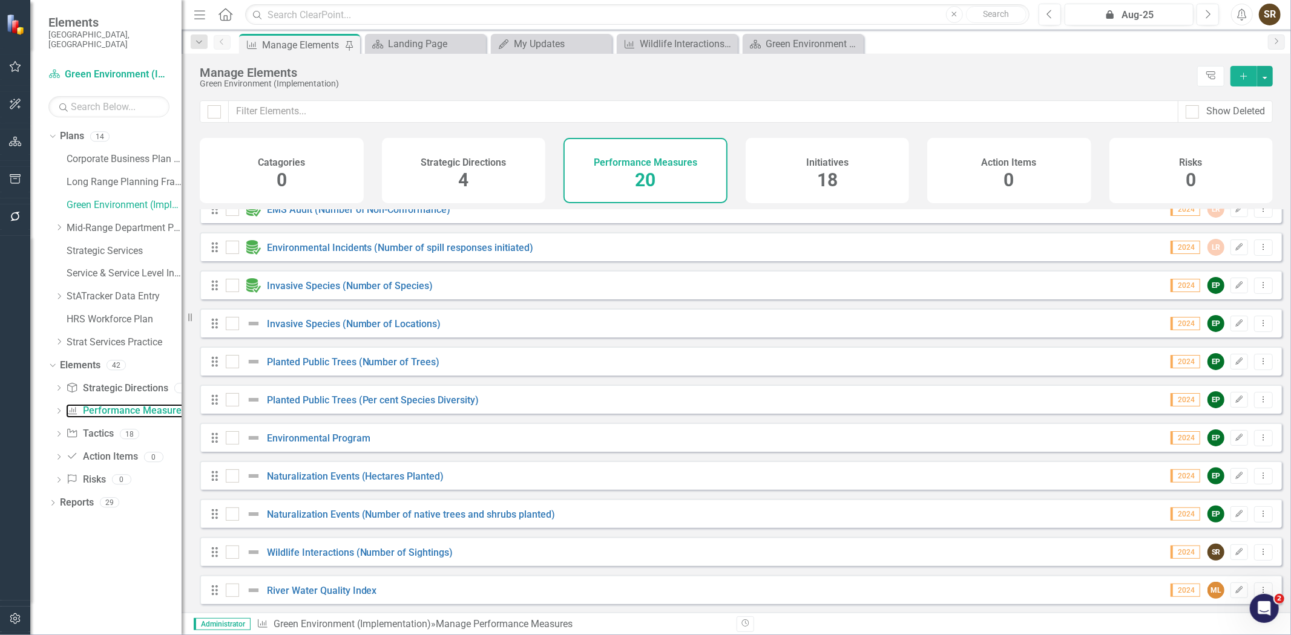
scroll to position [208, 0]
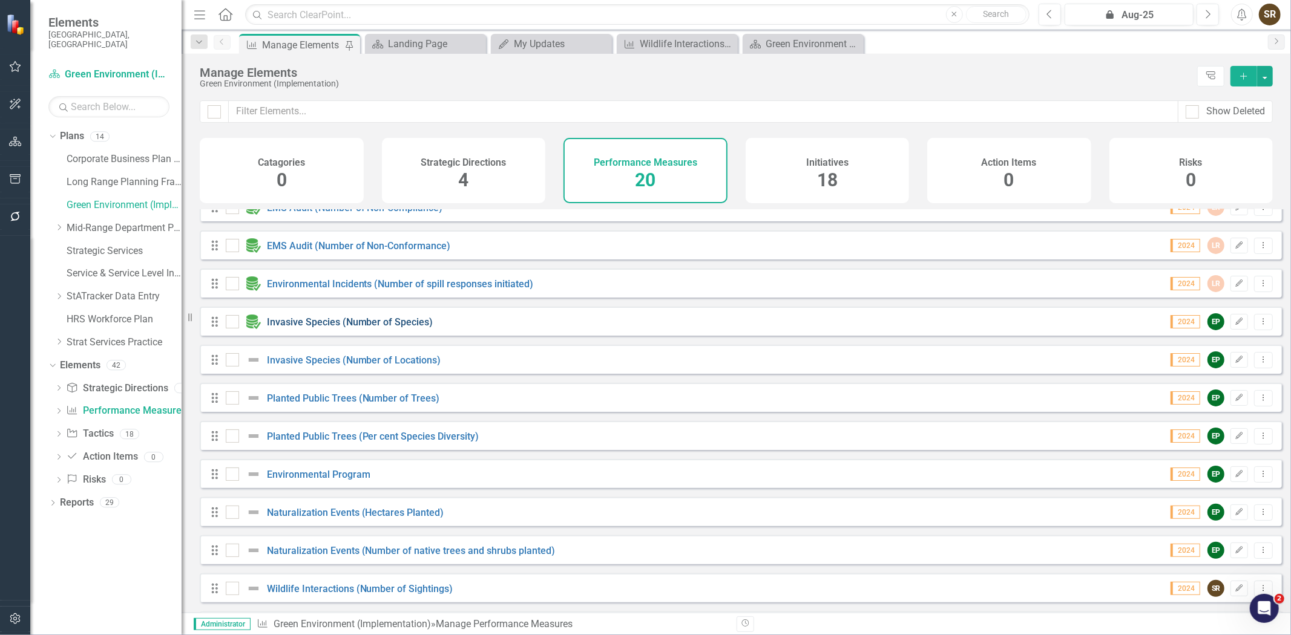
click at [395, 328] on link "Invasive Species (Number of Species)" at bounding box center [350, 321] width 166 height 11
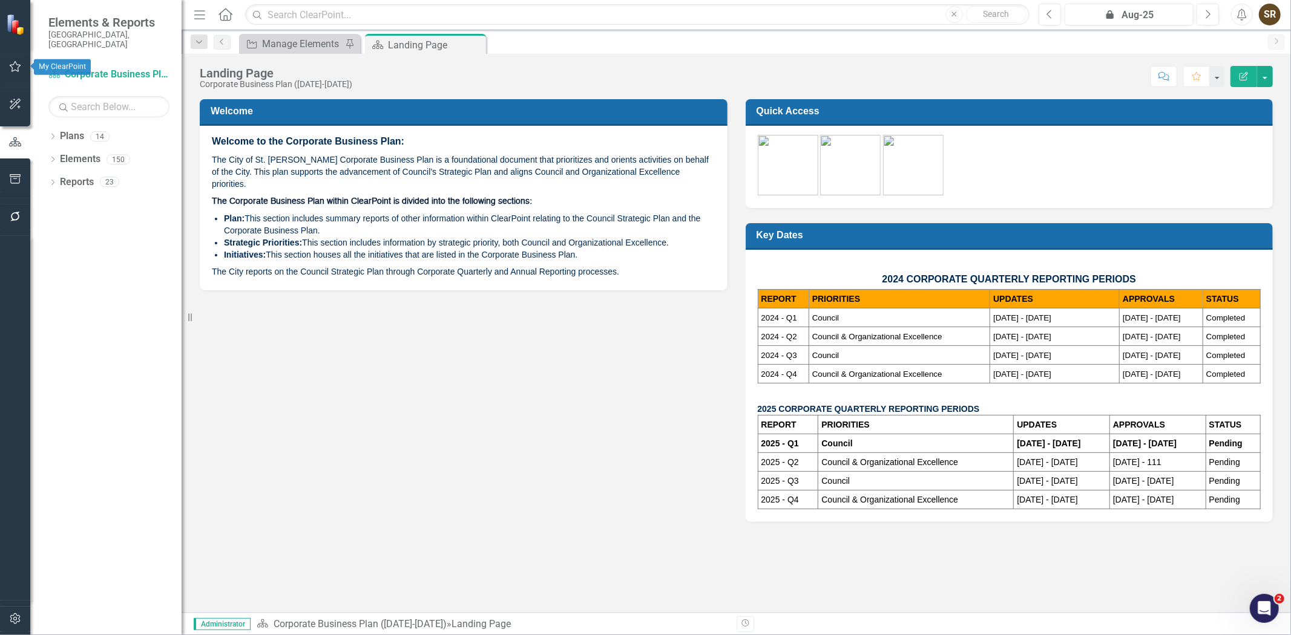
click at [12, 69] on icon "button" at bounding box center [15, 66] width 11 height 11
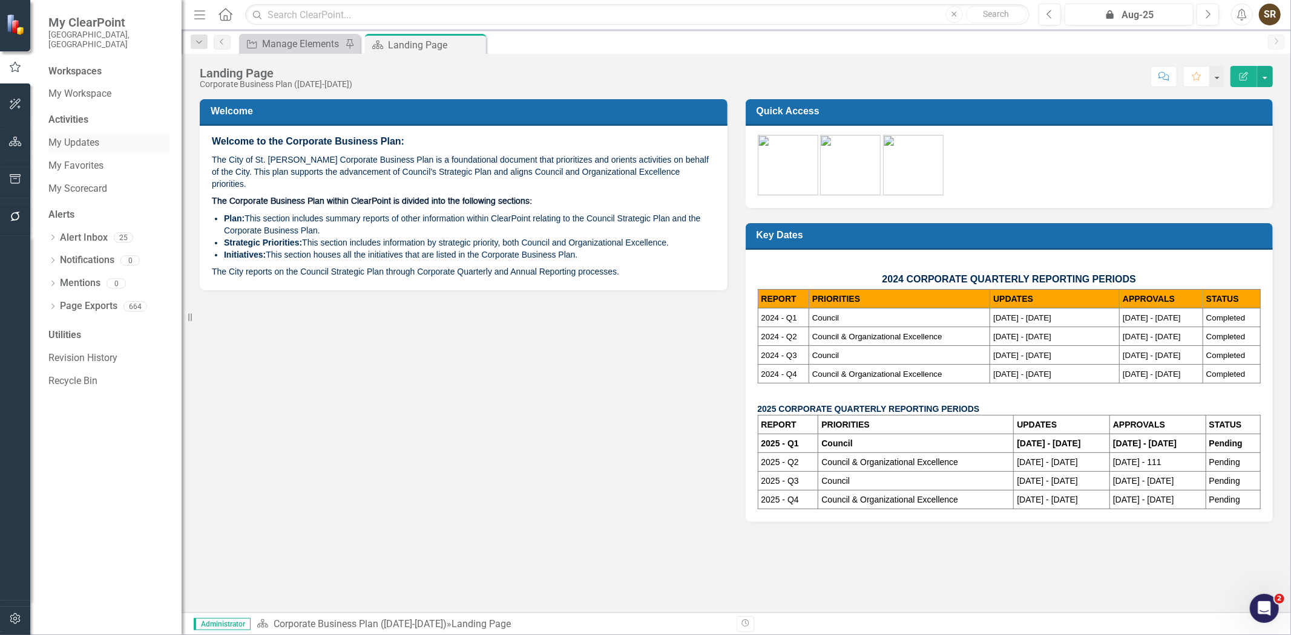
click at [76, 136] on link "My Updates" at bounding box center [108, 143] width 121 height 14
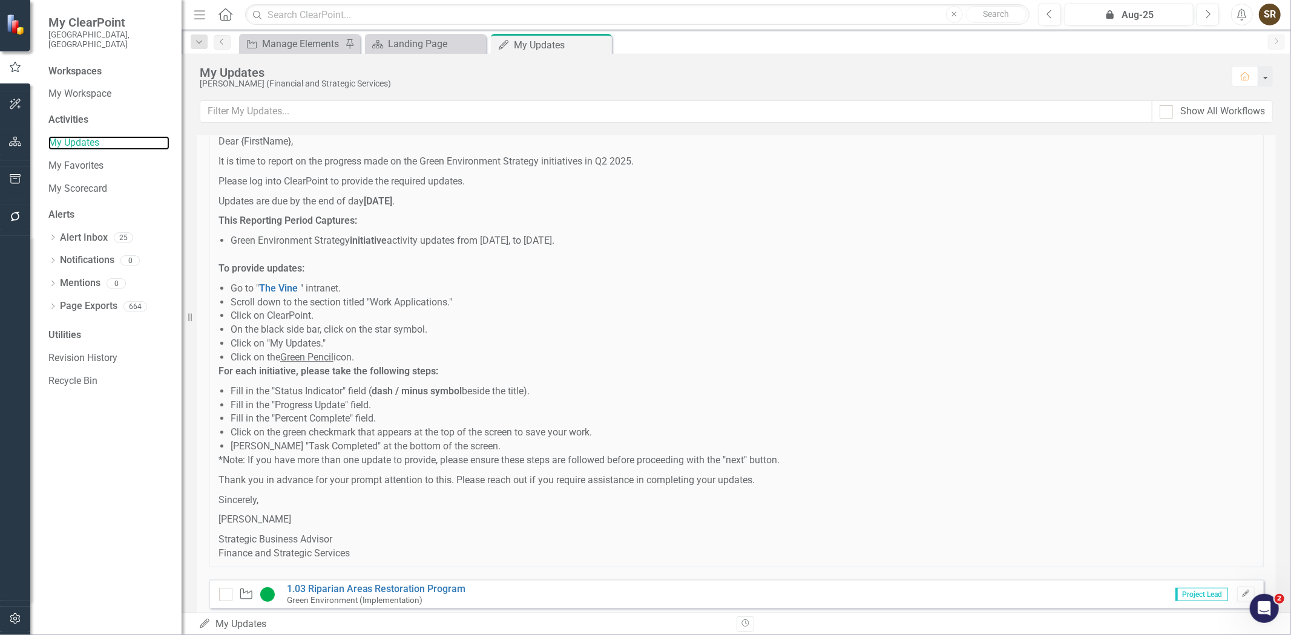
scroll to position [641, 0]
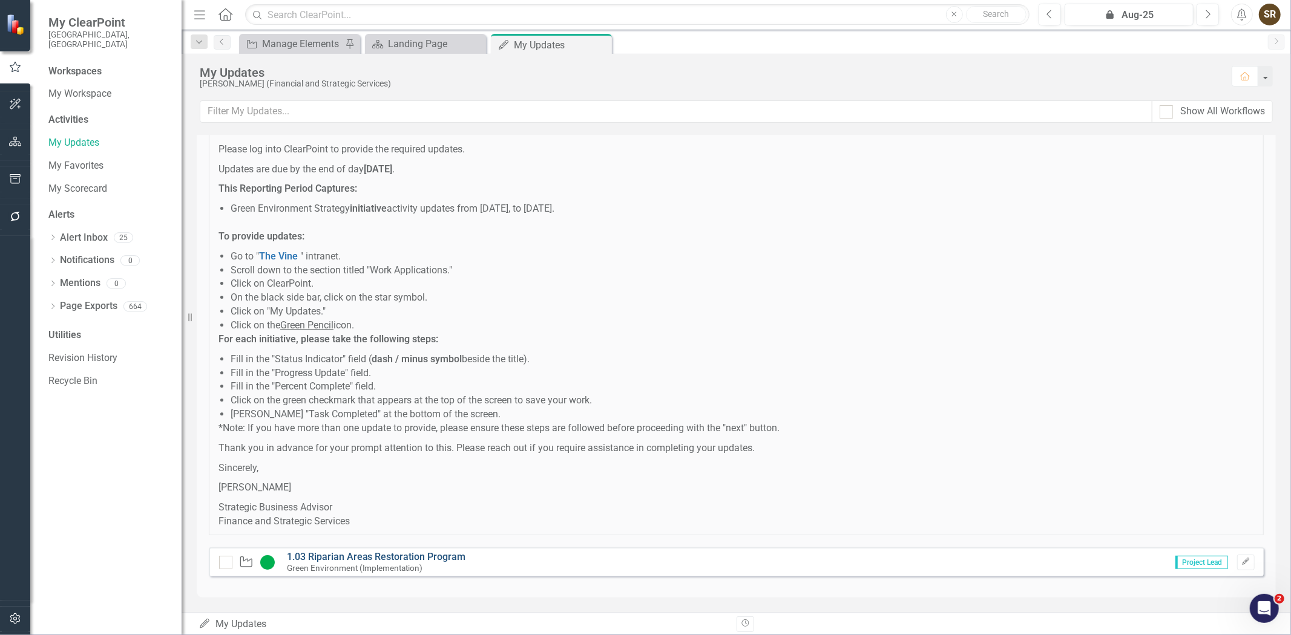
click at [384, 558] on link "1.03 Riparian Areas Restoration Program" at bounding box center [376, 556] width 179 height 11
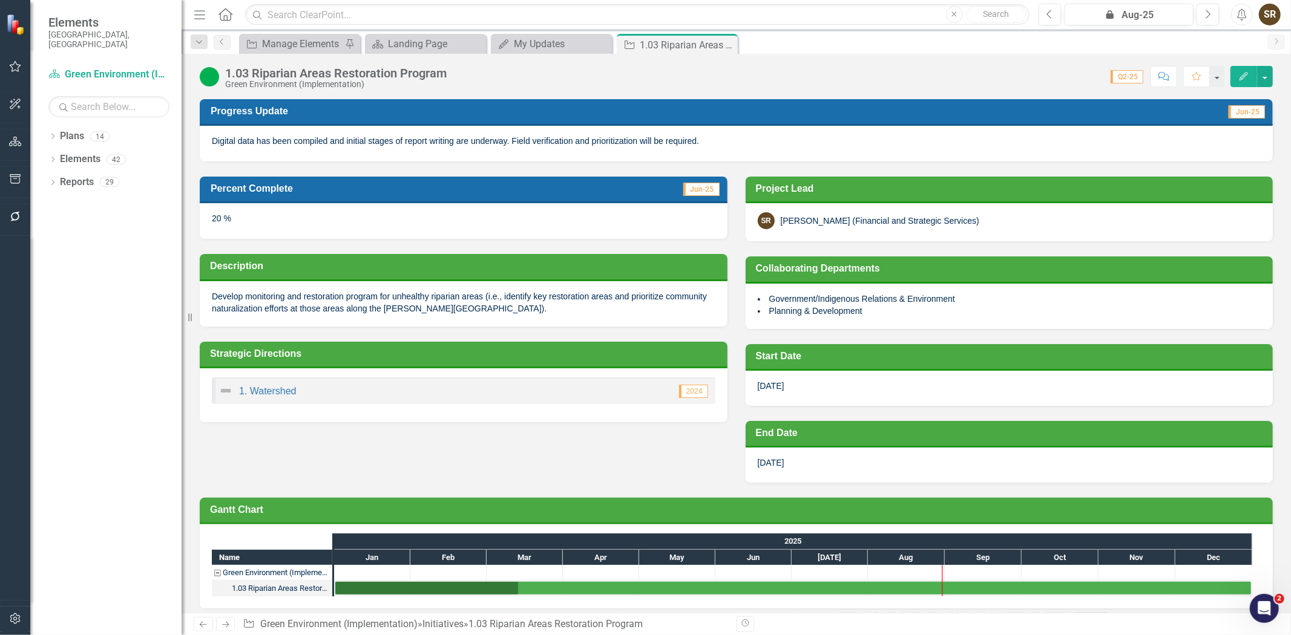
click at [214, 74] on img at bounding box center [209, 76] width 19 height 19
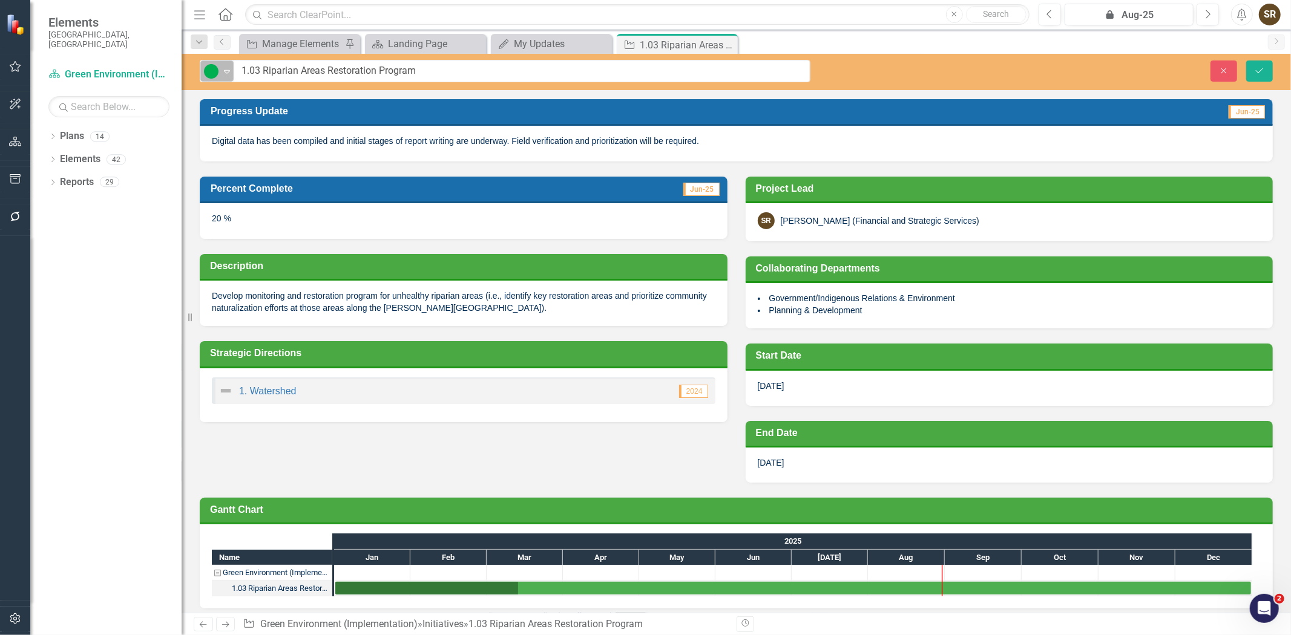
click at [226, 71] on icon "Expand" at bounding box center [227, 72] width 12 height 10
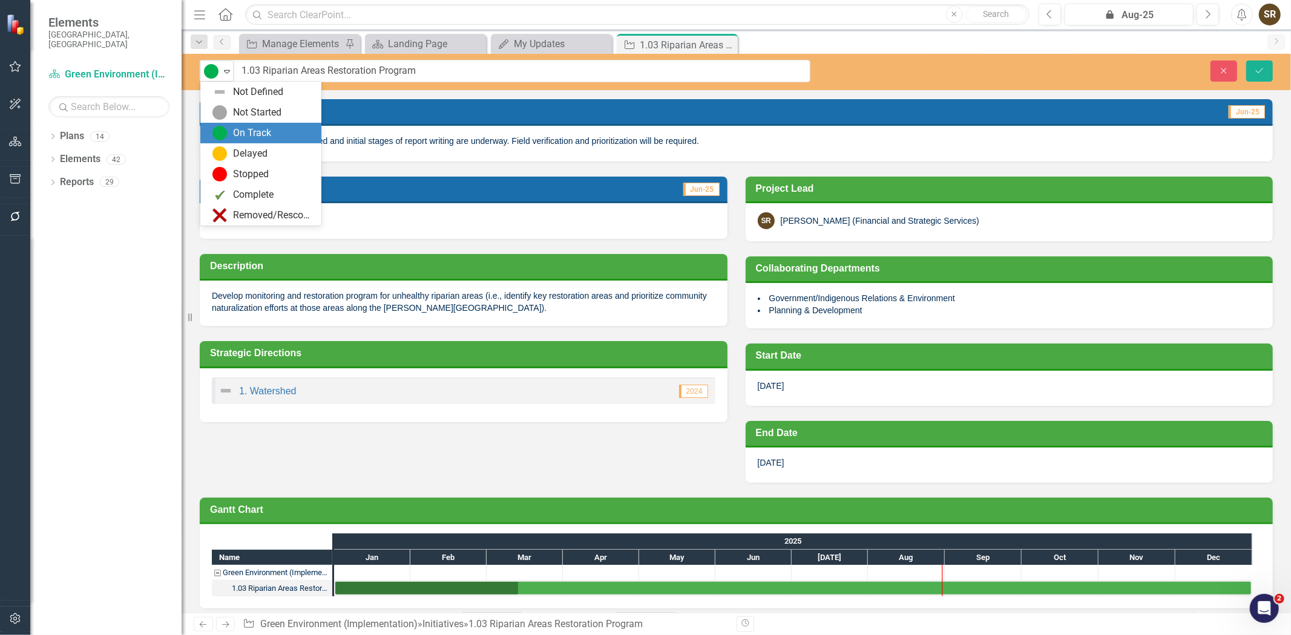
click at [273, 131] on div "On Track" at bounding box center [263, 133] width 102 height 15
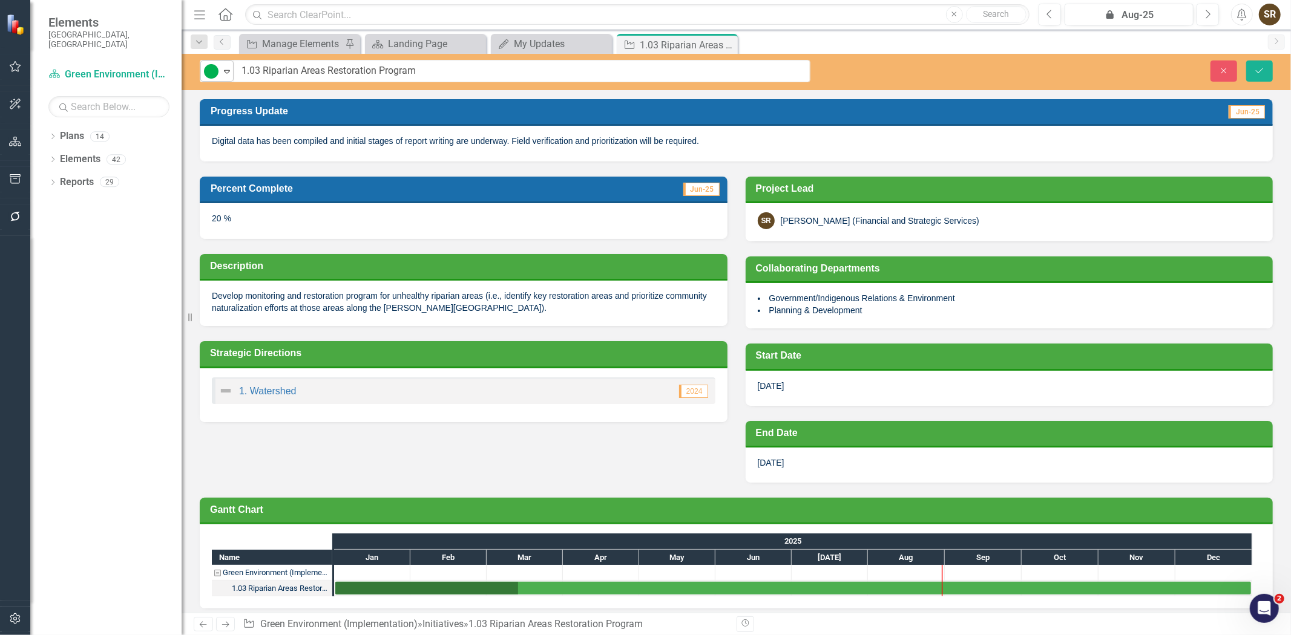
click at [228, 73] on icon "Expand" at bounding box center [227, 72] width 12 height 10
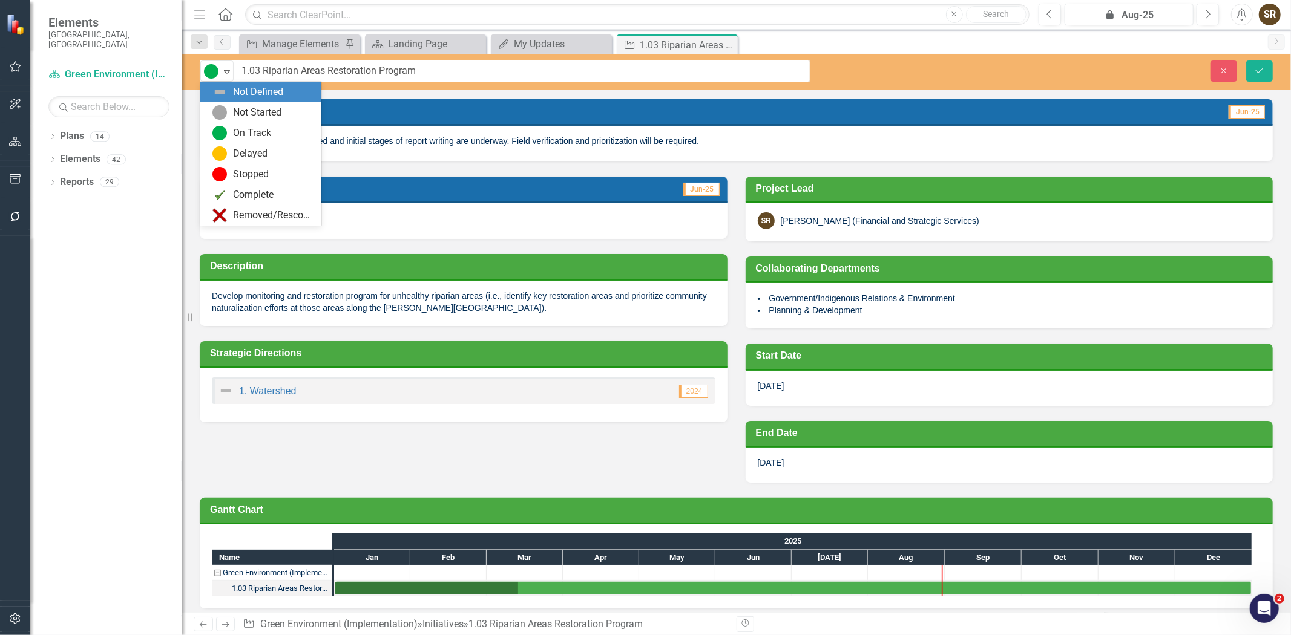
click at [390, 105] on h3 "Progress Update" at bounding box center [566, 110] width 711 height 11
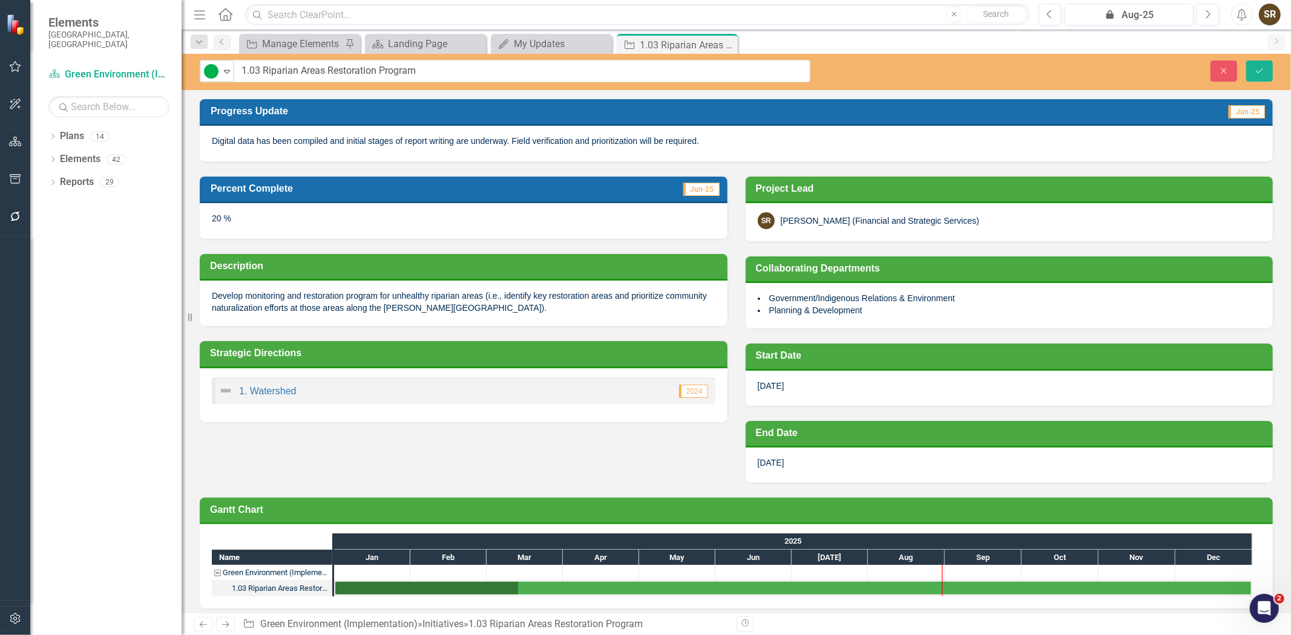
click at [336, 139] on span "Digital data has been compiled and initial stages of report writing are underwa…" at bounding box center [455, 141] width 487 height 10
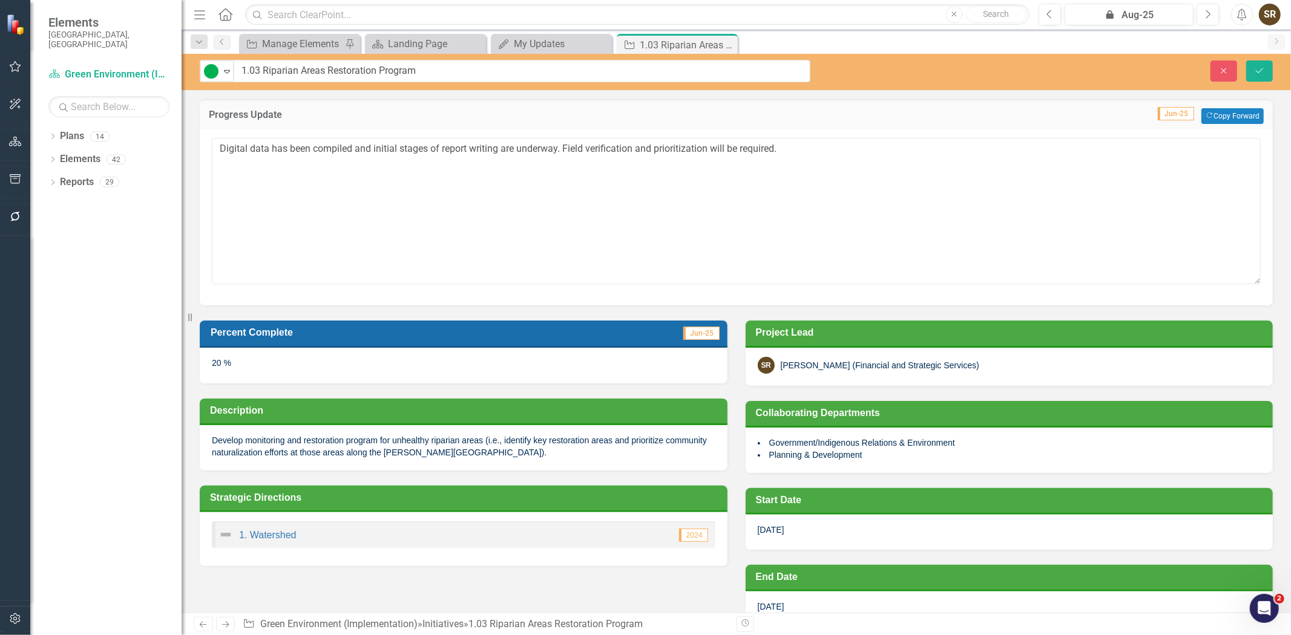
click at [420, 337] on h3 "Percent Complete" at bounding box center [386, 332] width 350 height 11
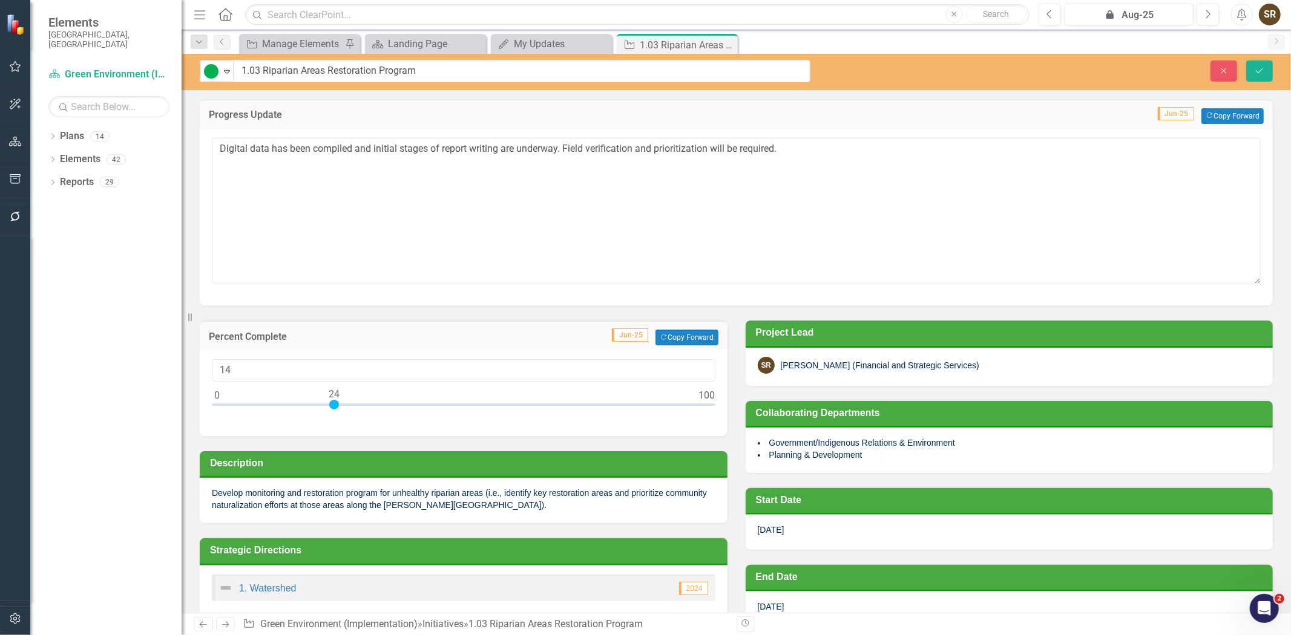
type input "24"
drag, startPoint x: 307, startPoint y: 403, endPoint x: 336, endPoint y: 415, distance: 32.0
click at [336, 415] on div "24" at bounding box center [464, 393] width 528 height 86
click at [1221, 69] on icon "Close" at bounding box center [1223, 71] width 11 height 8
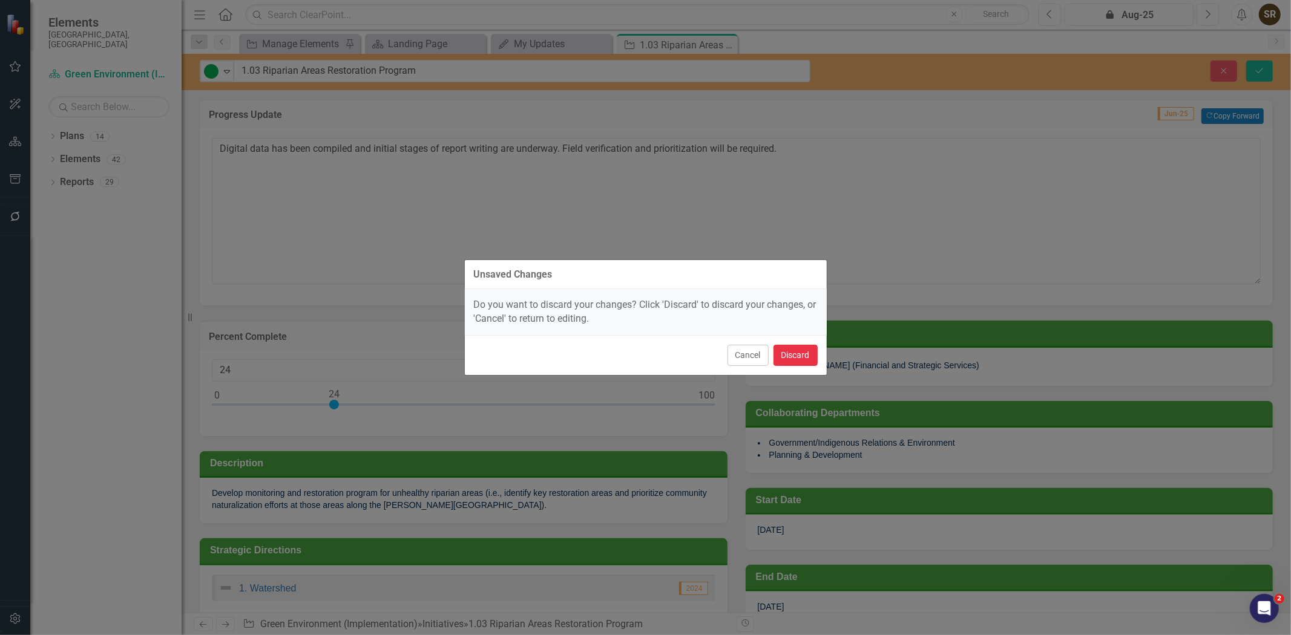
click at [781, 356] on button "Discard" at bounding box center [795, 355] width 44 height 21
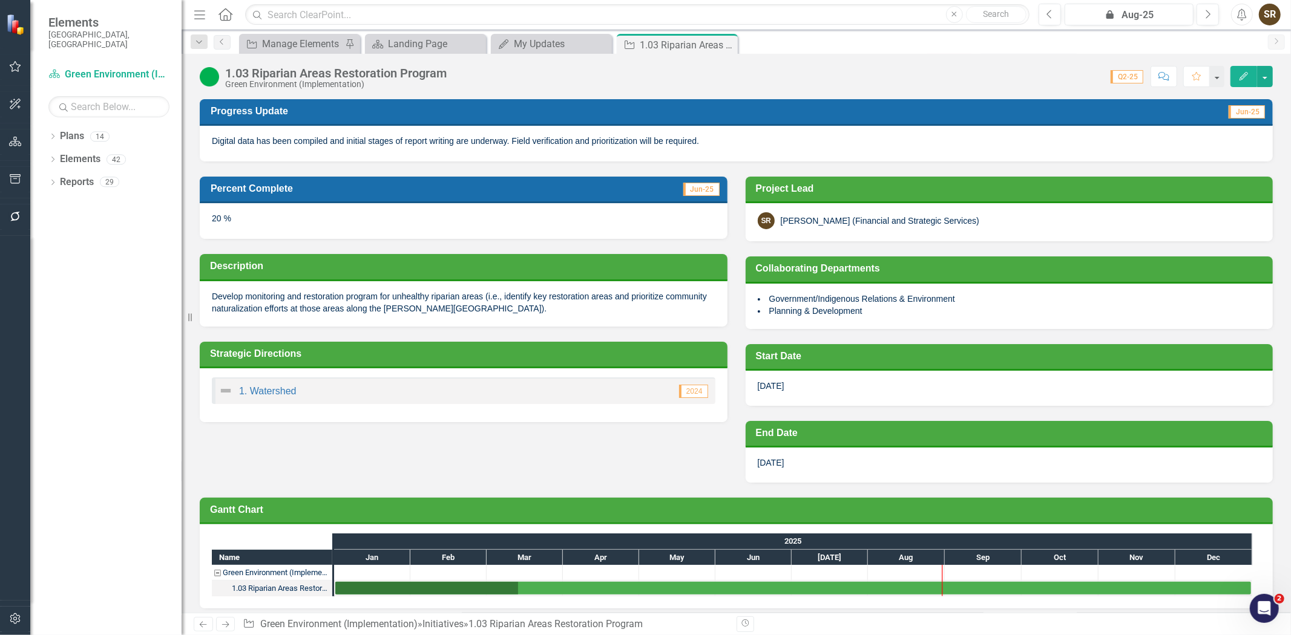
click at [208, 77] on img at bounding box center [209, 76] width 19 height 19
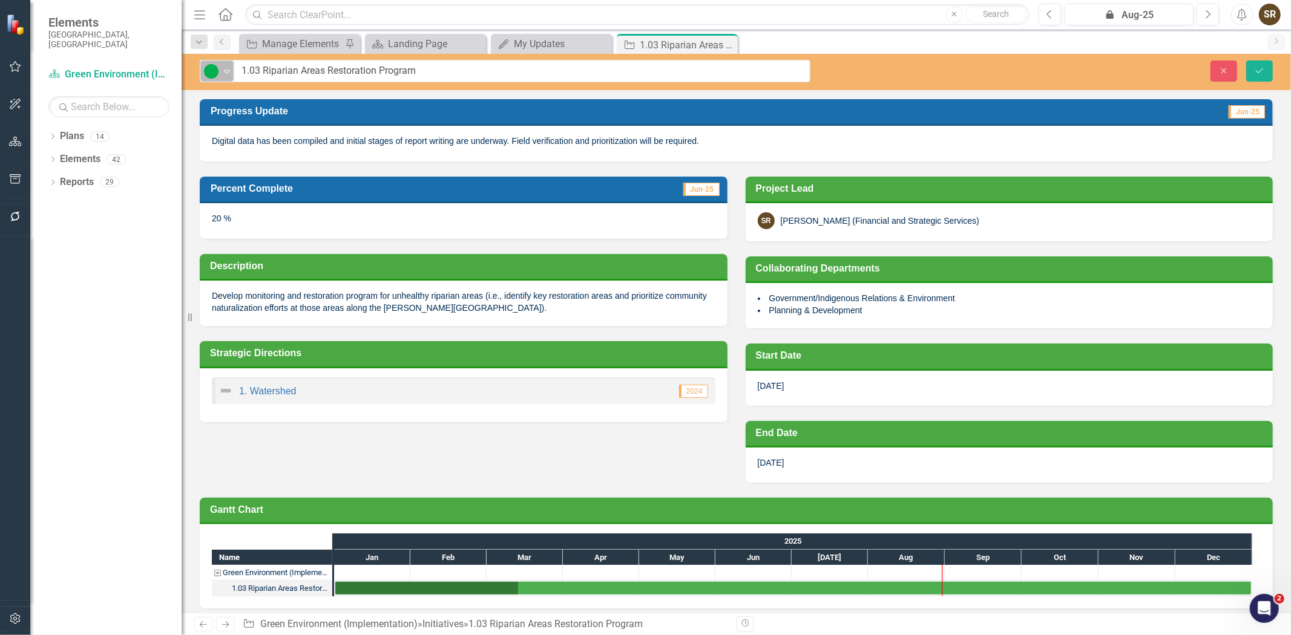
click at [224, 75] on icon "Expand" at bounding box center [227, 72] width 12 height 10
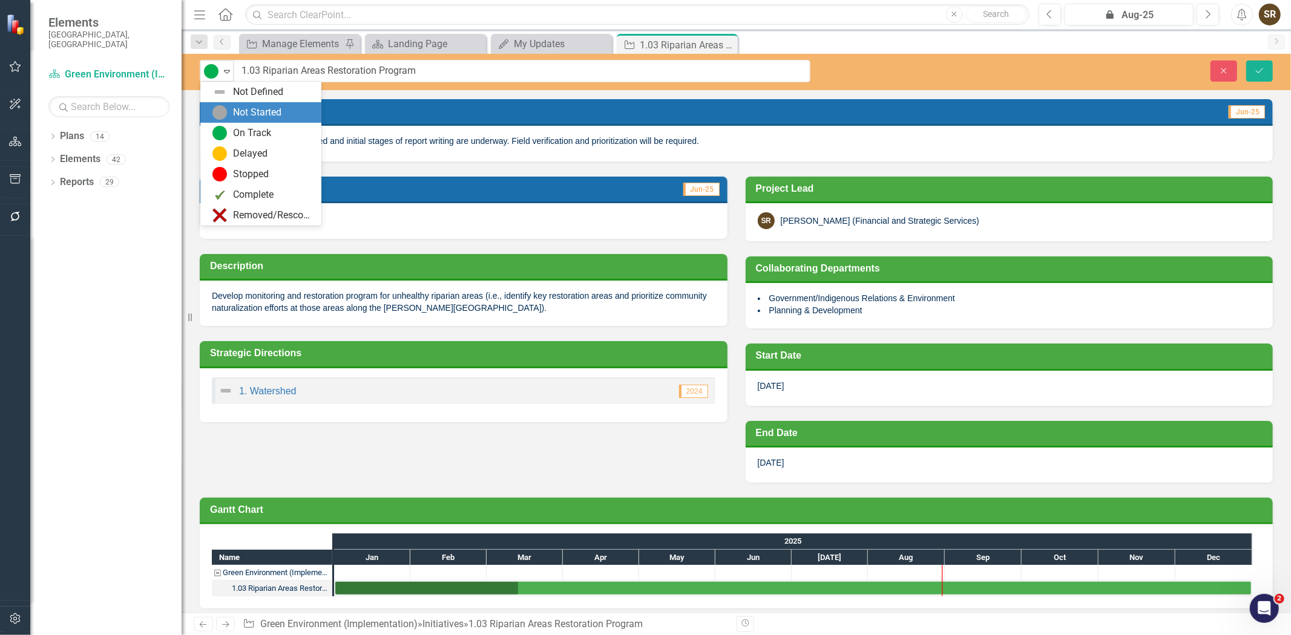
click at [243, 112] on div "Not Started" at bounding box center [257, 113] width 48 height 14
click at [224, 76] on icon "Expand" at bounding box center [227, 72] width 12 height 10
click at [231, 151] on div "Delayed" at bounding box center [263, 153] width 102 height 15
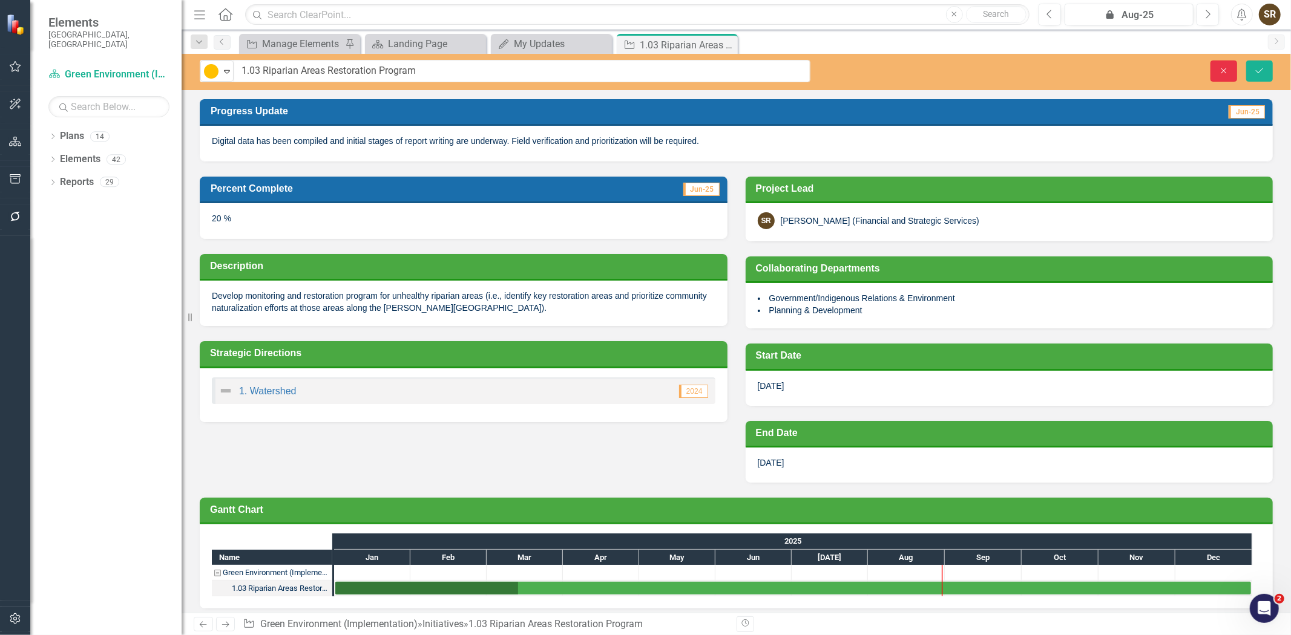
click at [1220, 68] on icon "Close" at bounding box center [1223, 71] width 11 height 8
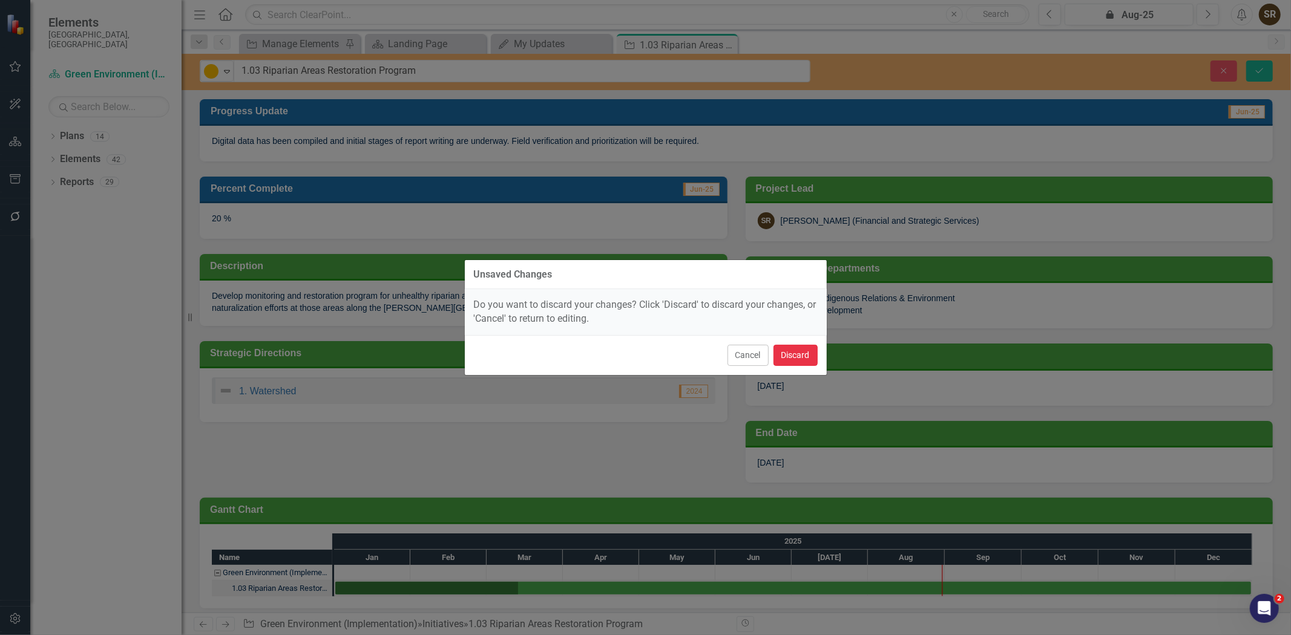
click at [796, 349] on button "Discard" at bounding box center [795, 355] width 44 height 21
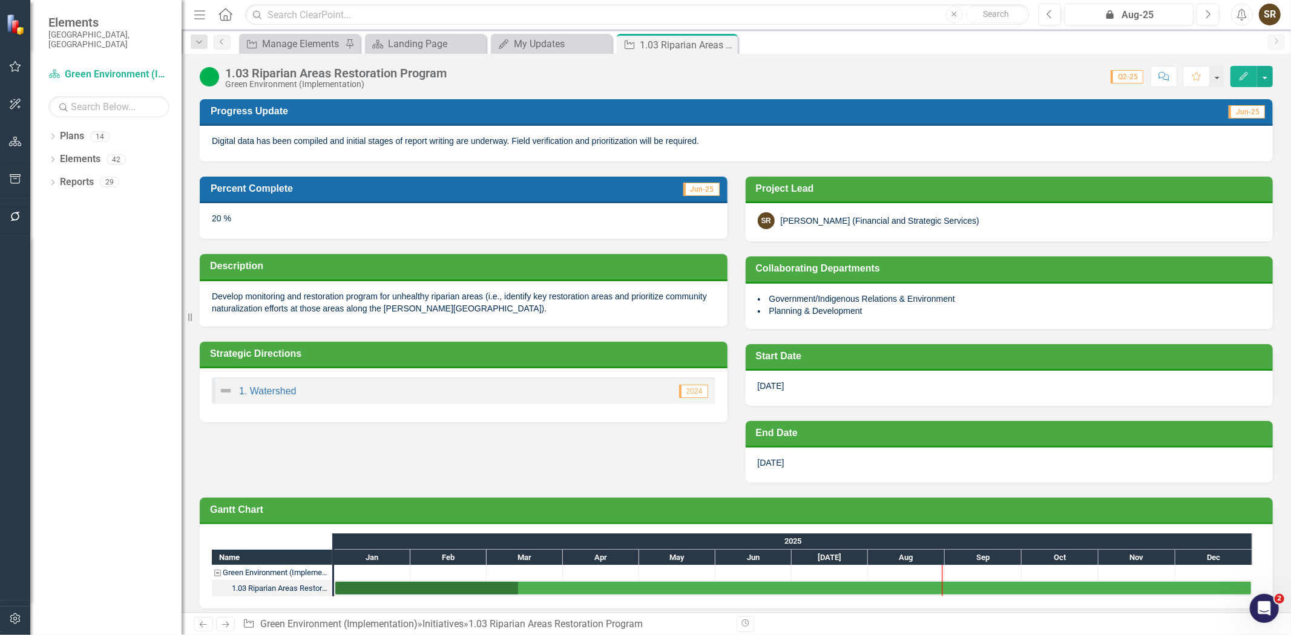
click at [217, 79] on img at bounding box center [209, 76] width 19 height 19
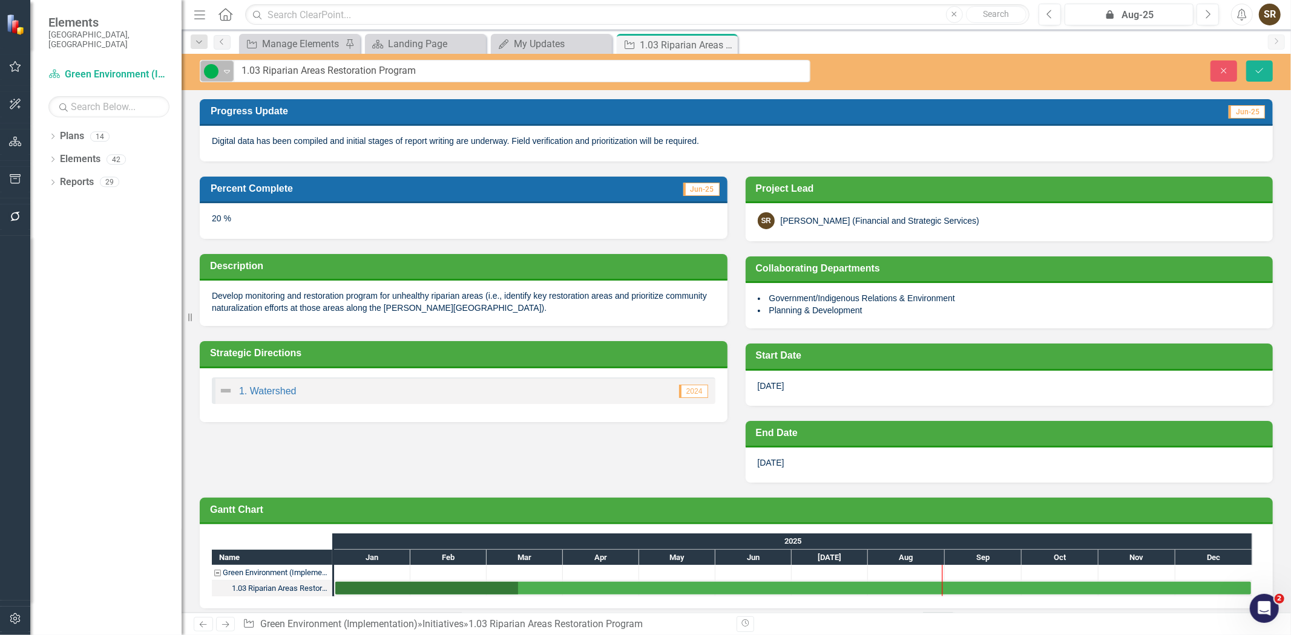
click at [224, 77] on div "Expand" at bounding box center [227, 71] width 12 height 20
click at [900, 64] on div "Close Save" at bounding box center [1059, 71] width 444 height 21
click at [1223, 74] on icon "Close" at bounding box center [1223, 71] width 11 height 8
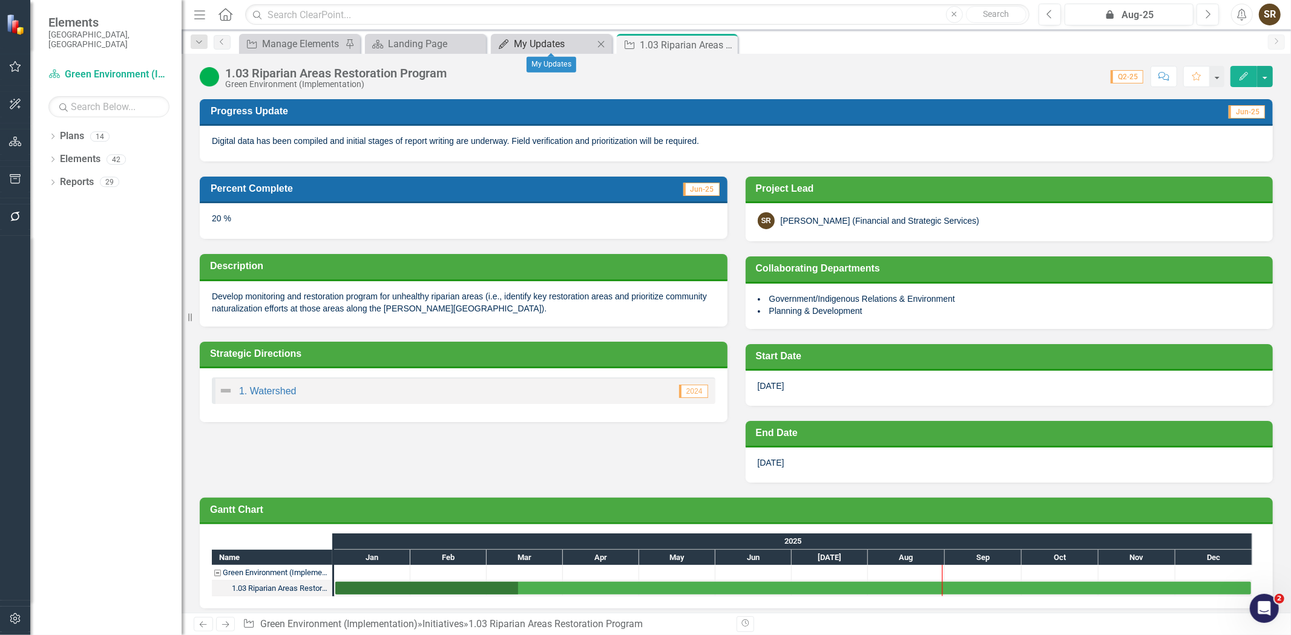
click at [552, 44] on div "My Updates" at bounding box center [554, 43] width 80 height 15
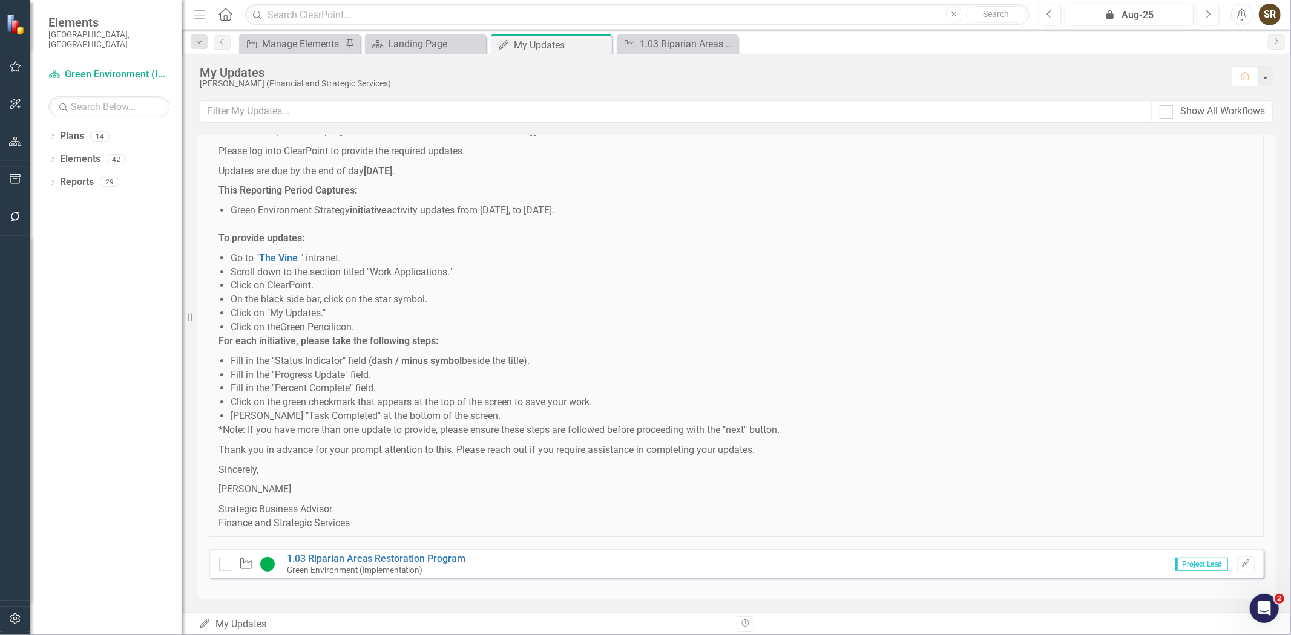
scroll to position [641, 0]
click at [222, 562] on input "checkbox" at bounding box center [223, 560] width 8 height 8
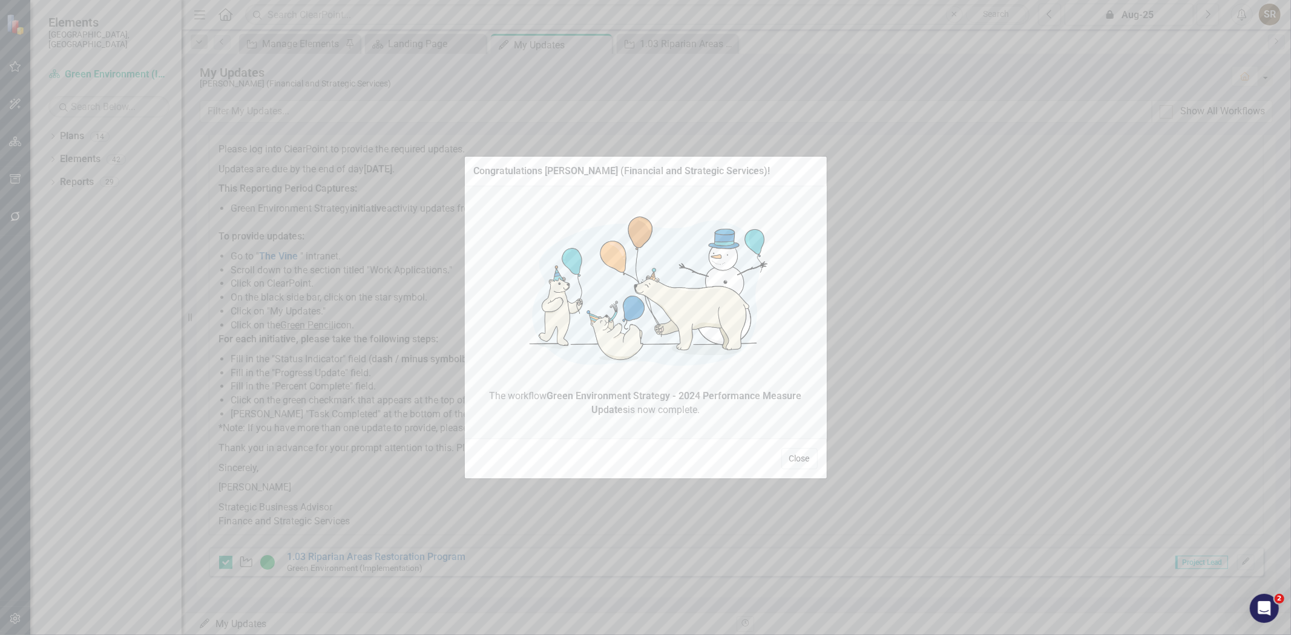
click at [794, 462] on button "Close" at bounding box center [799, 458] width 36 height 21
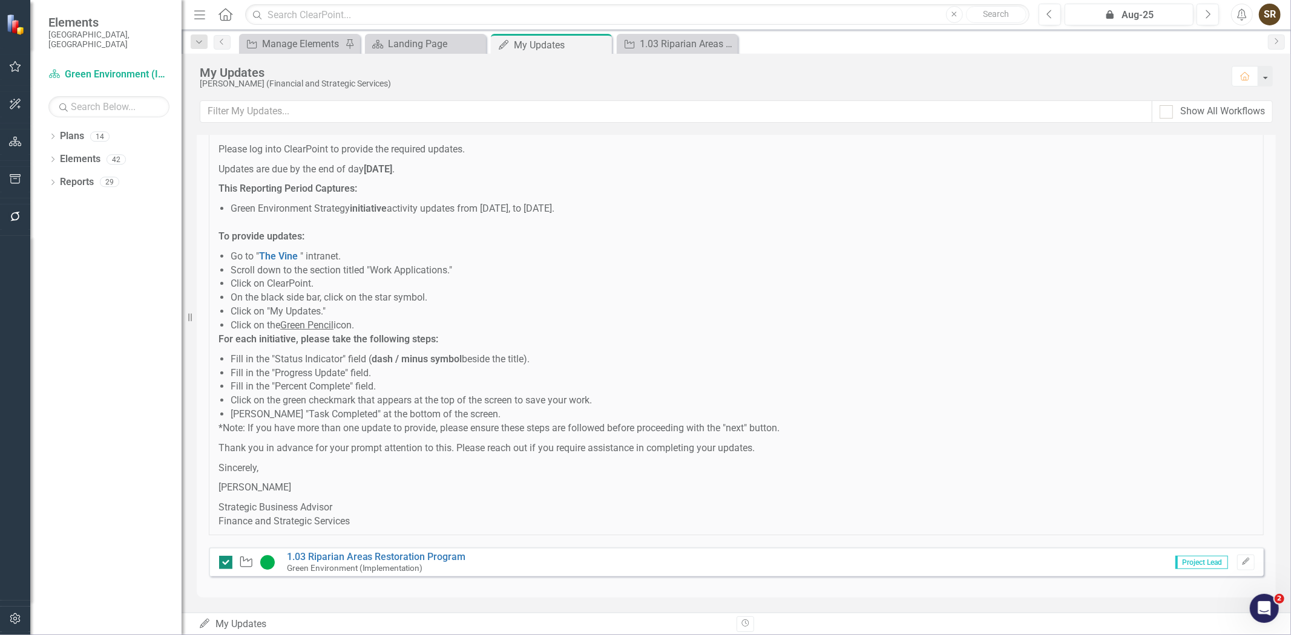
click at [221, 564] on div at bounding box center [225, 562] width 13 height 13
click at [221, 564] on input "checkbox" at bounding box center [223, 560] width 8 height 8
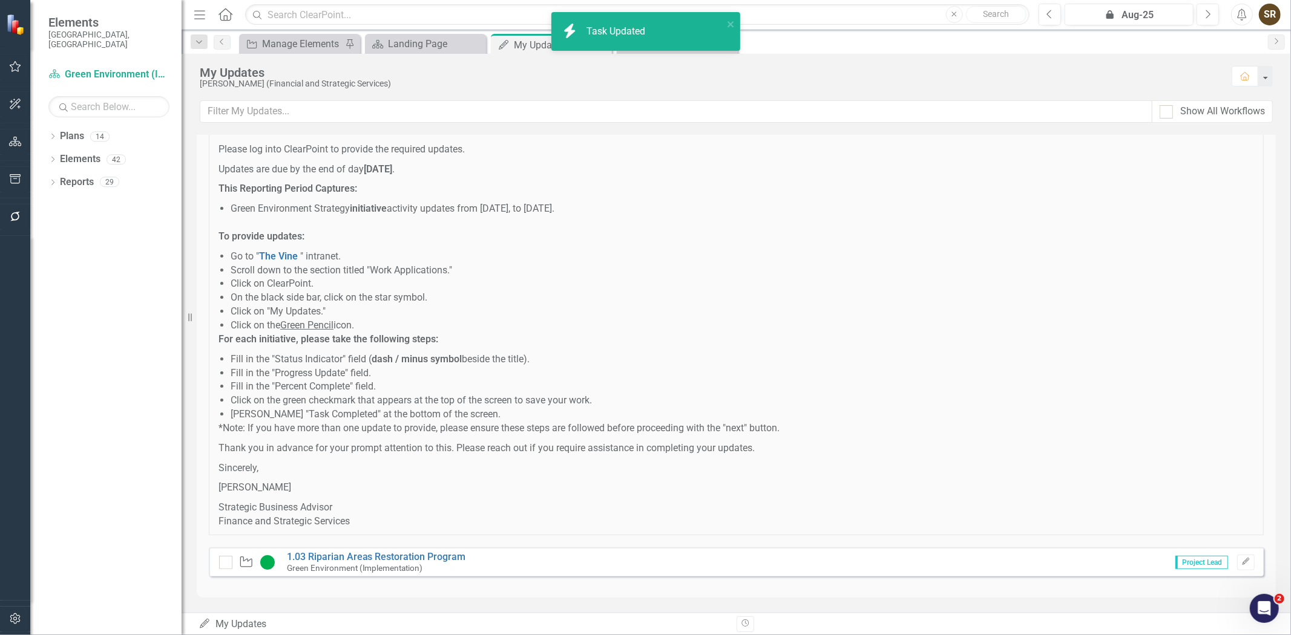
checkbox input "false"
click at [1242, 560] on icon "button" at bounding box center [1245, 561] width 7 height 7
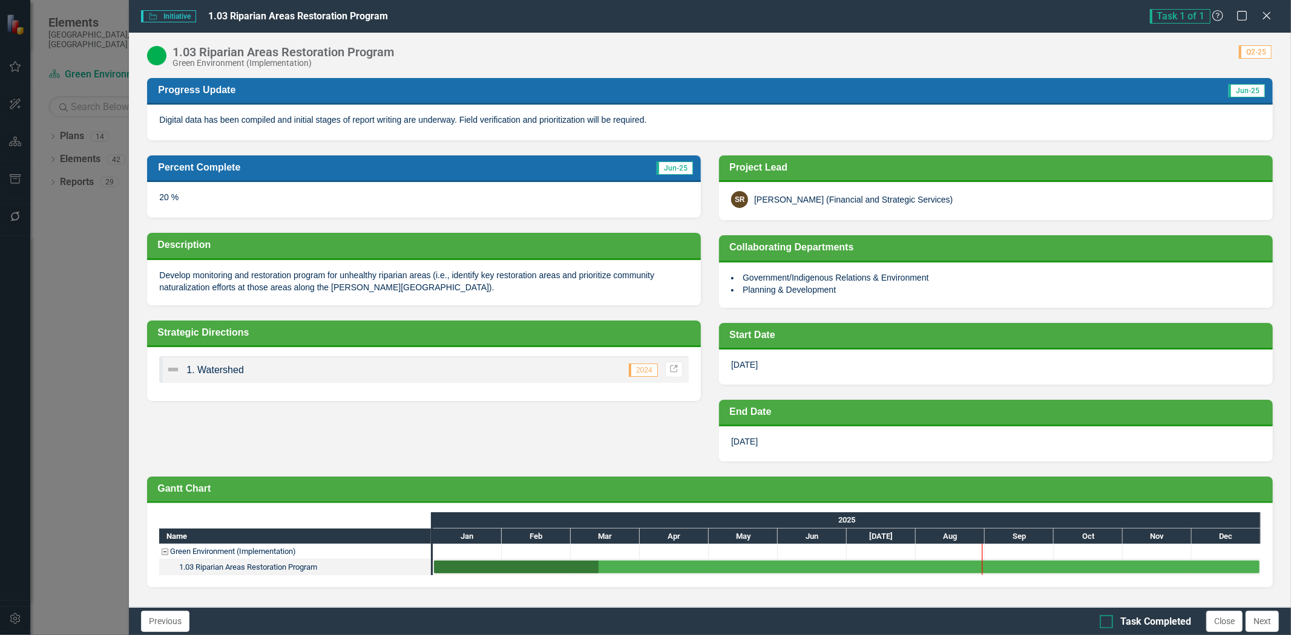
click at [1105, 618] on input "Task Completed" at bounding box center [1103, 619] width 8 height 8
checkbox input "true"
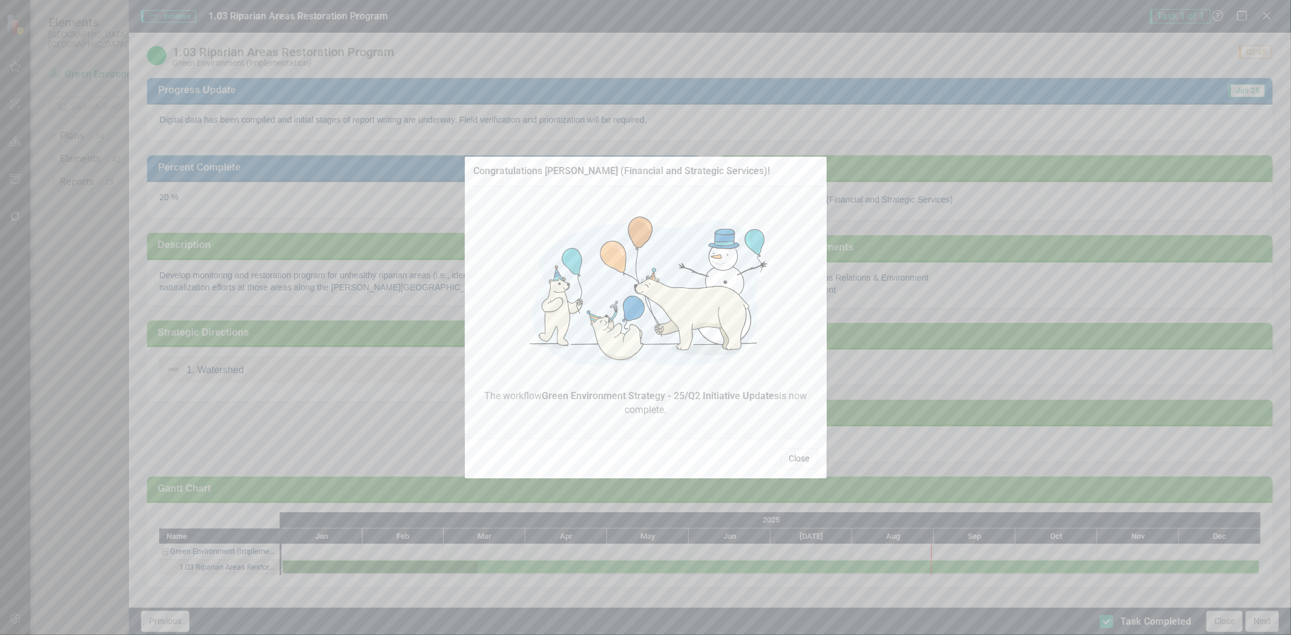
click at [795, 462] on button "Close" at bounding box center [799, 458] width 36 height 21
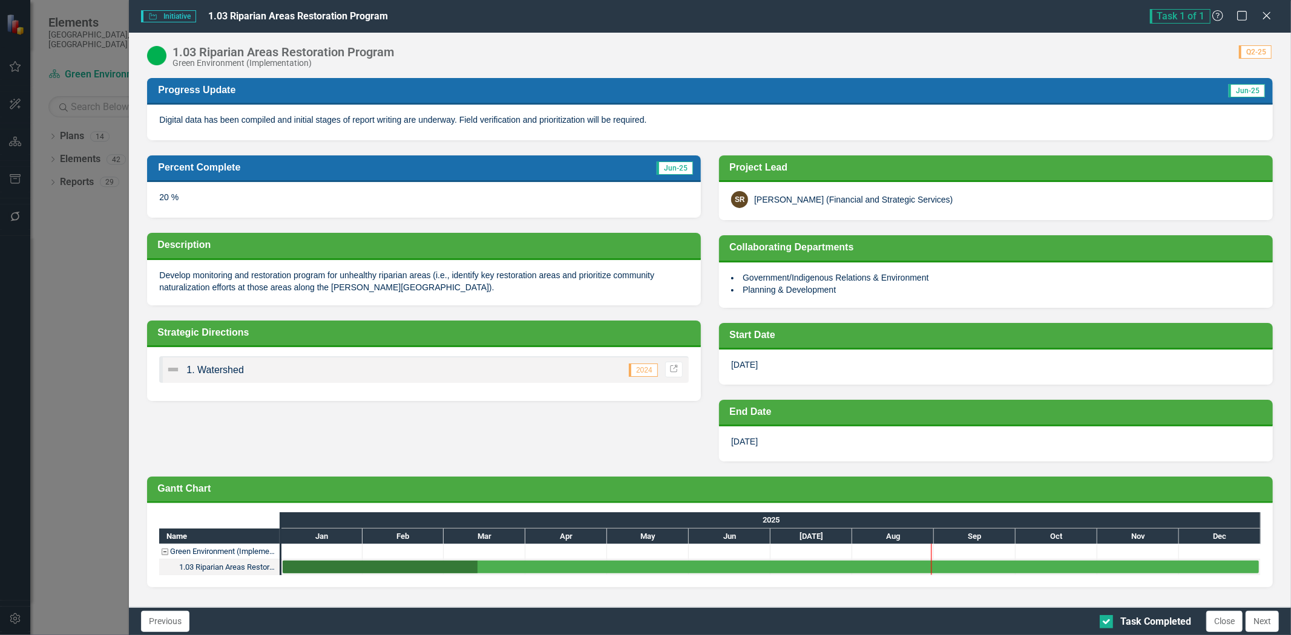
drag, startPoint x: 1262, startPoint y: 20, endPoint x: 1223, endPoint y: 39, distance: 43.0
click at [1262, 20] on icon "Close" at bounding box center [1266, 16] width 12 height 10
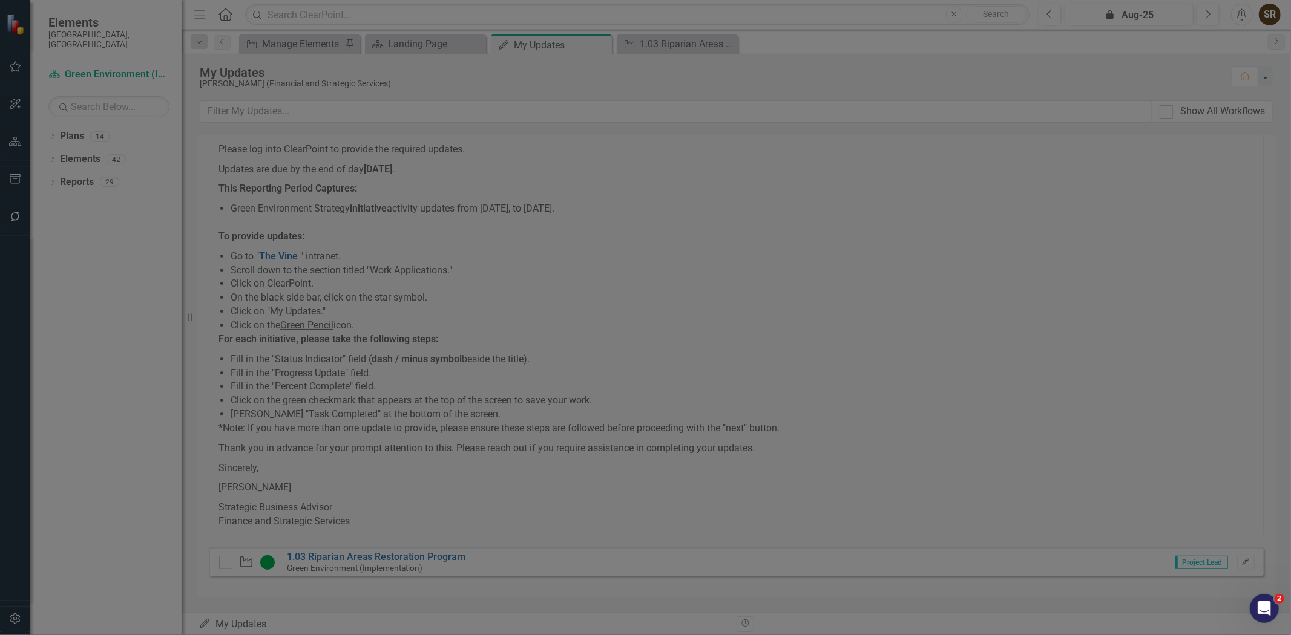
checkbox input "true"
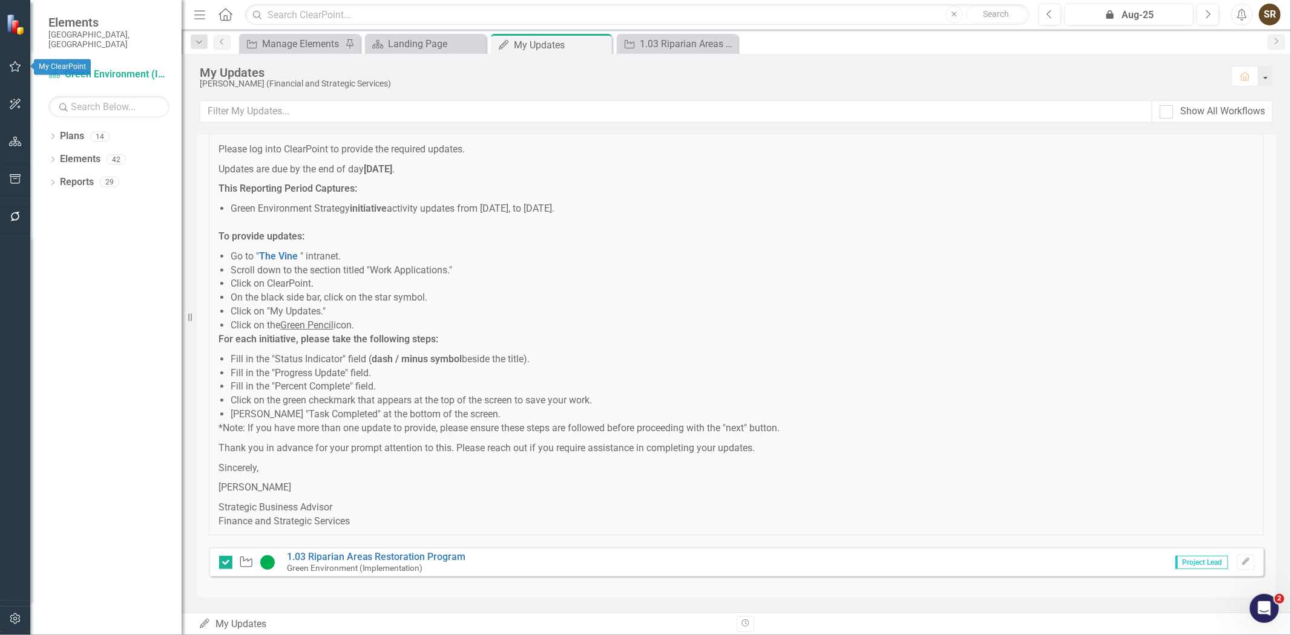
click at [15, 71] on icon "button" at bounding box center [15, 67] width 13 height 10
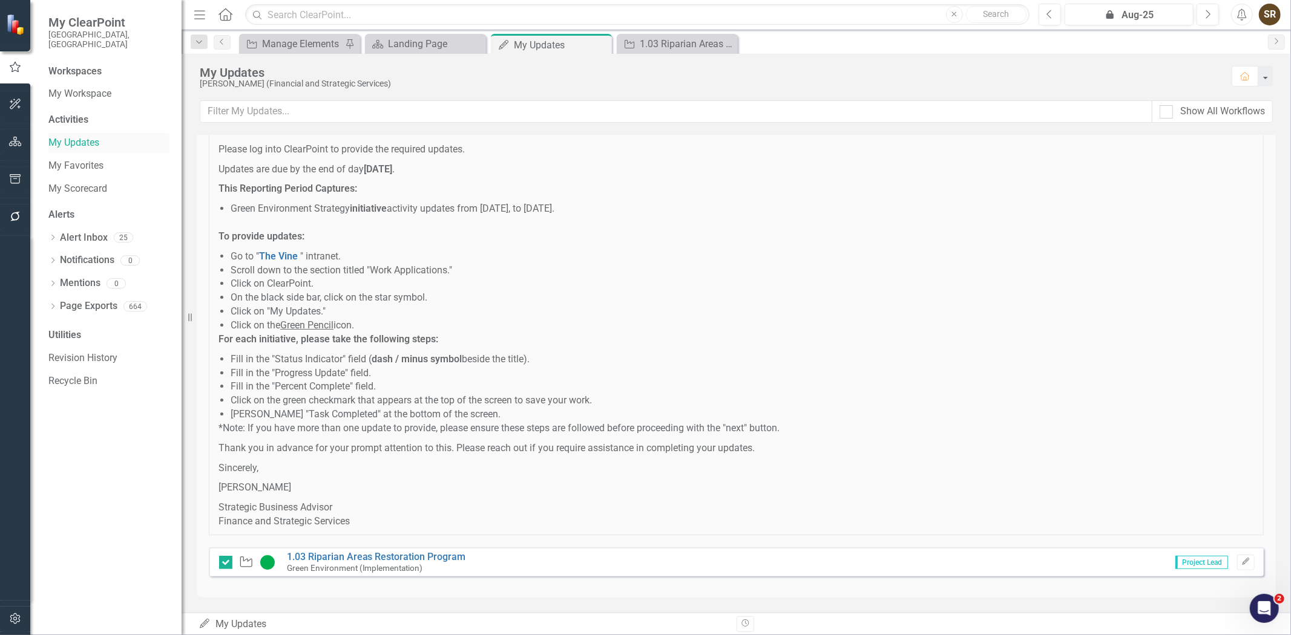
click at [75, 136] on link "My Updates" at bounding box center [108, 143] width 121 height 14
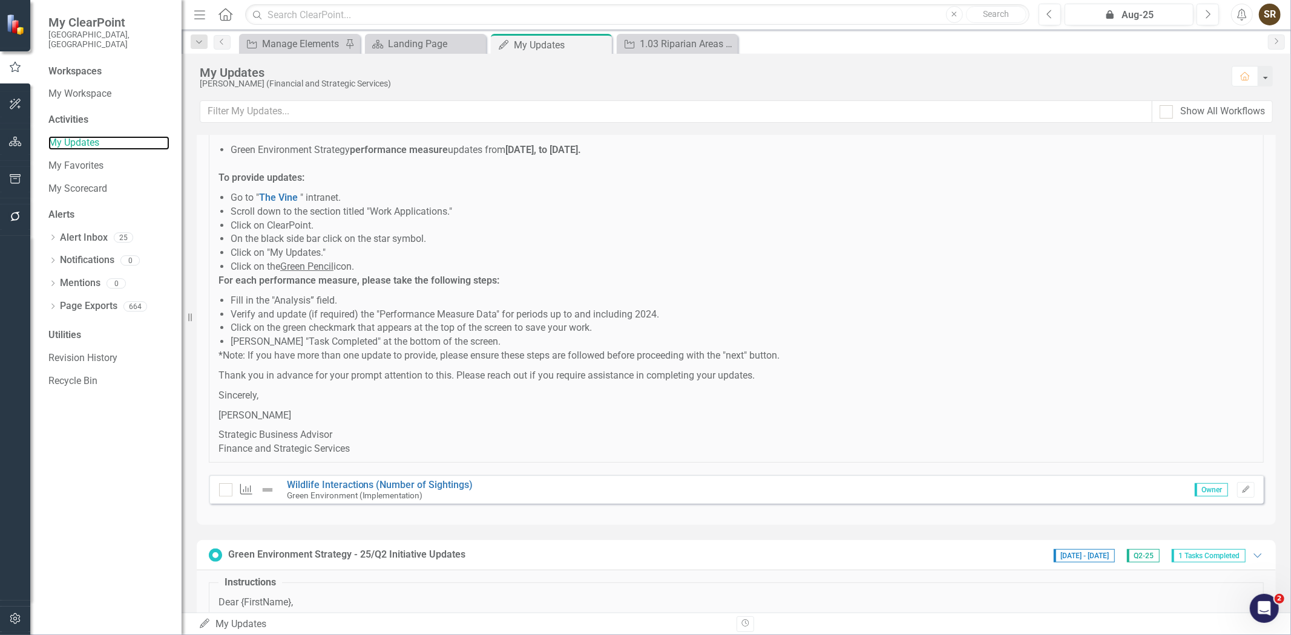
scroll to position [156, 0]
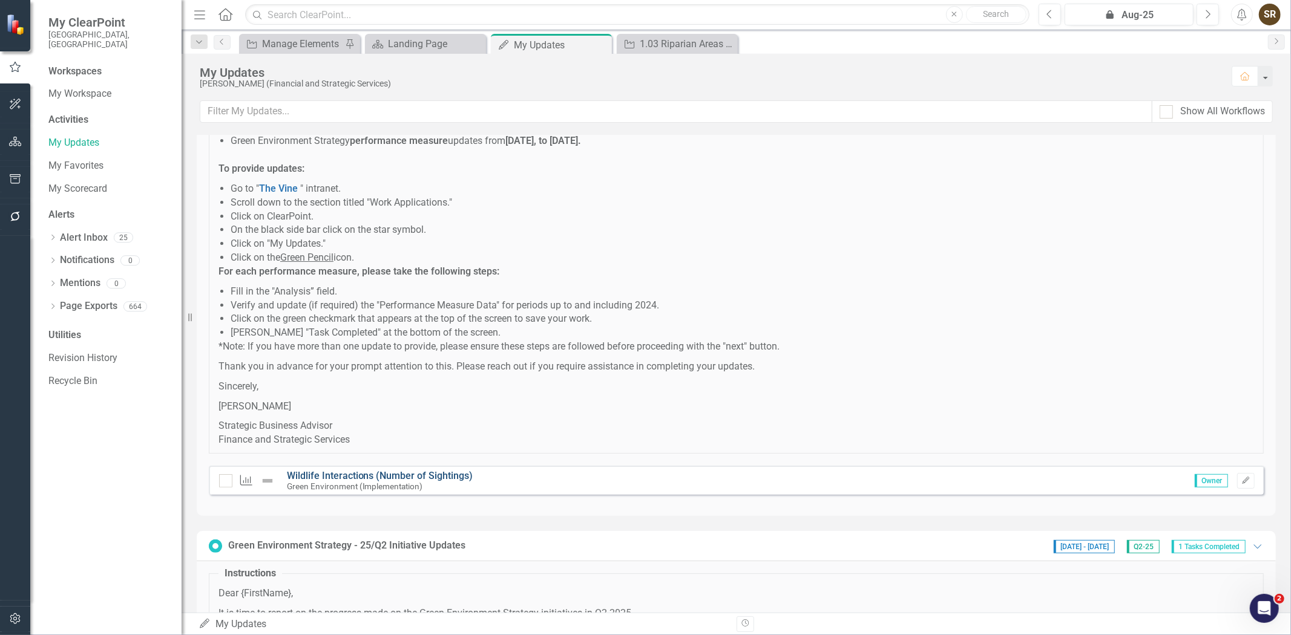
click at [376, 480] on link "Wildlife Interactions (Number of Sightings)" at bounding box center [380, 475] width 186 height 11
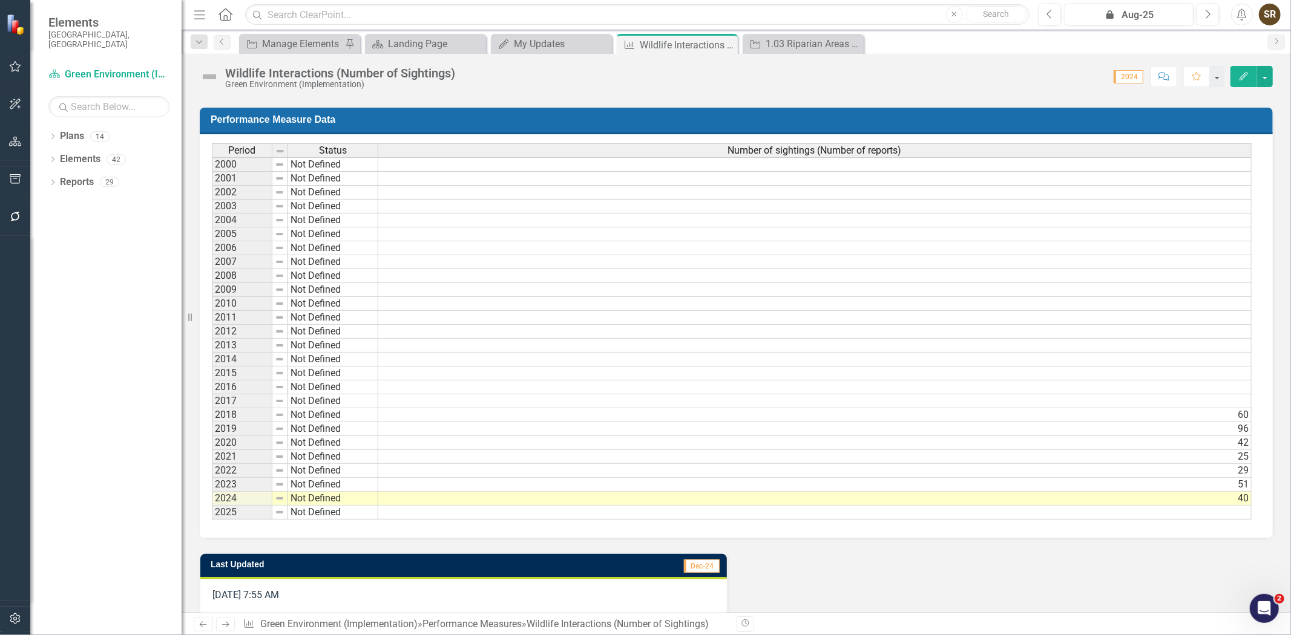
scroll to position [0, 8]
click at [472, 511] on td at bounding box center [814, 513] width 873 height 14
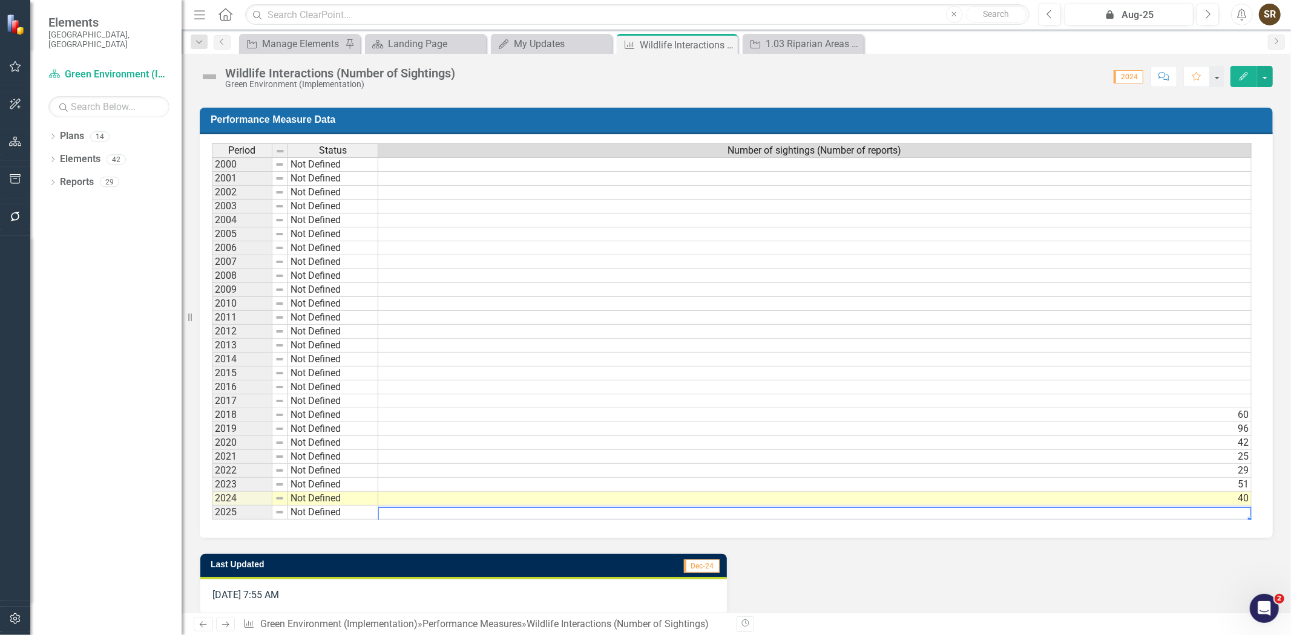
click at [472, 511] on td at bounding box center [814, 513] width 873 height 14
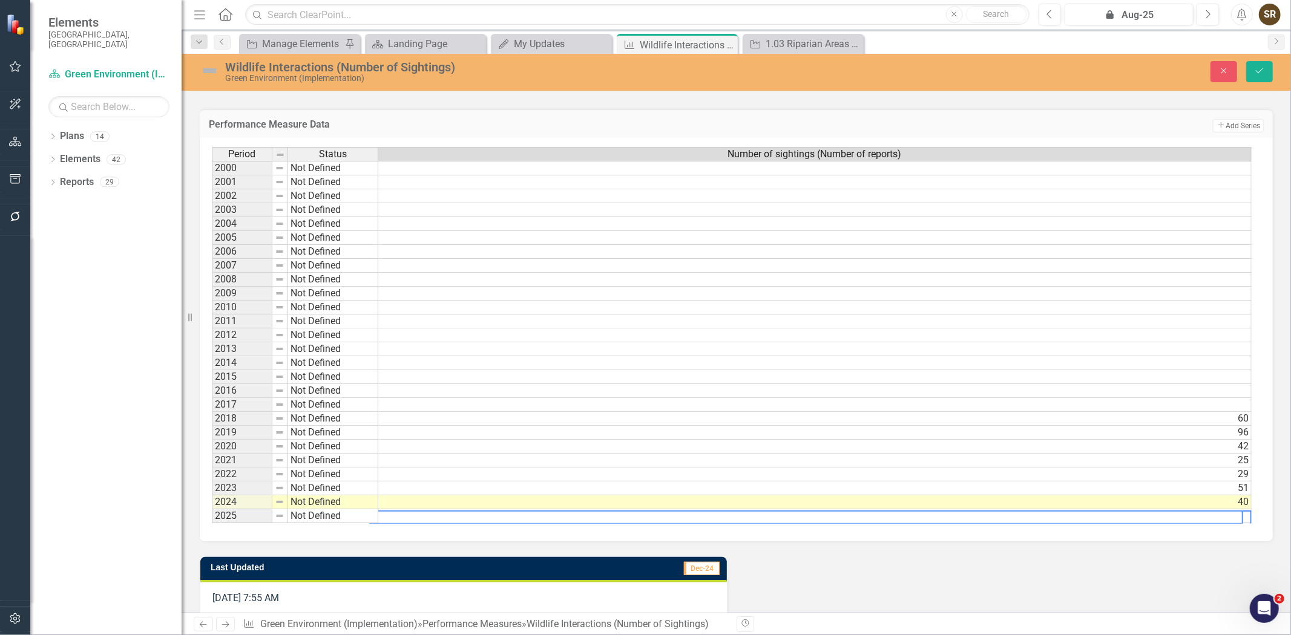
click at [470, 514] on textarea at bounding box center [806, 518] width 874 height 14
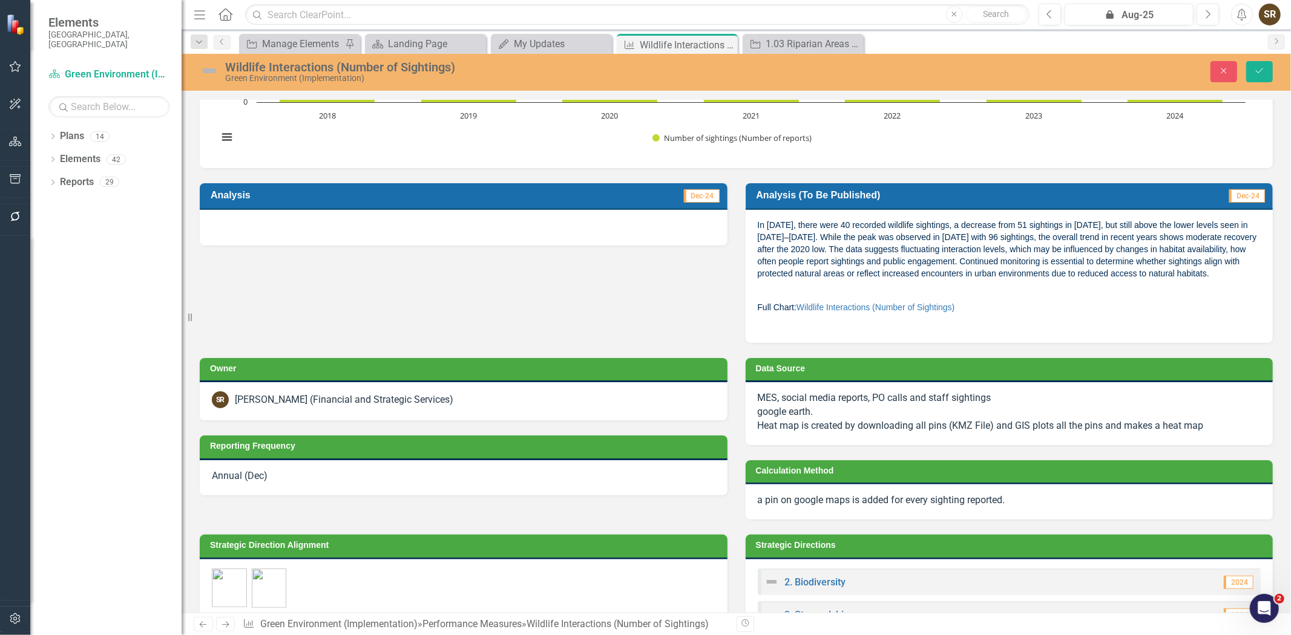
scroll to position [0, 0]
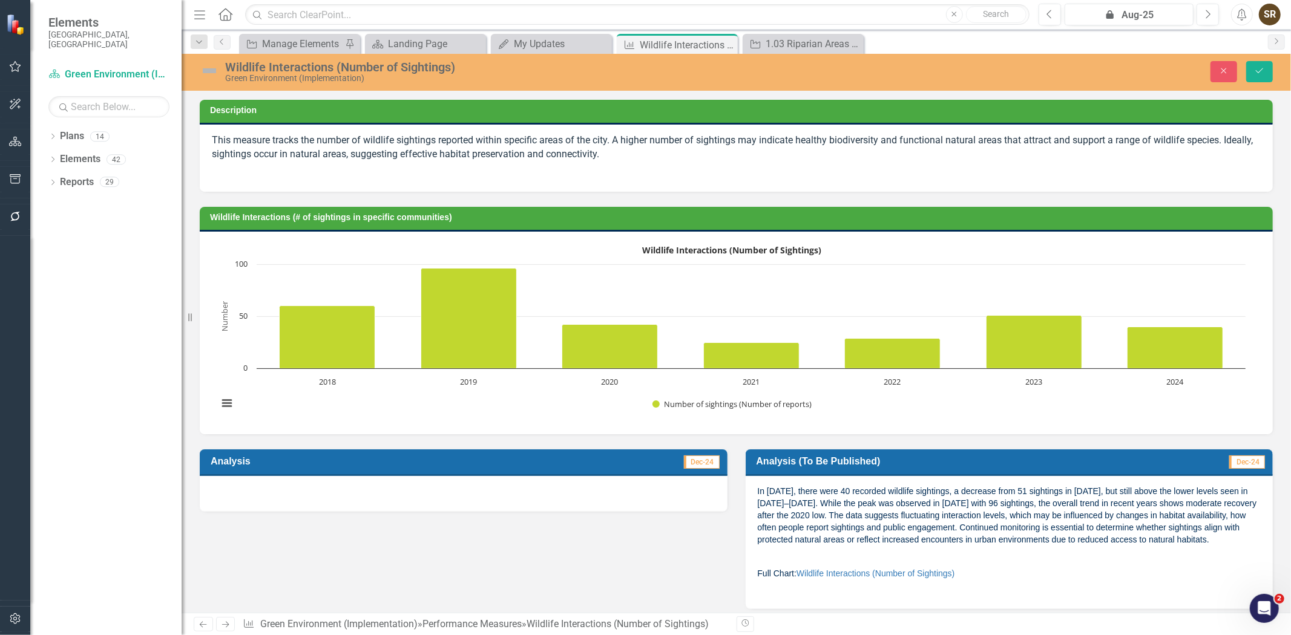
type textarea "40"
click at [414, 489] on div at bounding box center [464, 493] width 528 height 35
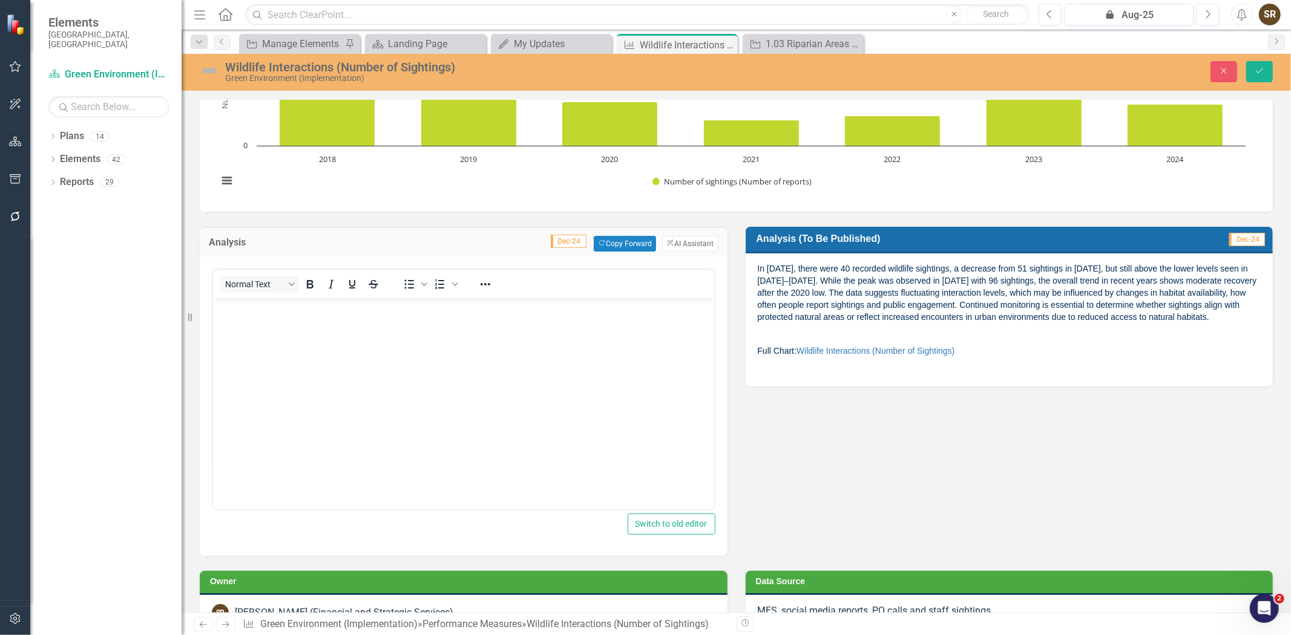
scroll to position [226, 0]
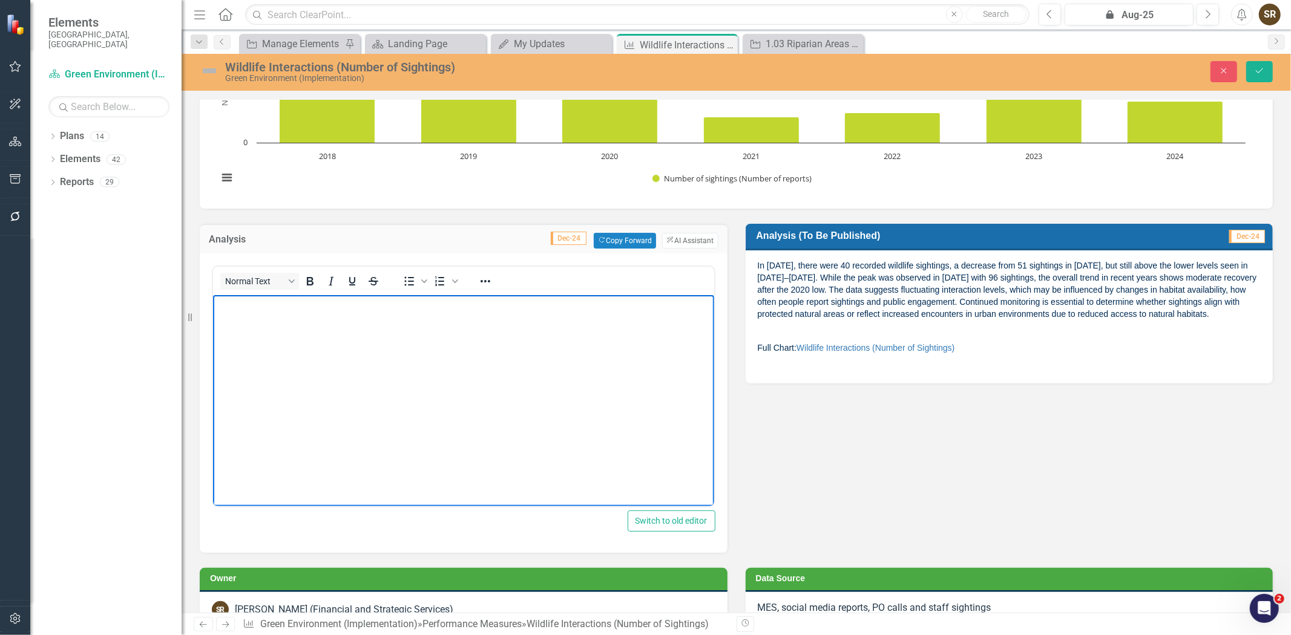
click at [346, 335] on body "Rich Text Area. Press ALT-0 for help." at bounding box center [462, 386] width 501 height 182
click at [684, 238] on button "ClearPoint AI AI Assistant" at bounding box center [690, 241] width 56 height 16
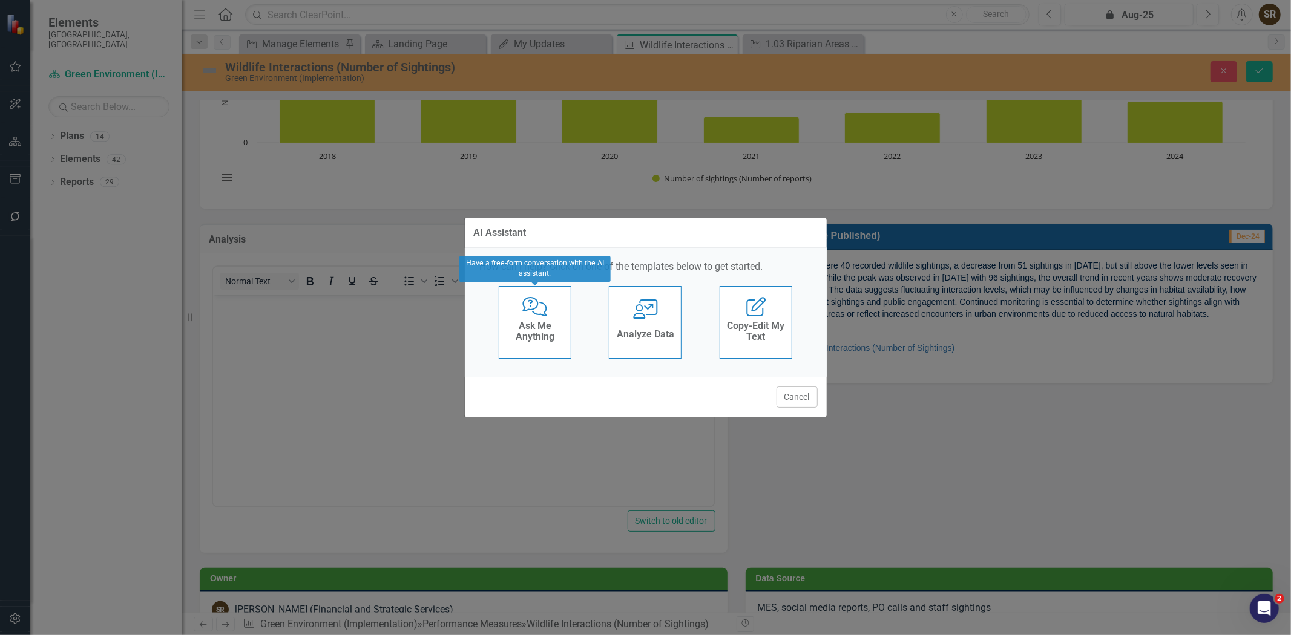
click at [537, 341] on h4 "Ask Me Anything" at bounding box center [534, 331] width 59 height 21
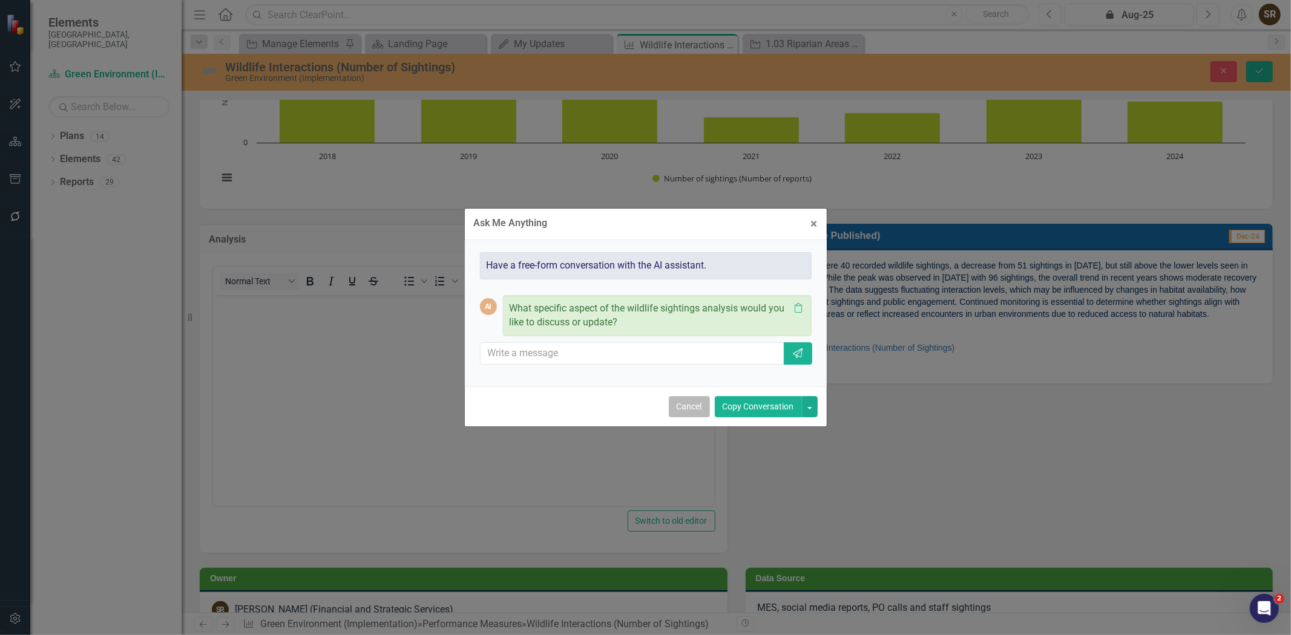
drag, startPoint x: 689, startPoint y: 408, endPoint x: 469, endPoint y: 116, distance: 366.1
click at [689, 408] on button "Cancel" at bounding box center [689, 406] width 41 height 21
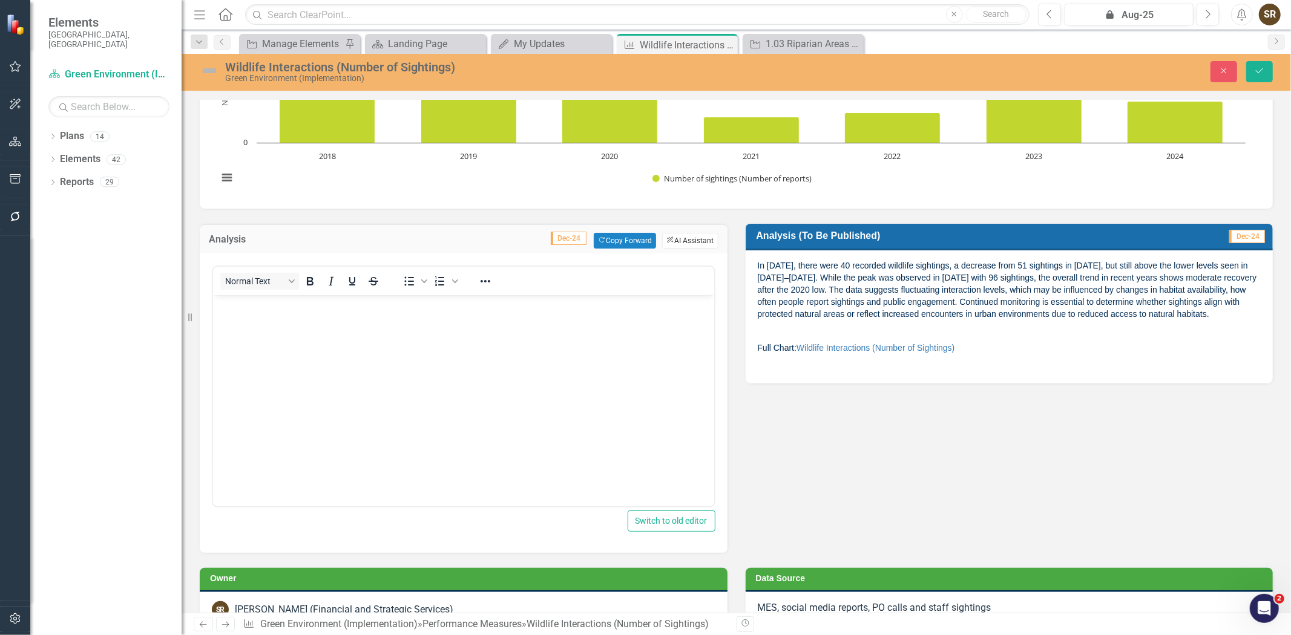
click at [673, 237] on button "ClearPoint AI AI Assistant" at bounding box center [690, 241] width 56 height 16
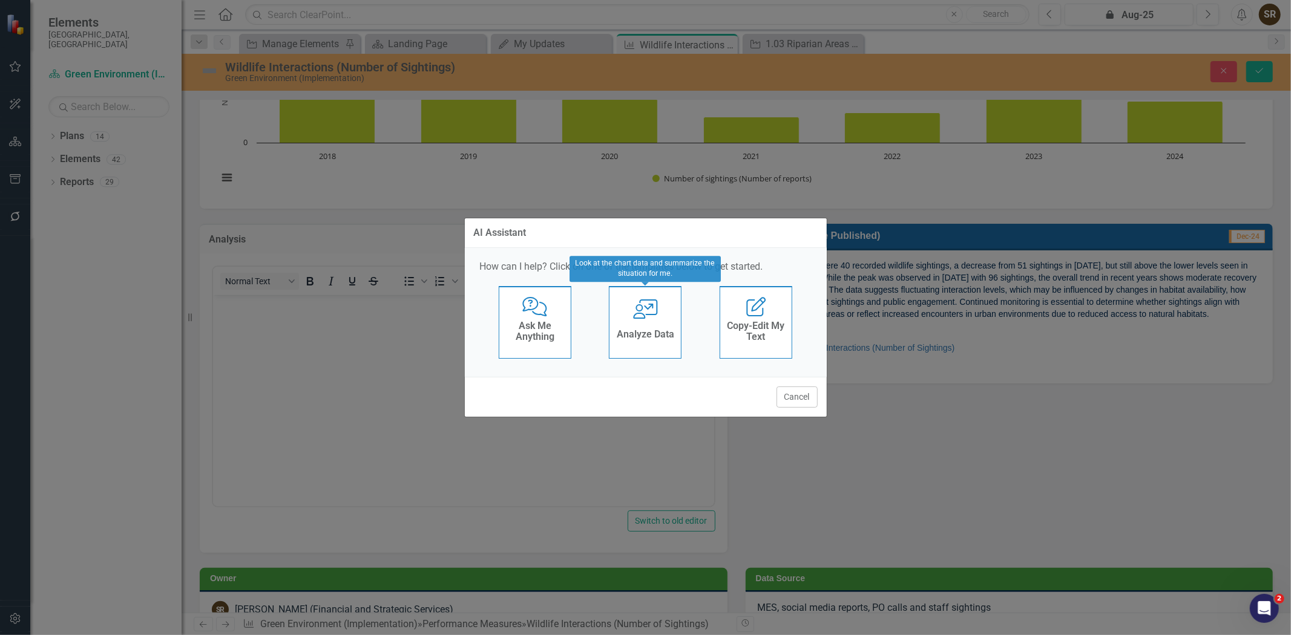
click at [629, 338] on h4 "Analyze Data" at bounding box center [645, 334] width 57 height 11
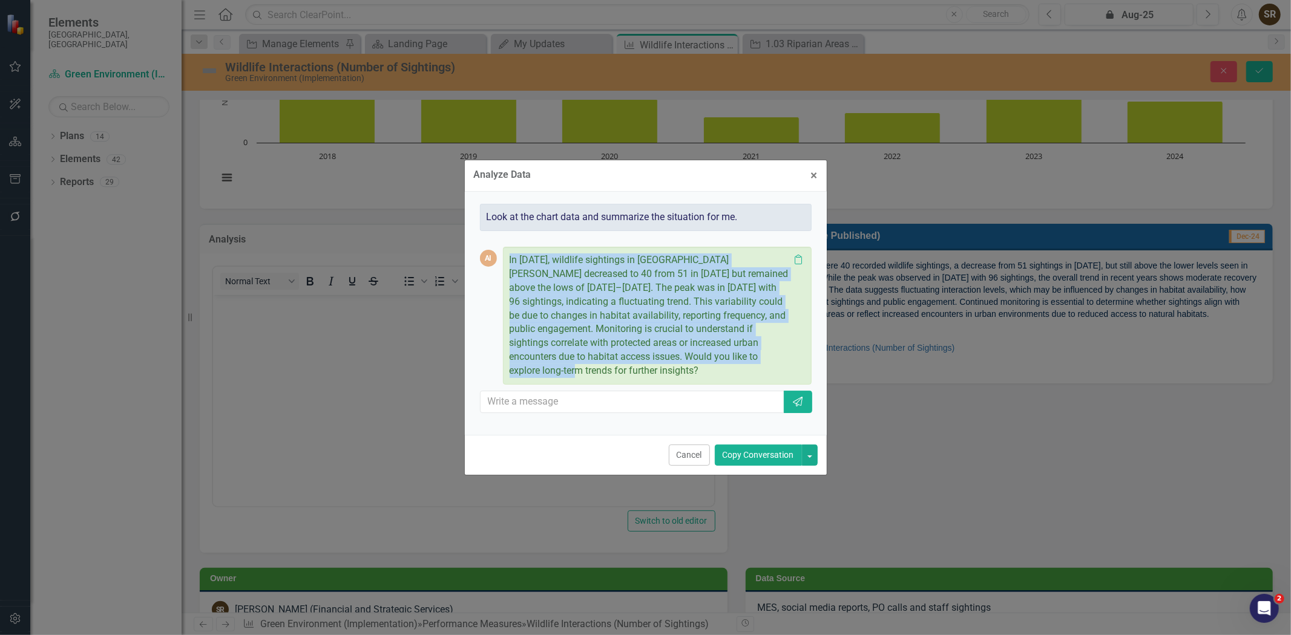
drag, startPoint x: 508, startPoint y: 269, endPoint x: 784, endPoint y: 364, distance: 291.0
click at [784, 364] on div "In 2024, wildlife sightings in St. Albert decreased to 40 from 51 in 2023 but r…" at bounding box center [657, 316] width 309 height 138
copy p "In 2024, wildlife sightings in St. Albert decreased to 40 from 51 in 2023 but r…"
drag, startPoint x: 812, startPoint y: 188, endPoint x: 204, endPoint y: 62, distance: 621.0
click at [812, 183] on span "×" at bounding box center [814, 175] width 7 height 15
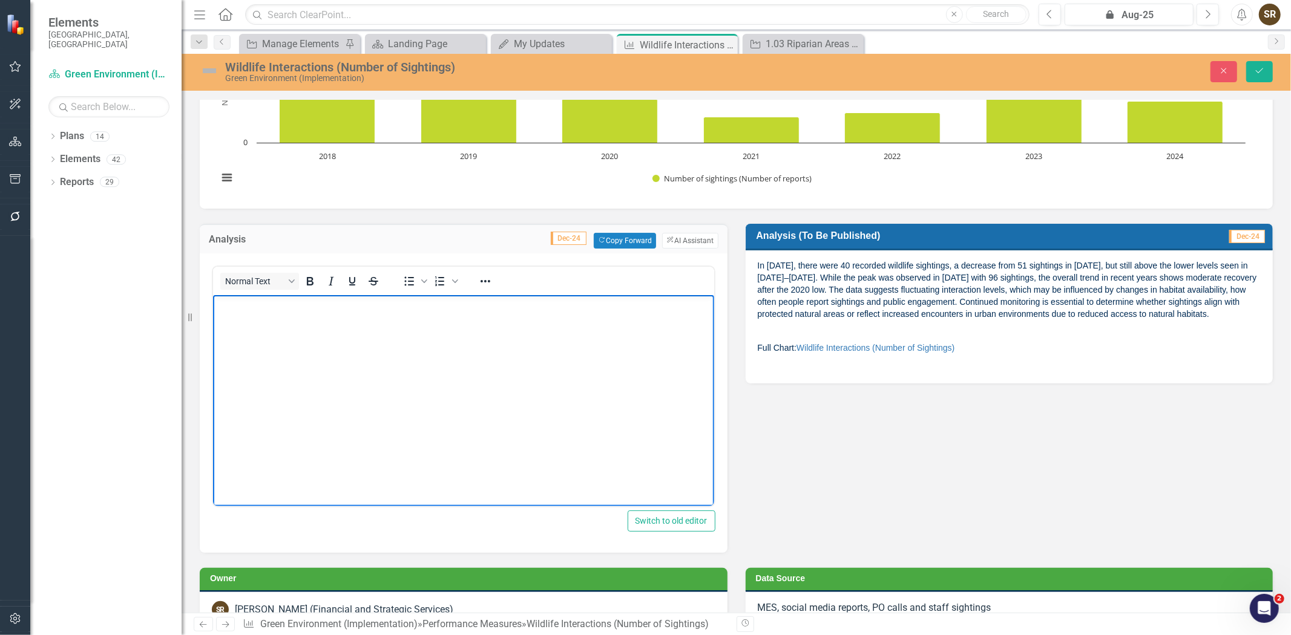
click at [358, 319] on body "Rich Text Area. Press ALT-0 for help." at bounding box center [462, 386] width 501 height 182
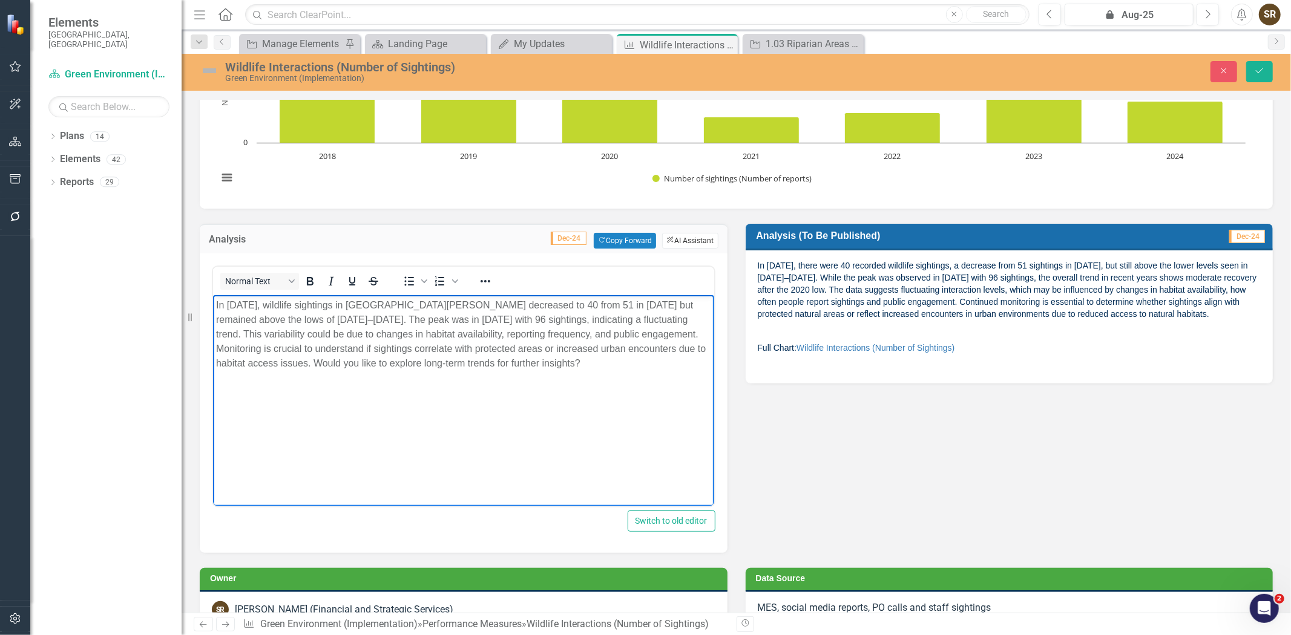
click at [690, 240] on button "ClearPoint AI AI Assistant" at bounding box center [690, 241] width 56 height 16
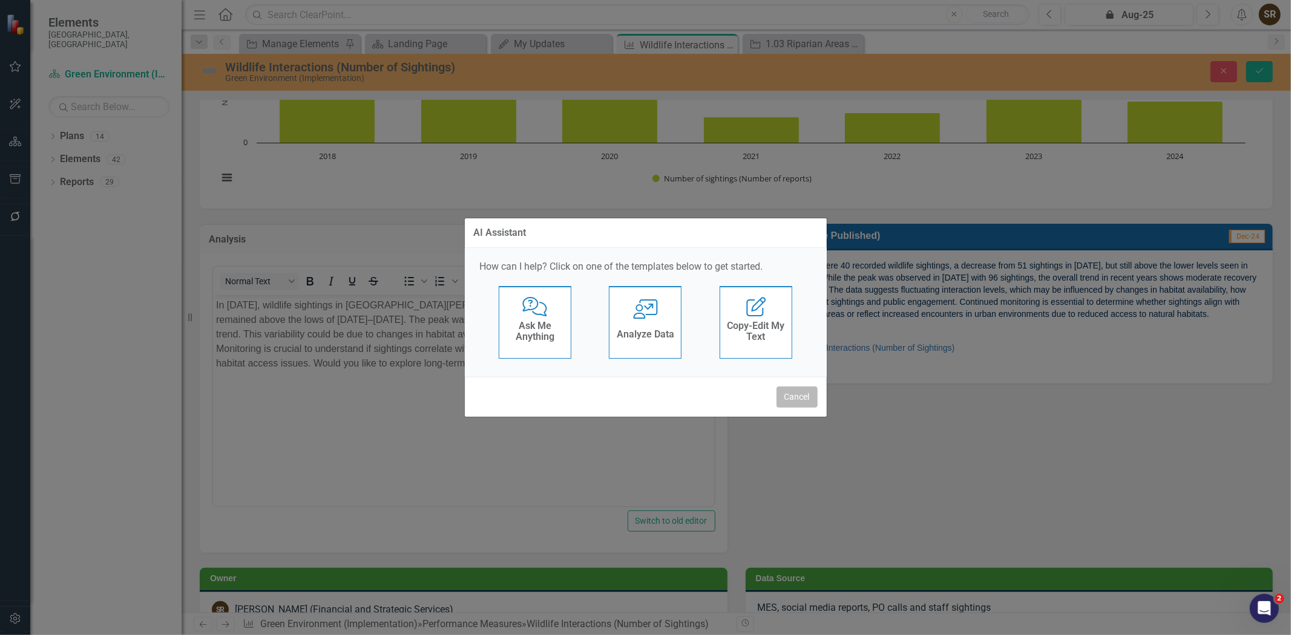
drag, startPoint x: 781, startPoint y: 389, endPoint x: 323, endPoint y: 99, distance: 542.4
click at [781, 389] on button "Cancel" at bounding box center [796, 397] width 41 height 21
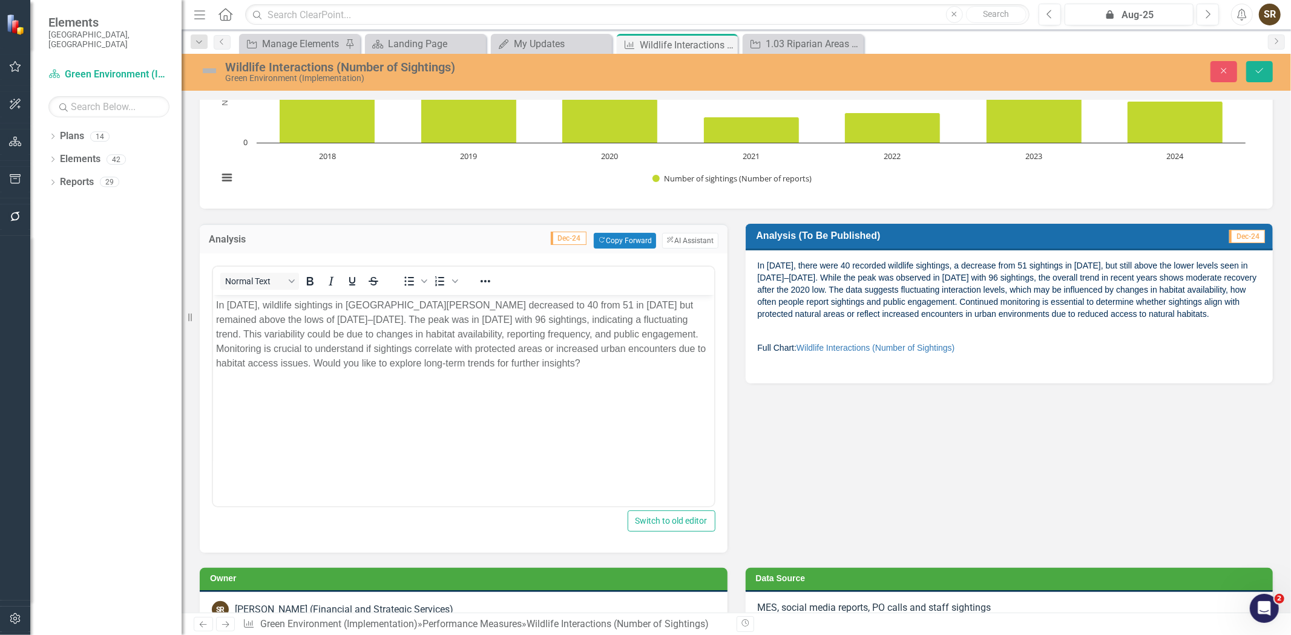
scroll to position [0, 0]
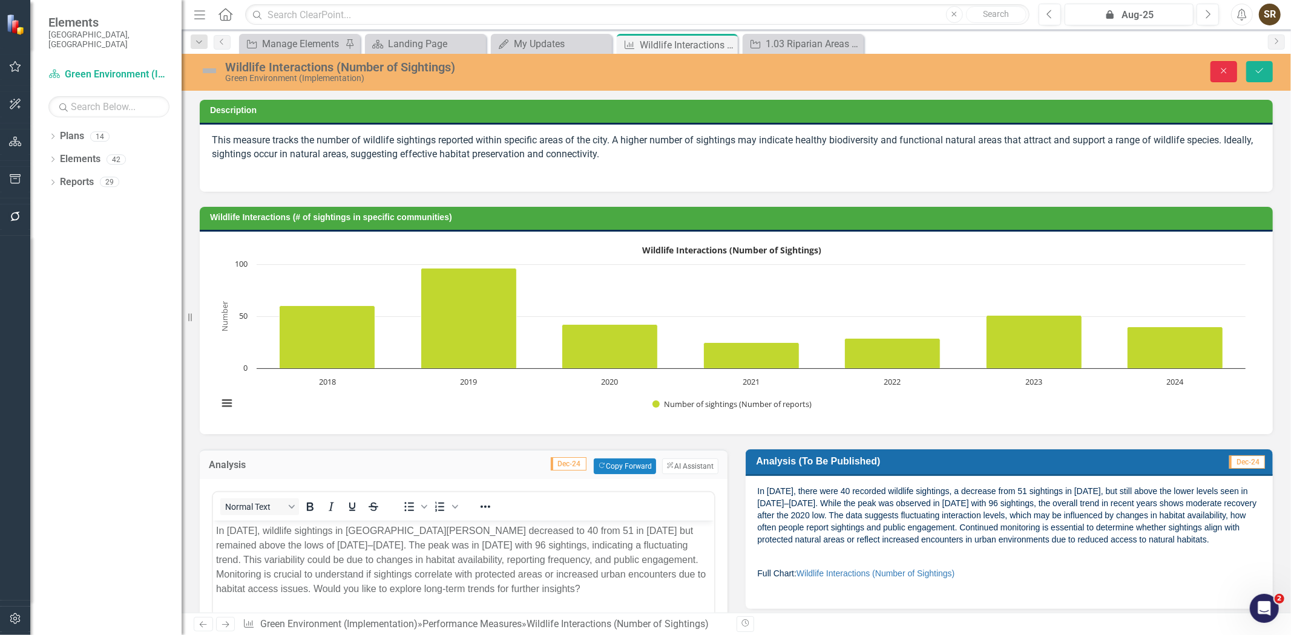
click at [1220, 74] on icon "Close" at bounding box center [1223, 71] width 11 height 8
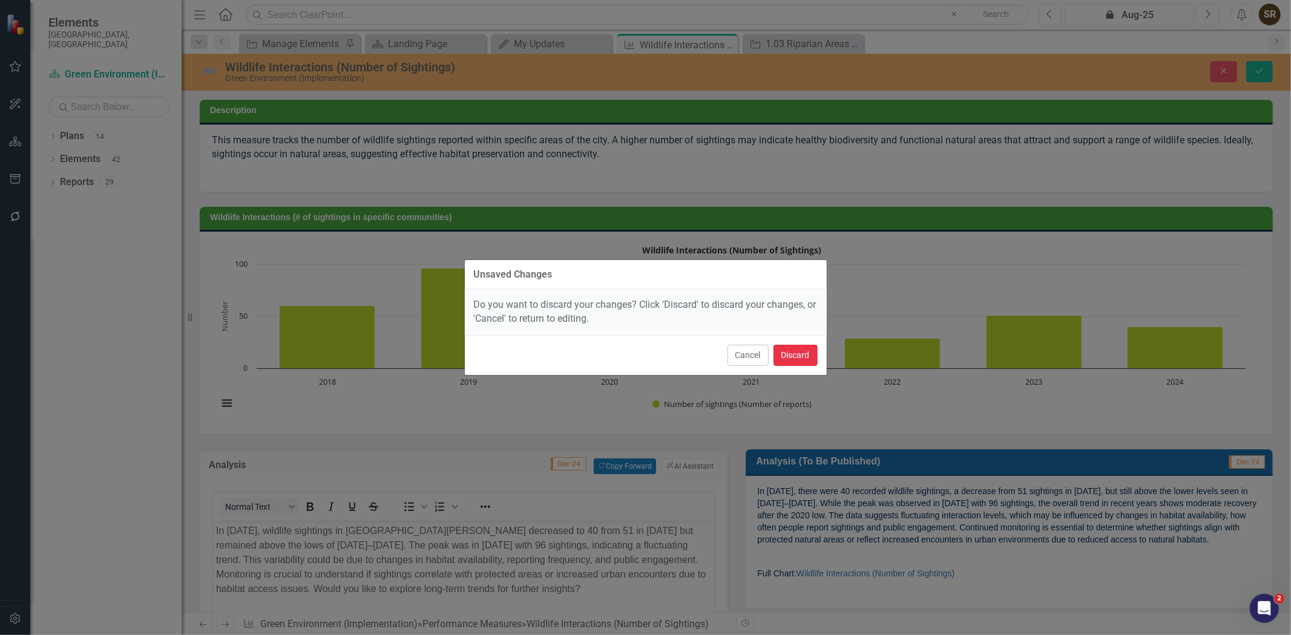
click at [790, 350] on button "Discard" at bounding box center [795, 355] width 44 height 21
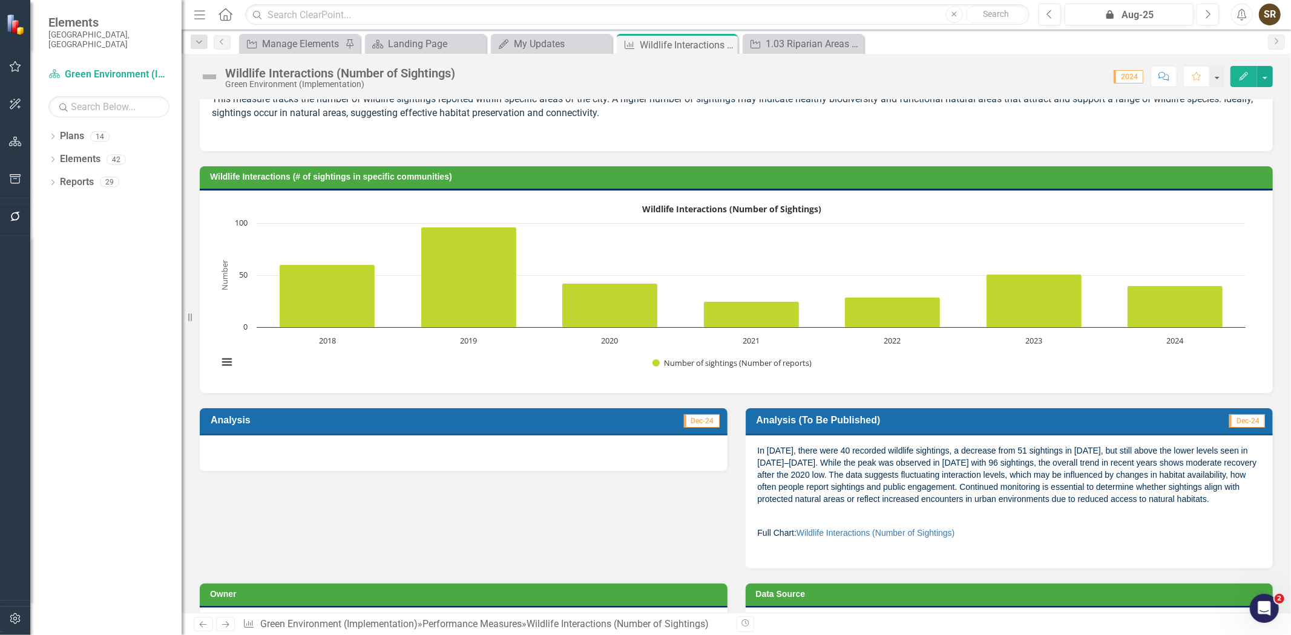
scroll to position [10, 0]
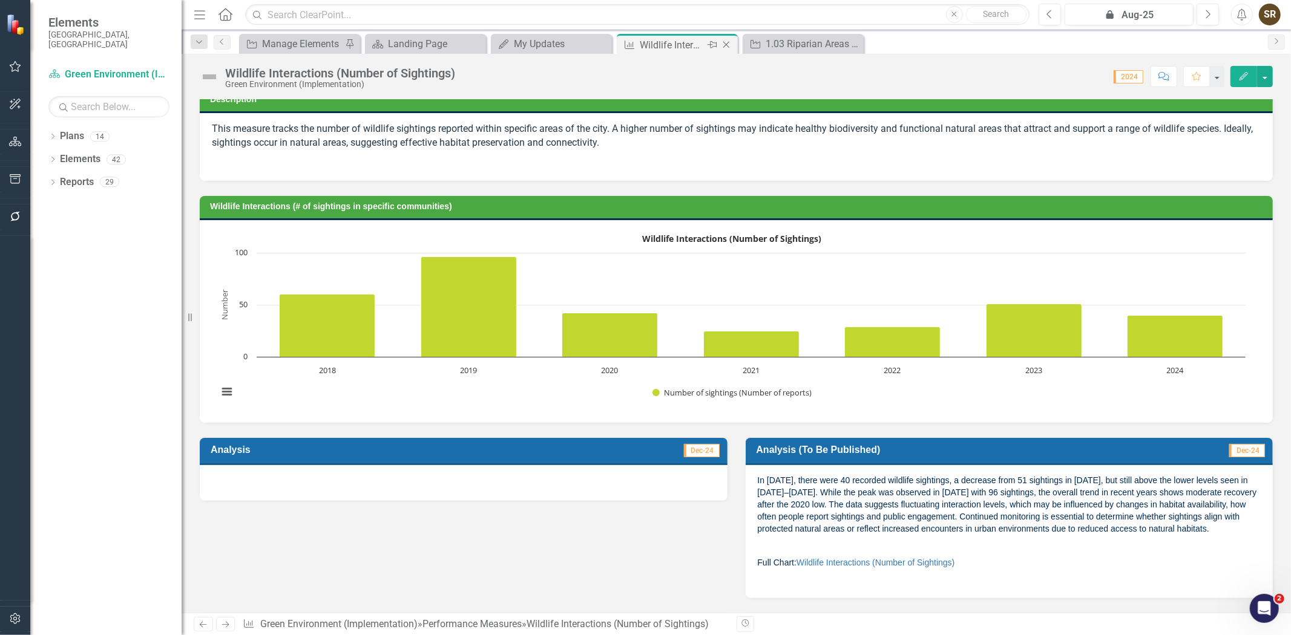
click at [726, 44] on icon "Close" at bounding box center [726, 45] width 12 height 10
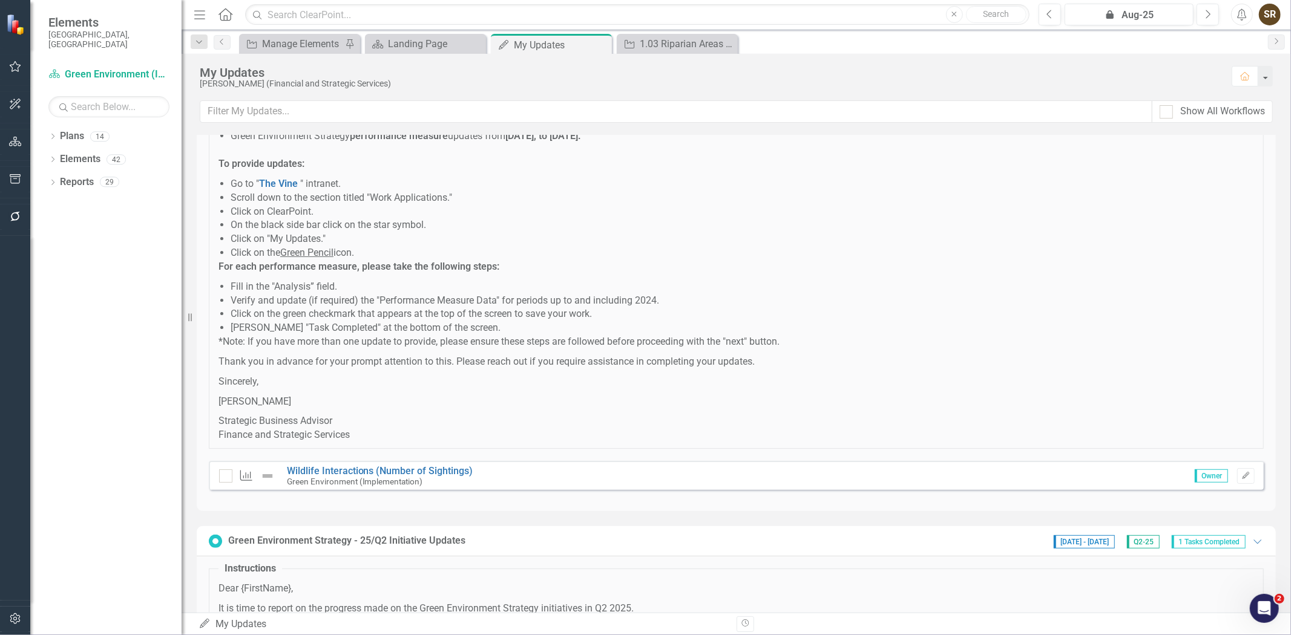
scroll to position [215, 0]
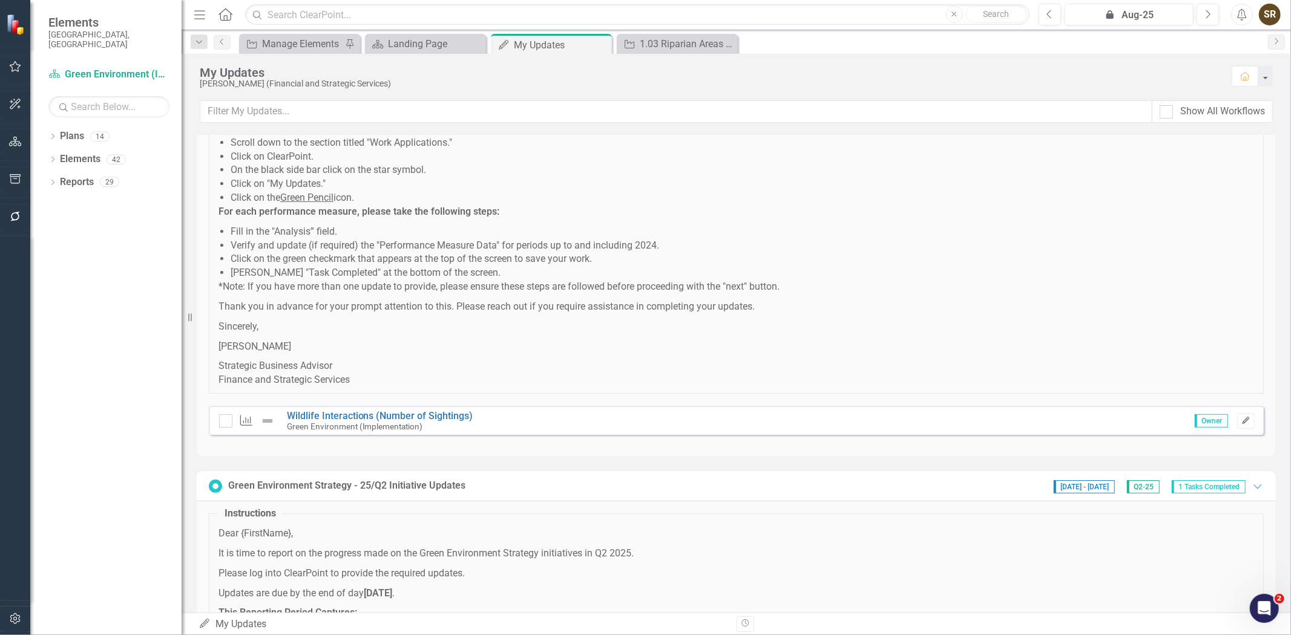
click at [1241, 422] on icon "Edit" at bounding box center [1245, 420] width 9 height 7
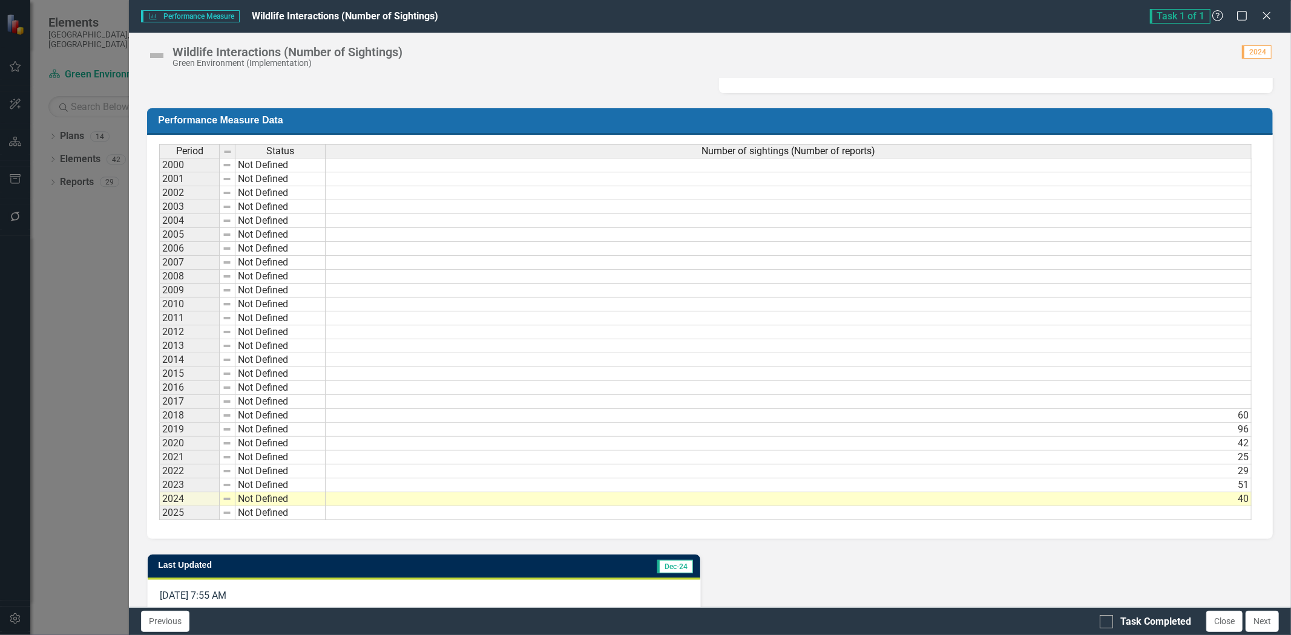
scroll to position [822, 0]
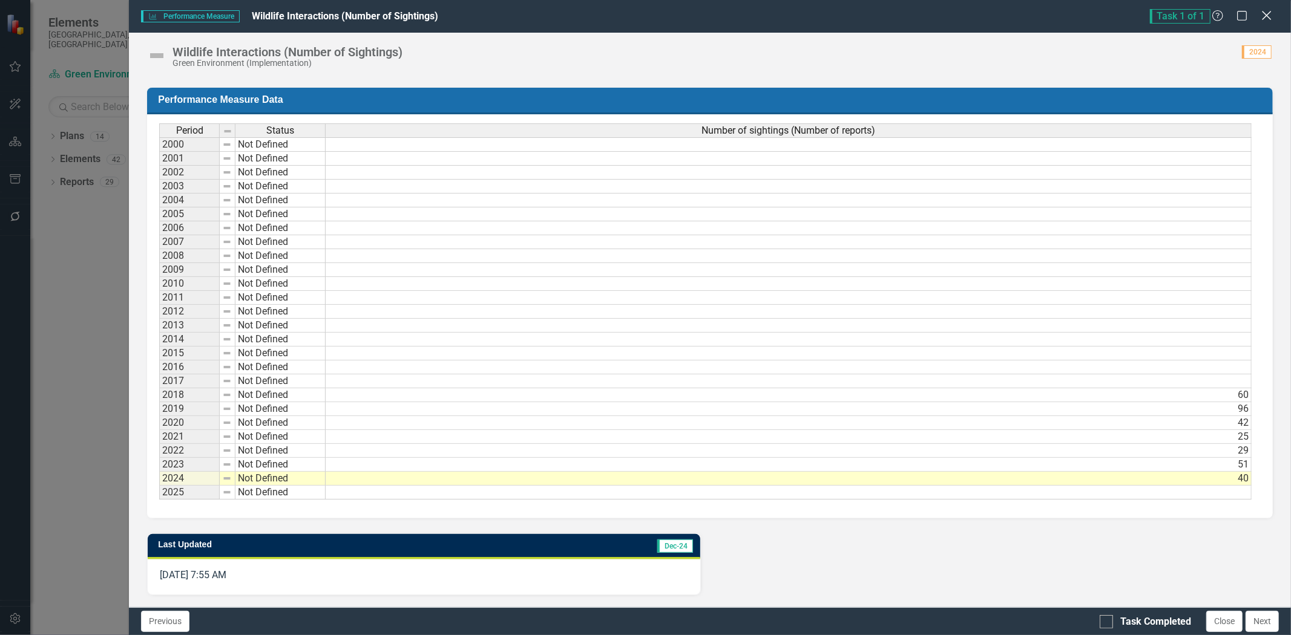
click at [1269, 22] on div "Close" at bounding box center [1266, 16] width 15 height 16
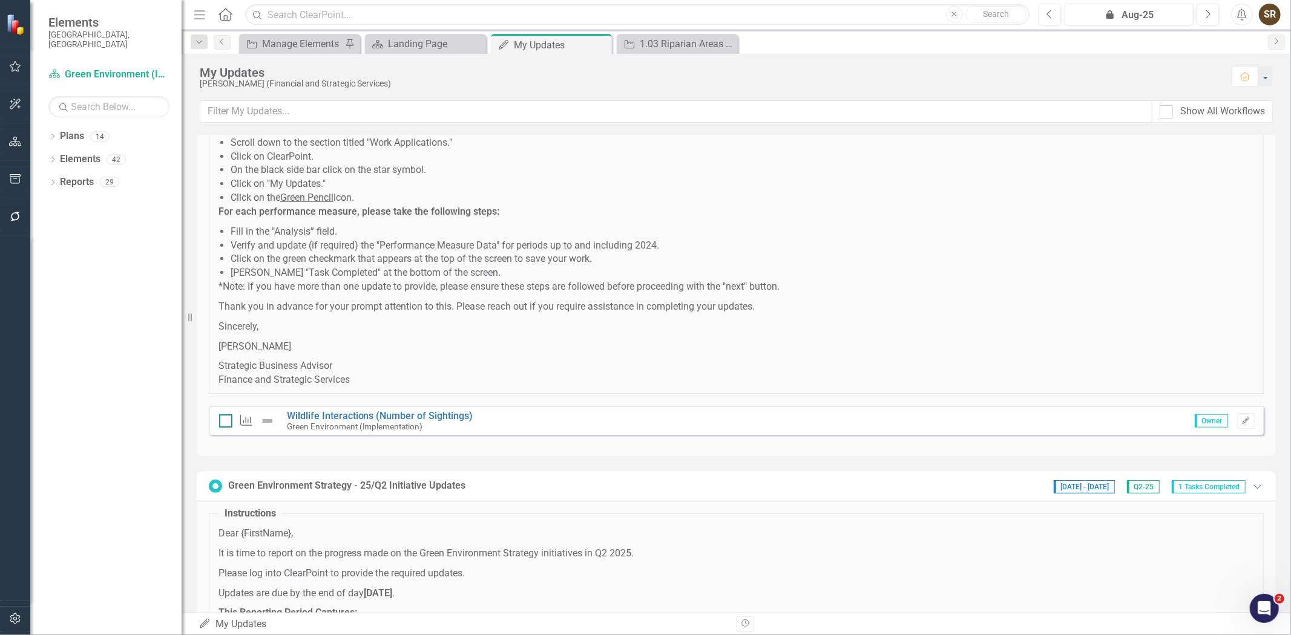
click at [222, 426] on div at bounding box center [225, 420] width 13 height 13
click at [222, 422] on input "checkbox" at bounding box center [223, 418] width 8 height 8
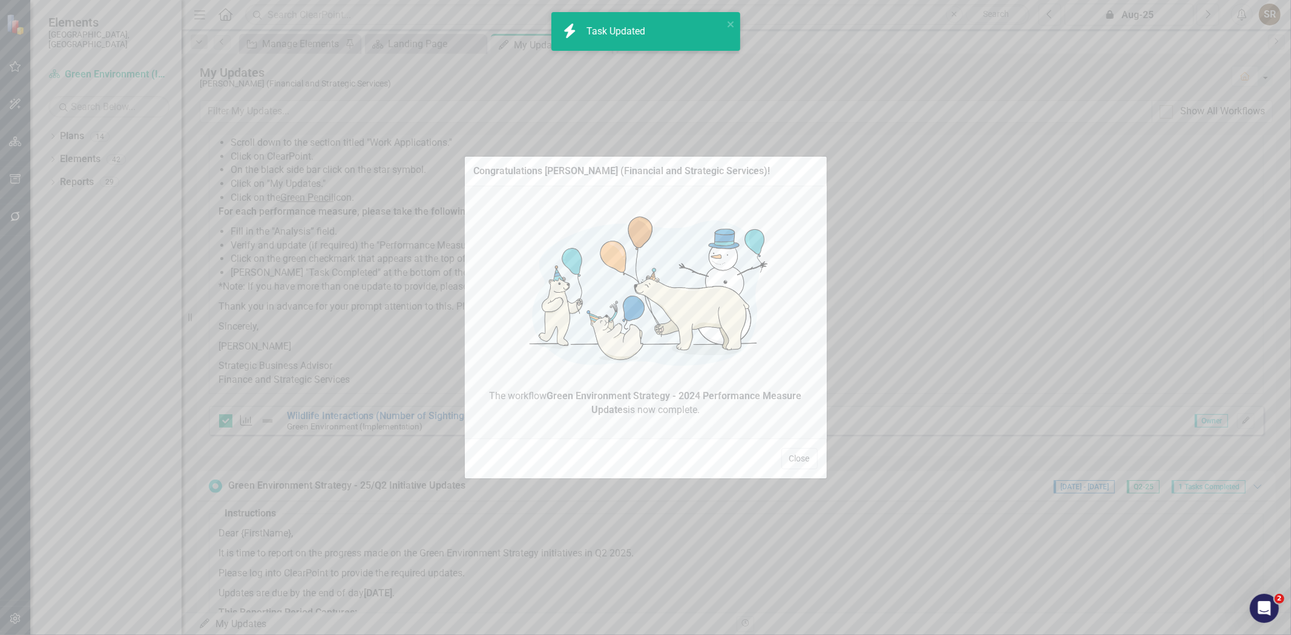
checkbox input "true"
click at [790, 456] on button "Close" at bounding box center [799, 458] width 36 height 21
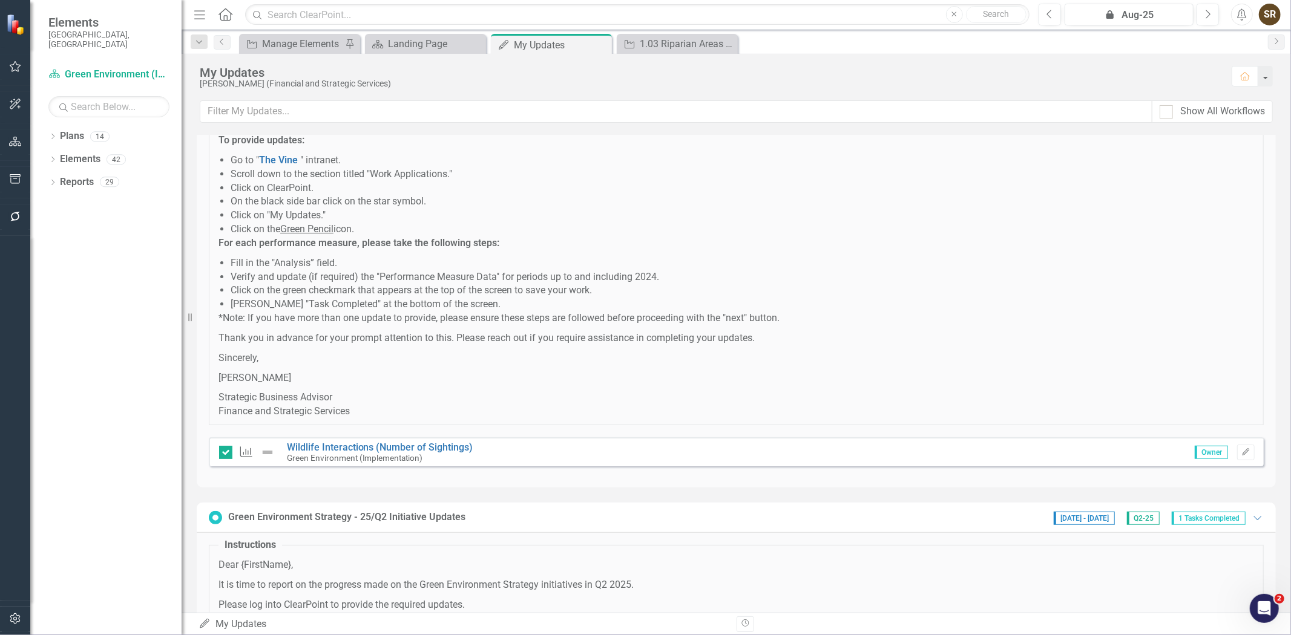
scroll to position [160, 0]
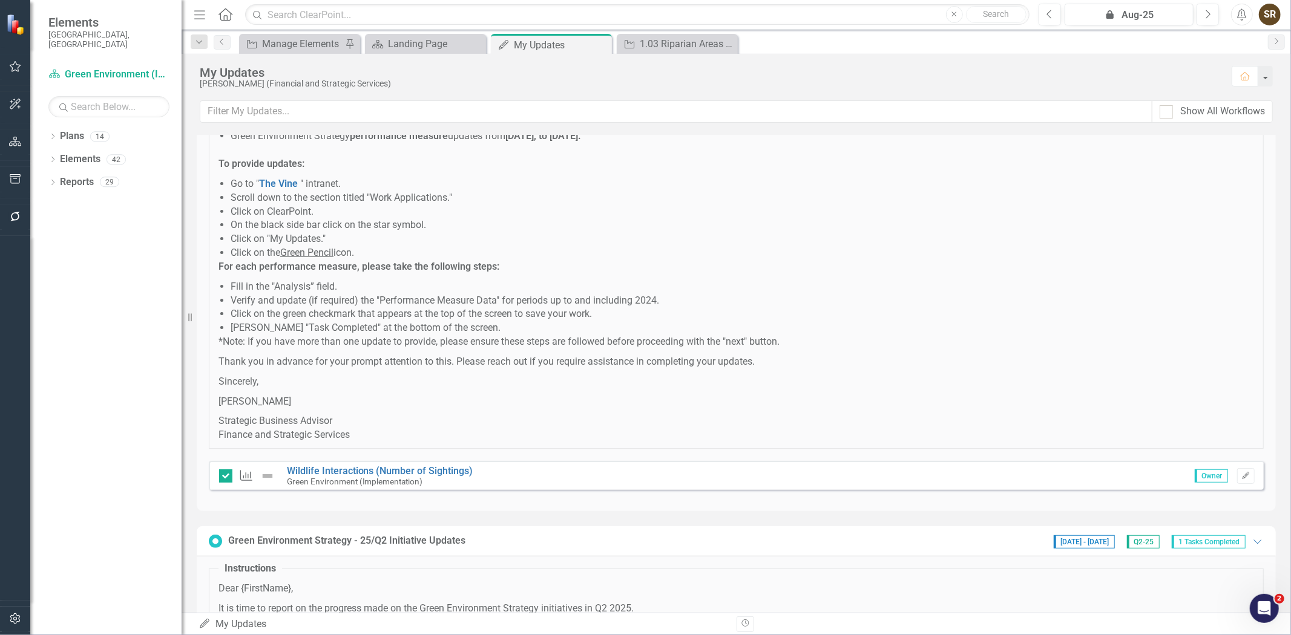
click at [330, 401] on p "[PERSON_NAME]" at bounding box center [735, 402] width 1035 height 14
